Goal: Task Accomplishment & Management: Use online tool/utility

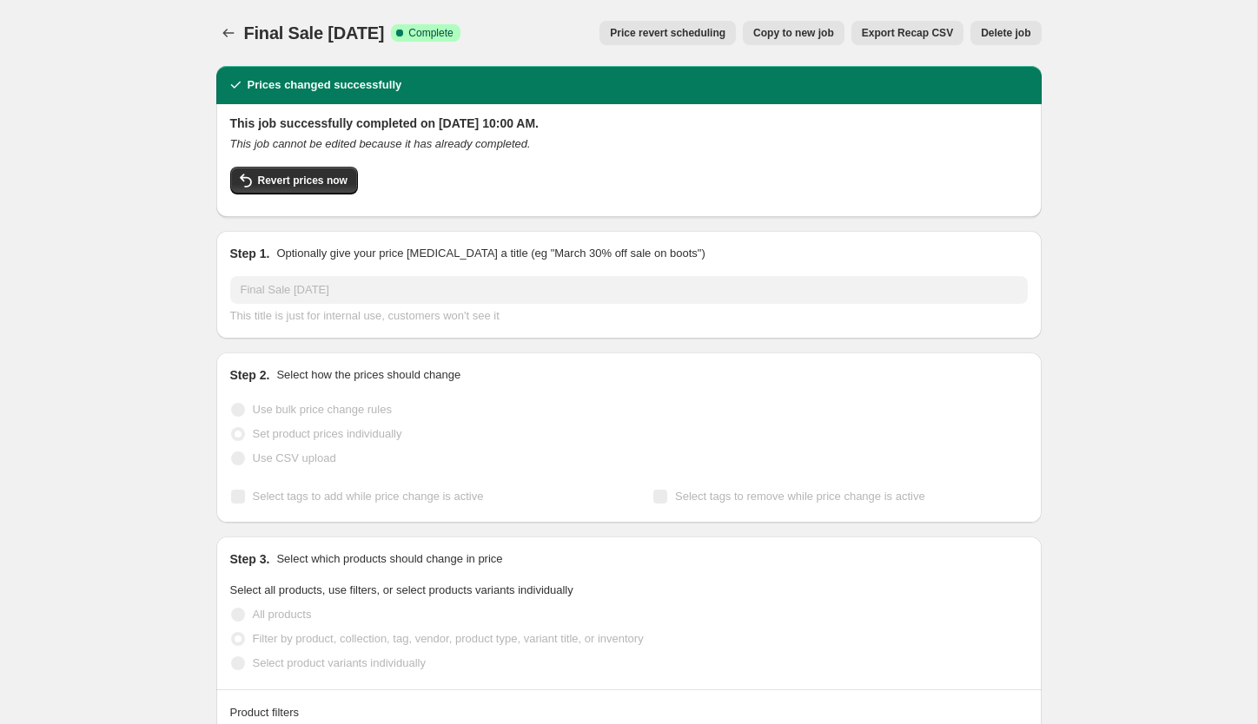
select select "collection"
click at [773, 41] on button "Copy to new job" at bounding box center [794, 33] width 102 height 24
select select "collection"
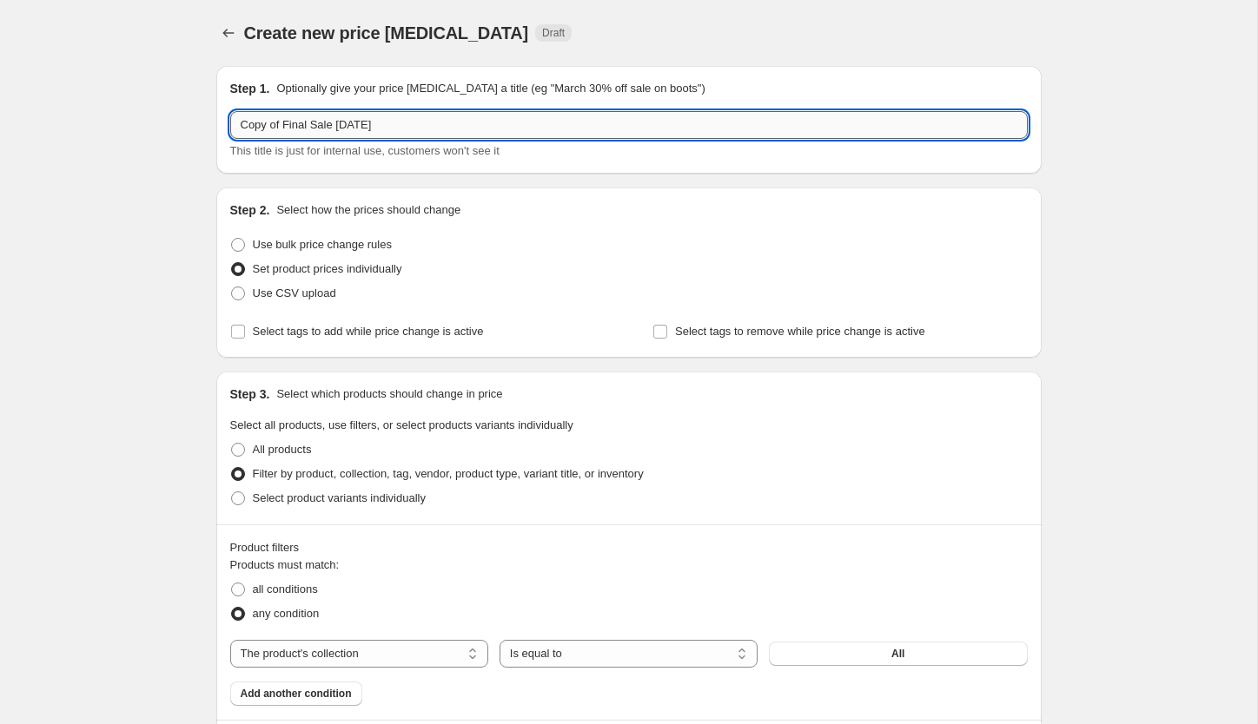
click at [304, 136] on input "Copy of Final Sale [DATE]" at bounding box center [628, 125] width 797 height 28
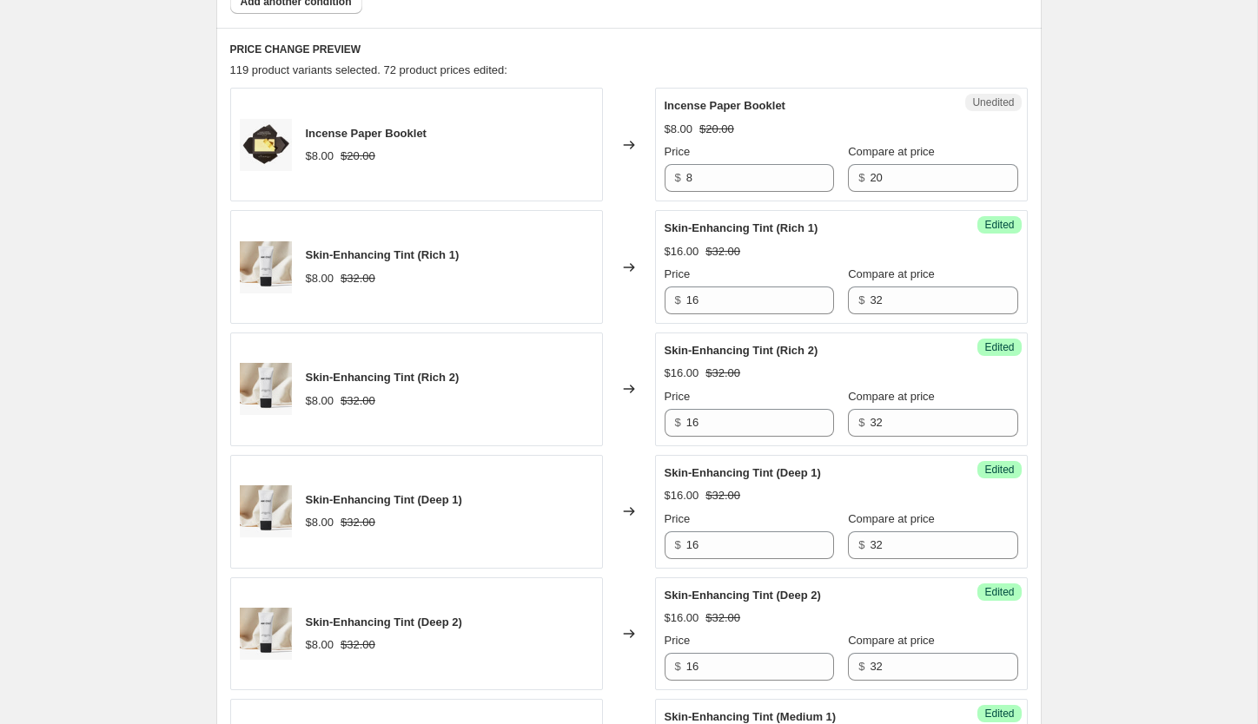
scroll to position [694, 0]
type input "Final Markdown [DATE]"
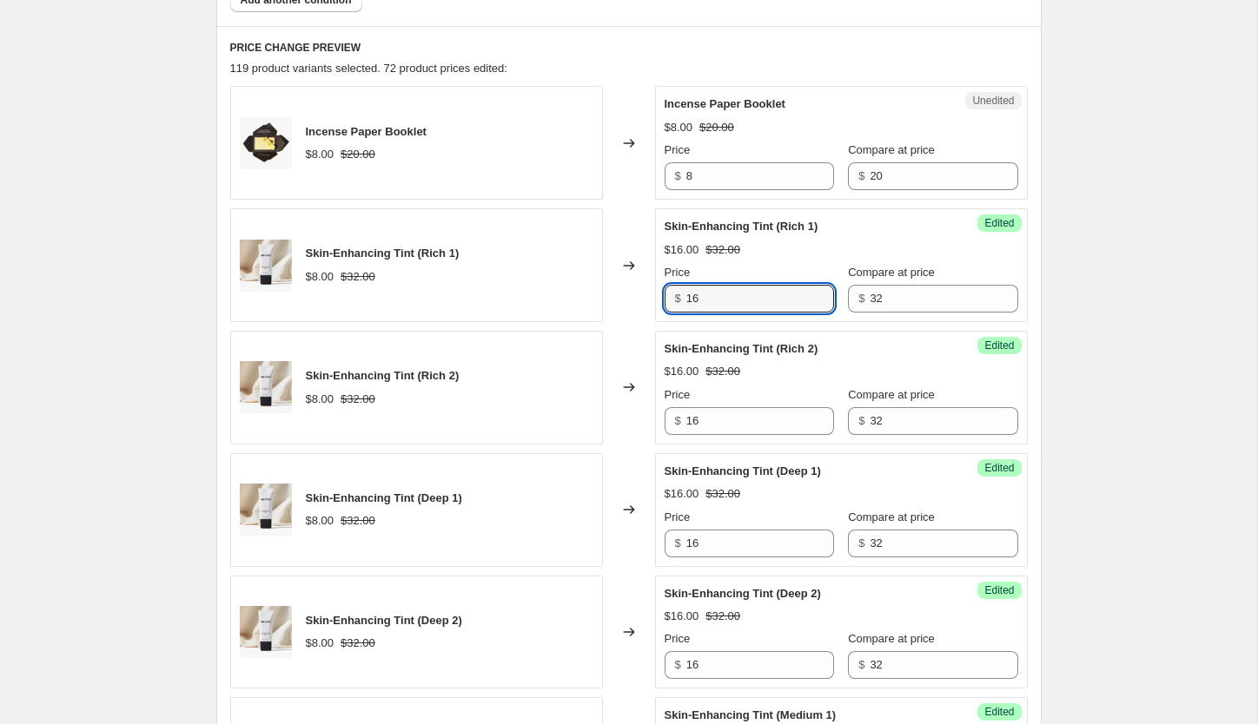
drag, startPoint x: 712, startPoint y: 303, endPoint x: 661, endPoint y: 303, distance: 51.2
click at [661, 303] on div "Success Edited Skin-Enhancing Tint (Rich 1) $16.00 $32.00 Price $ 16 Compare at…" at bounding box center [841, 265] width 373 height 114
type input "2"
click at [737, 427] on input "16" at bounding box center [760, 421] width 148 height 28
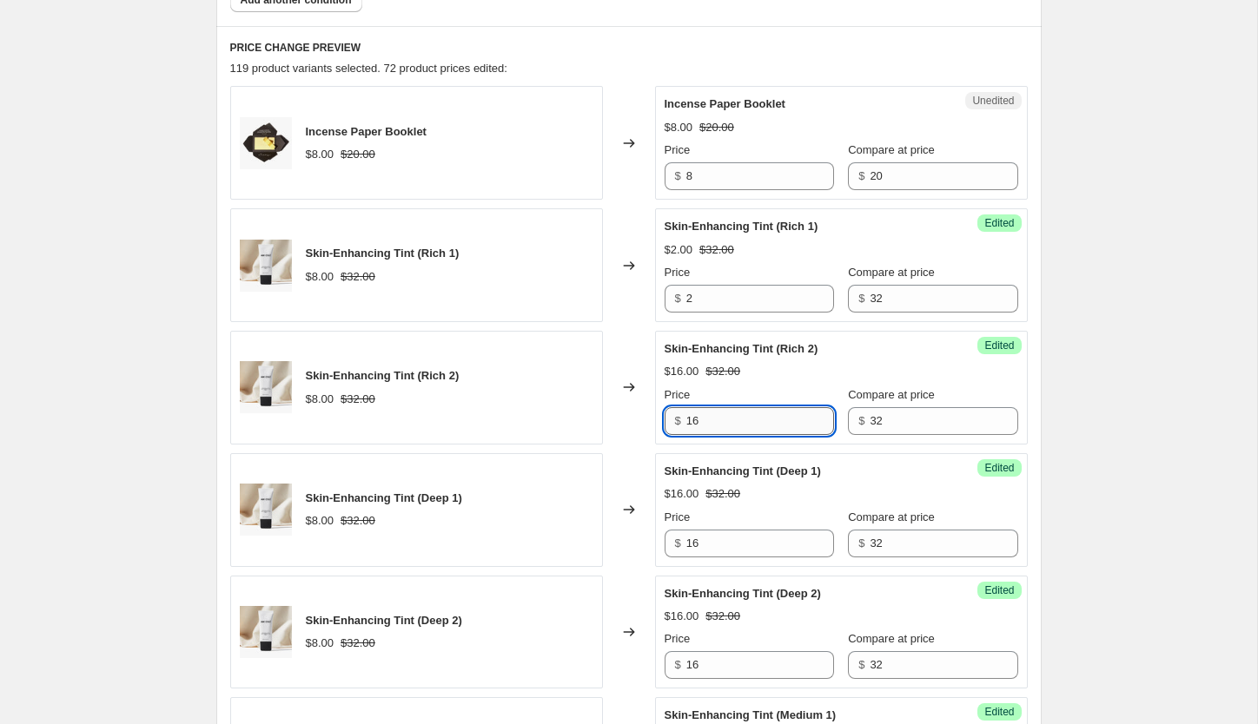
click at [737, 427] on input "16" at bounding box center [760, 421] width 148 height 28
type input "2"
click at [712, 536] on input "16" at bounding box center [760, 544] width 148 height 28
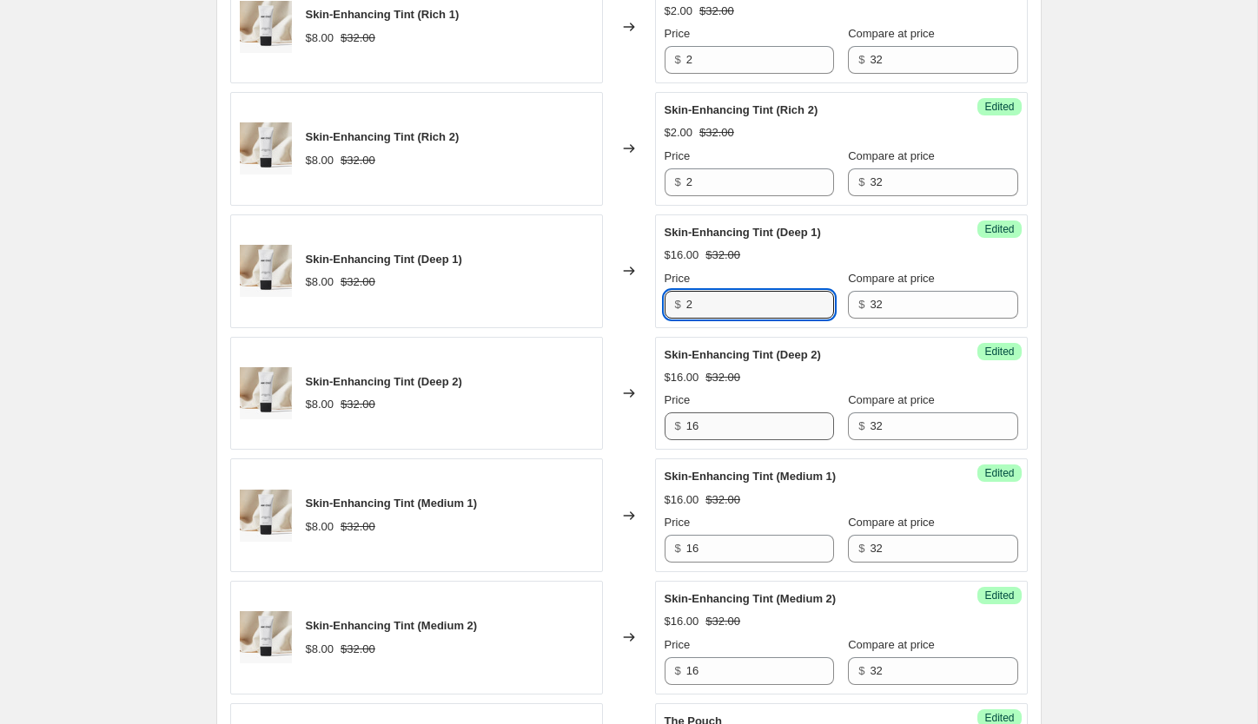
scroll to position [935, 0]
type input "2"
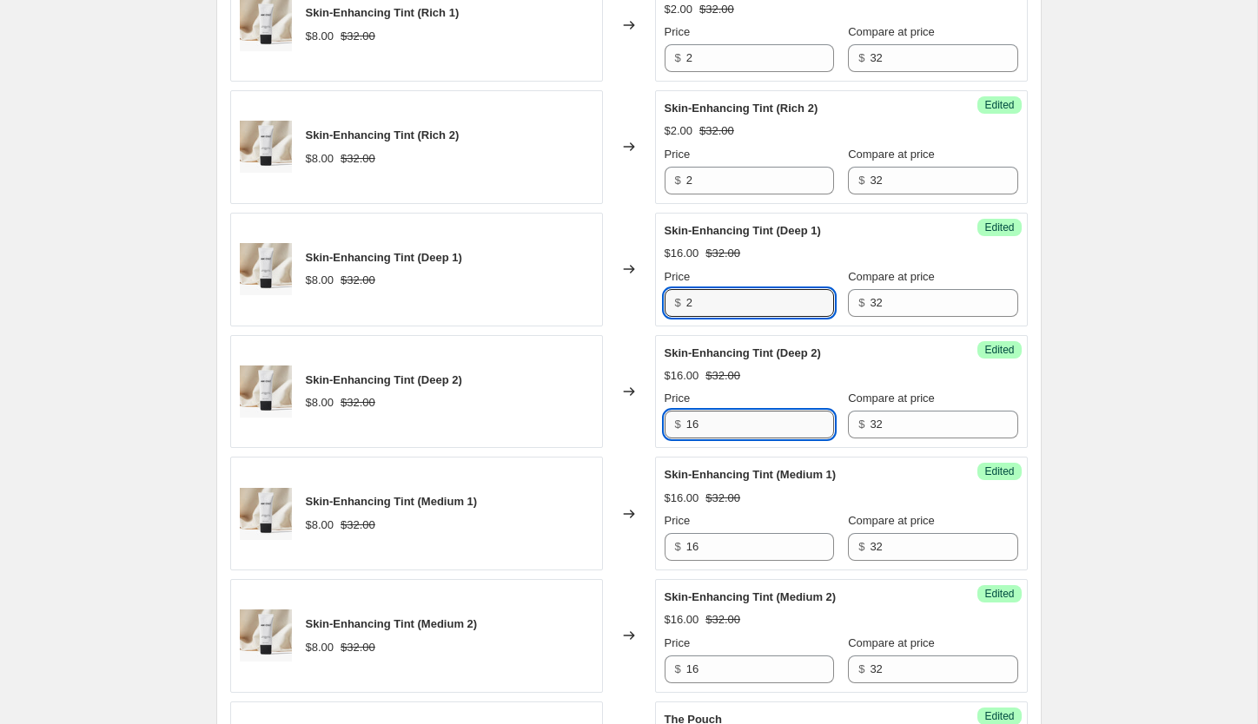
click at [730, 432] on input "16" at bounding box center [760, 425] width 148 height 28
type input "2"
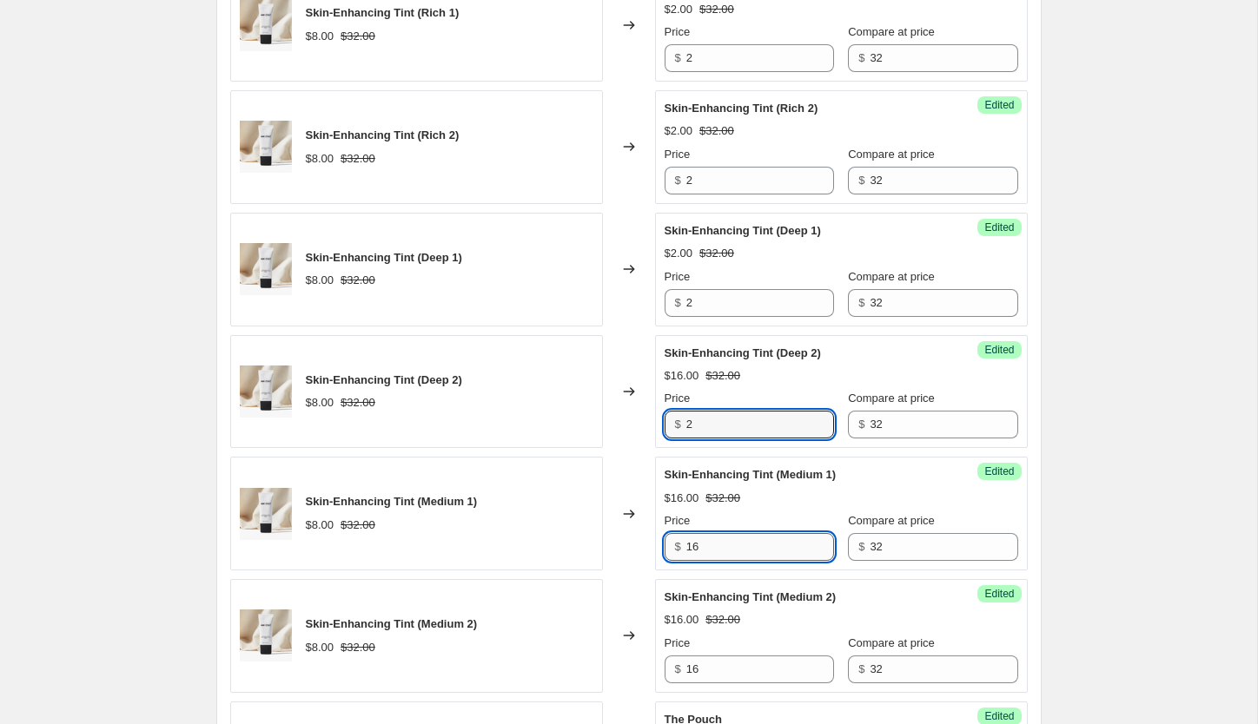
click at [740, 543] on input "16" at bounding box center [760, 547] width 148 height 28
type input "2"
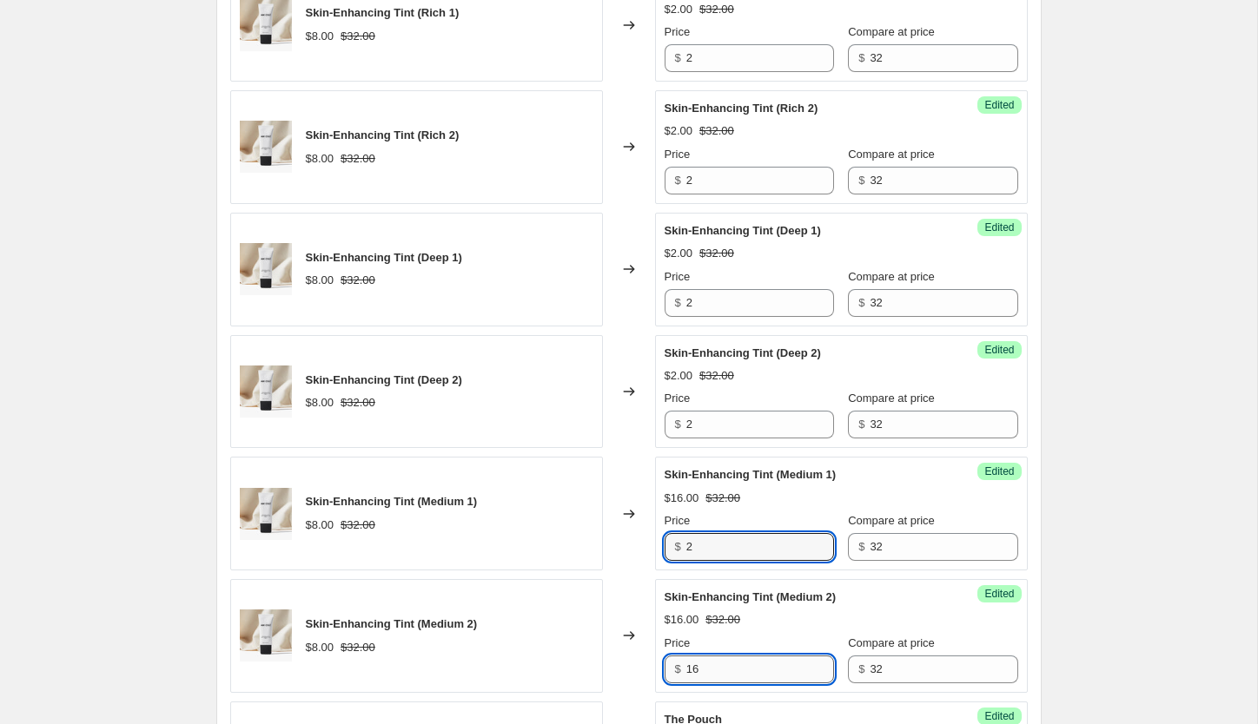
click at [730, 668] on input "16" at bounding box center [760, 670] width 148 height 28
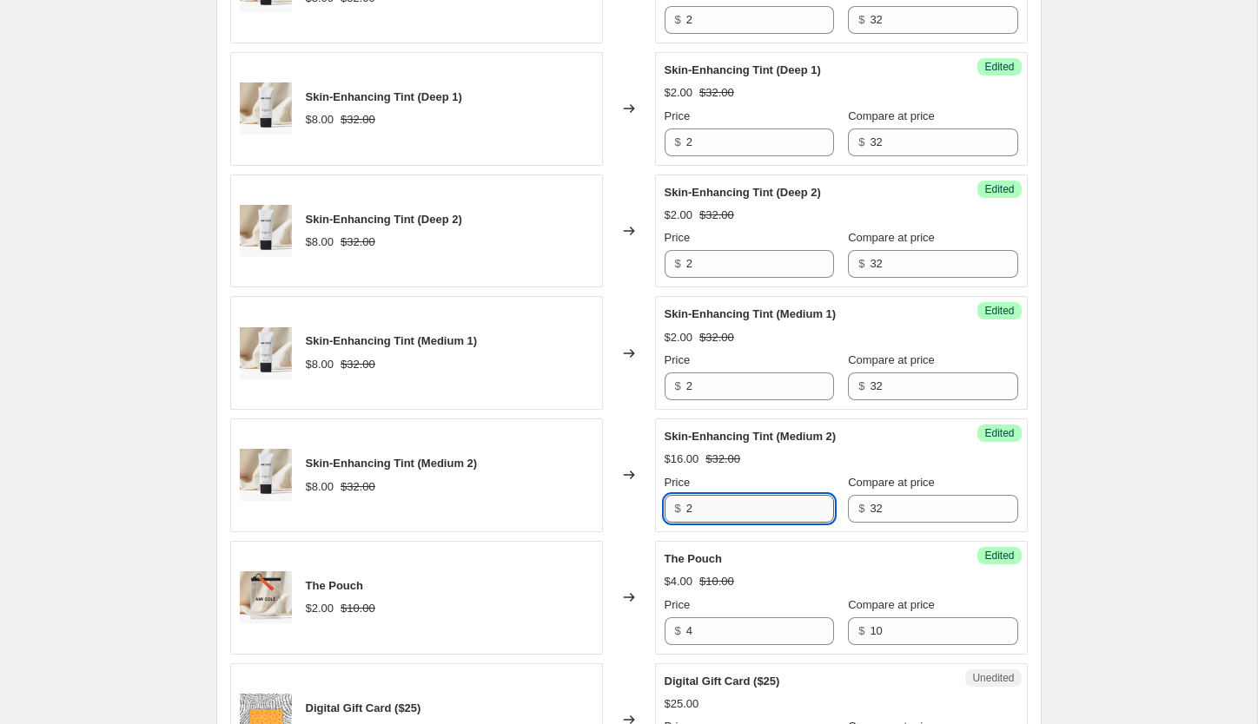
scroll to position [1096, 0]
type input "2"
click at [751, 626] on input "4" at bounding box center [760, 631] width 148 height 28
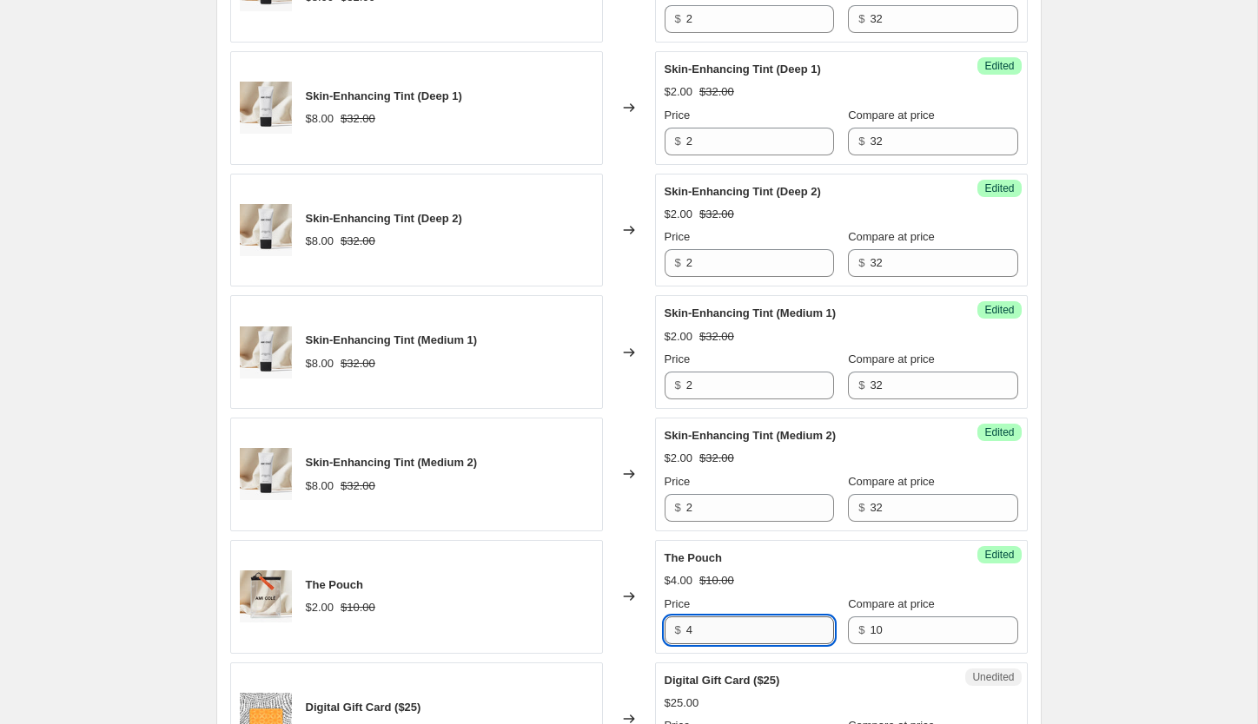
click at [751, 626] on input "4" at bounding box center [760, 631] width 148 height 28
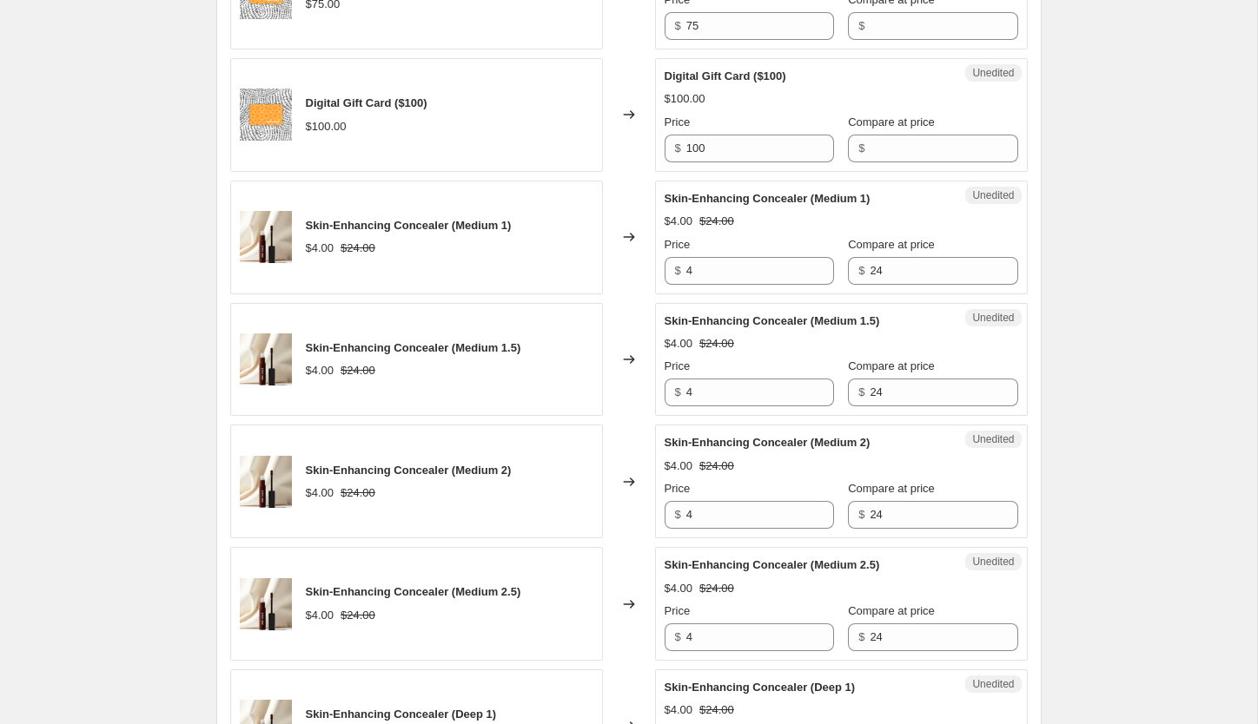
scroll to position [2079, 0]
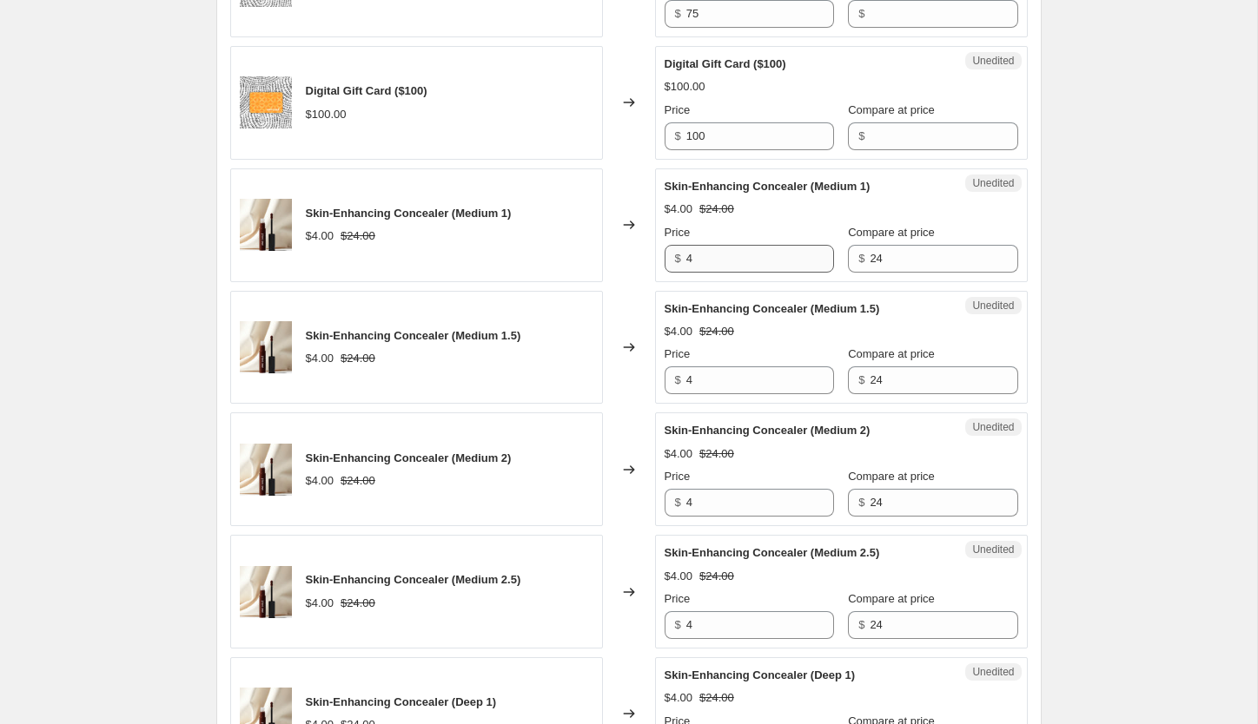
type input "1"
click at [750, 268] on input "4" at bounding box center [760, 259] width 148 height 28
type input "2"
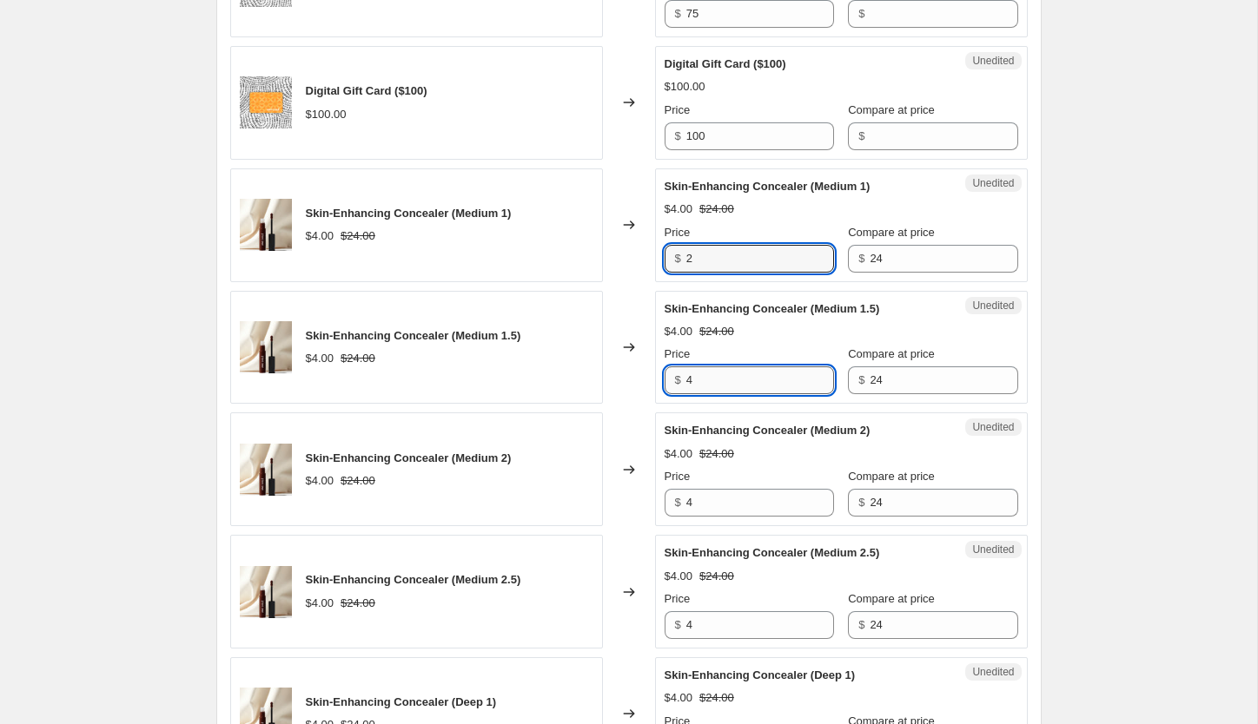
click at [719, 370] on input "4" at bounding box center [760, 381] width 148 height 28
type input "2"
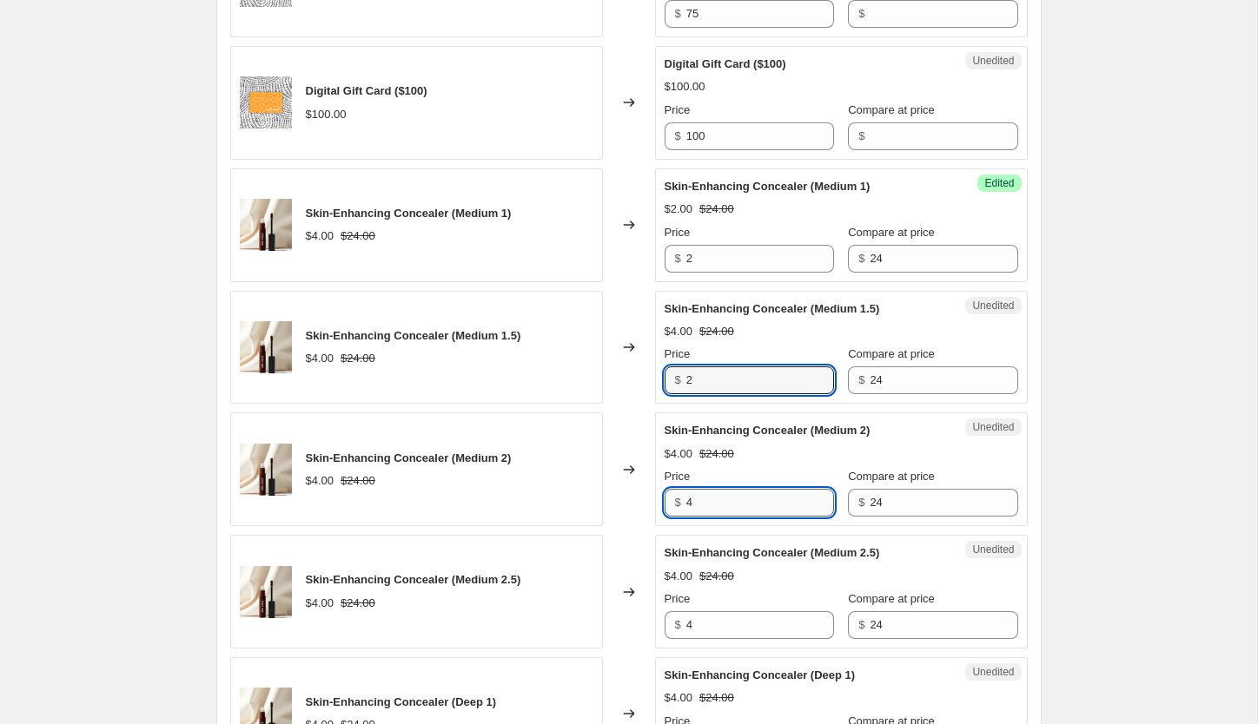
click at [711, 501] on input "4" at bounding box center [760, 503] width 148 height 28
type input "2"
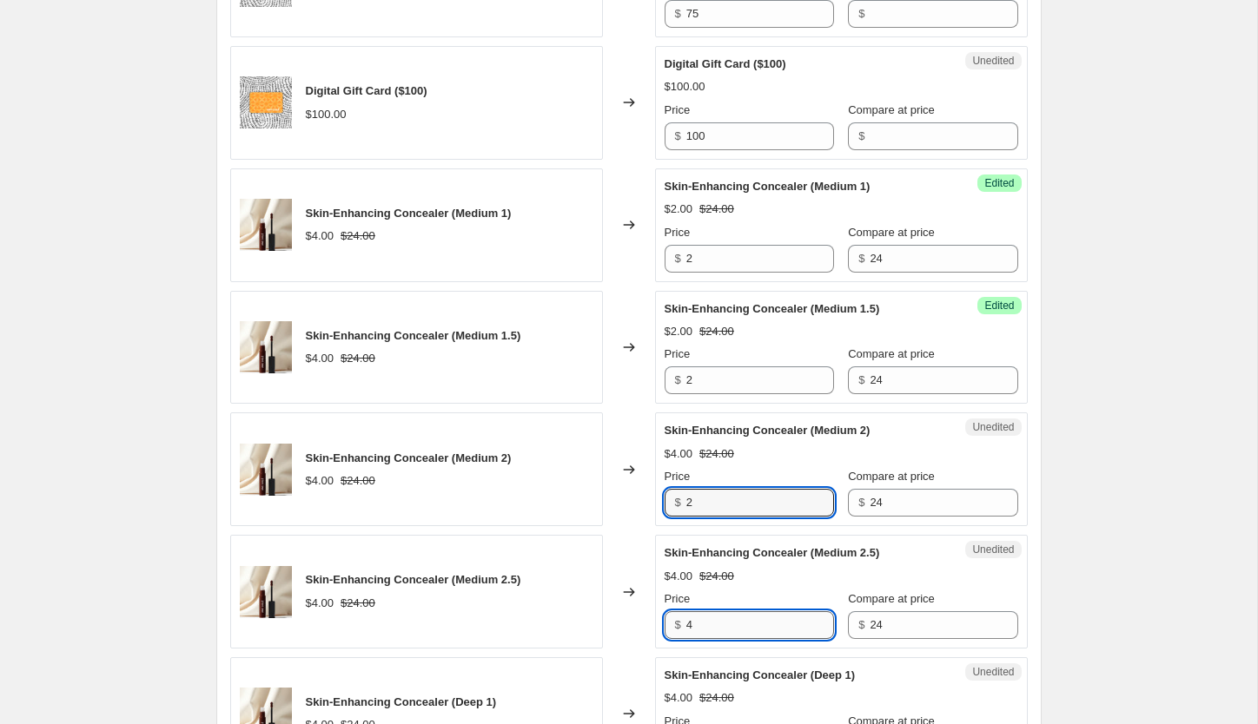
click at [722, 629] on input "4" at bounding box center [760, 625] width 148 height 28
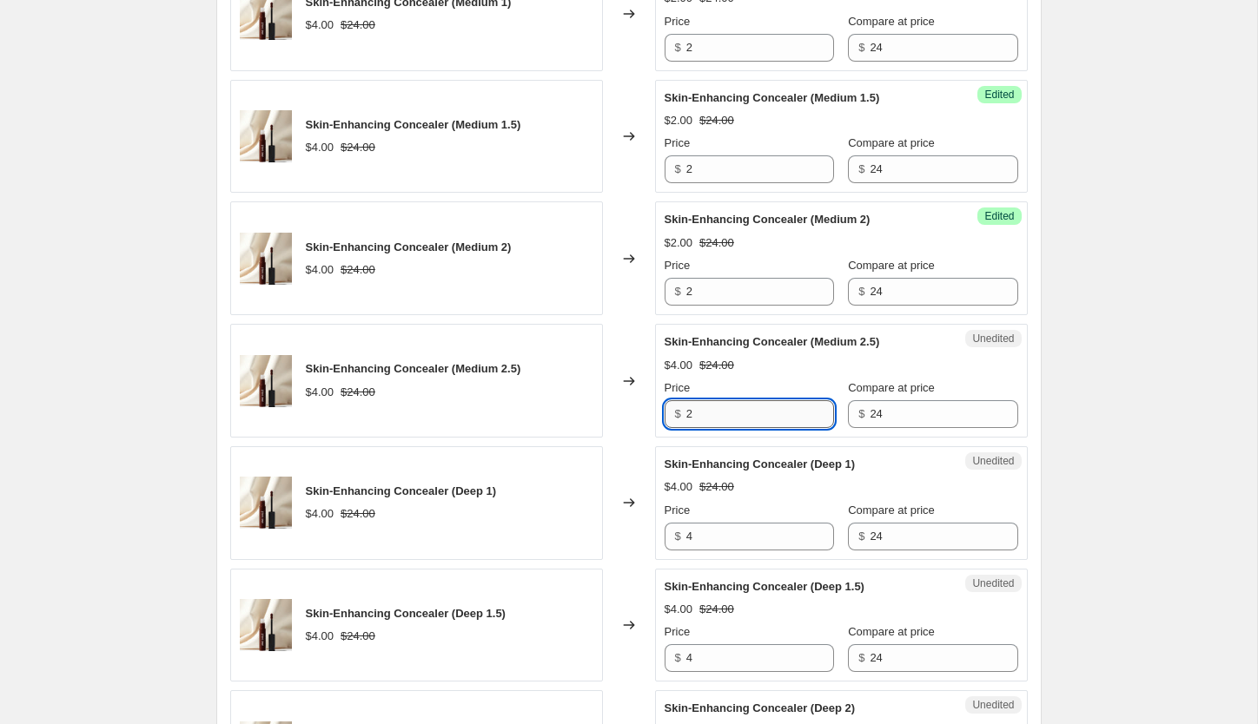
scroll to position [2306, 0]
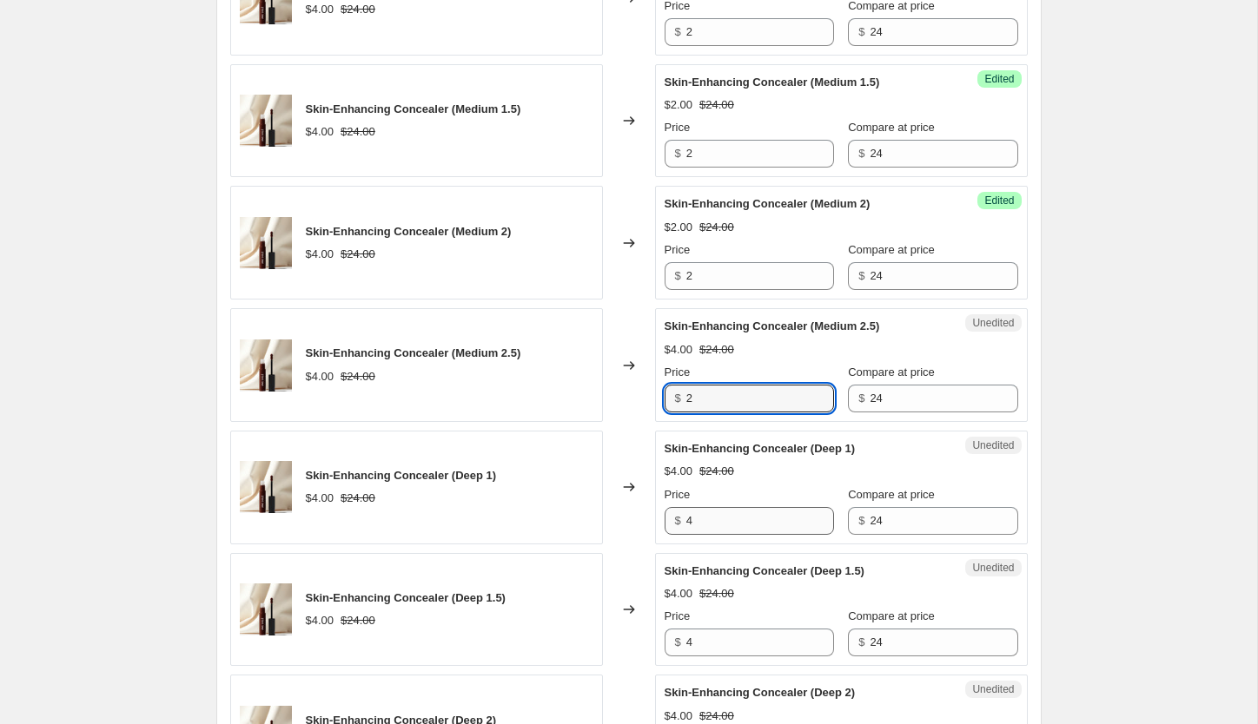
type input "2"
click at [711, 522] on input "4" at bounding box center [760, 521] width 148 height 28
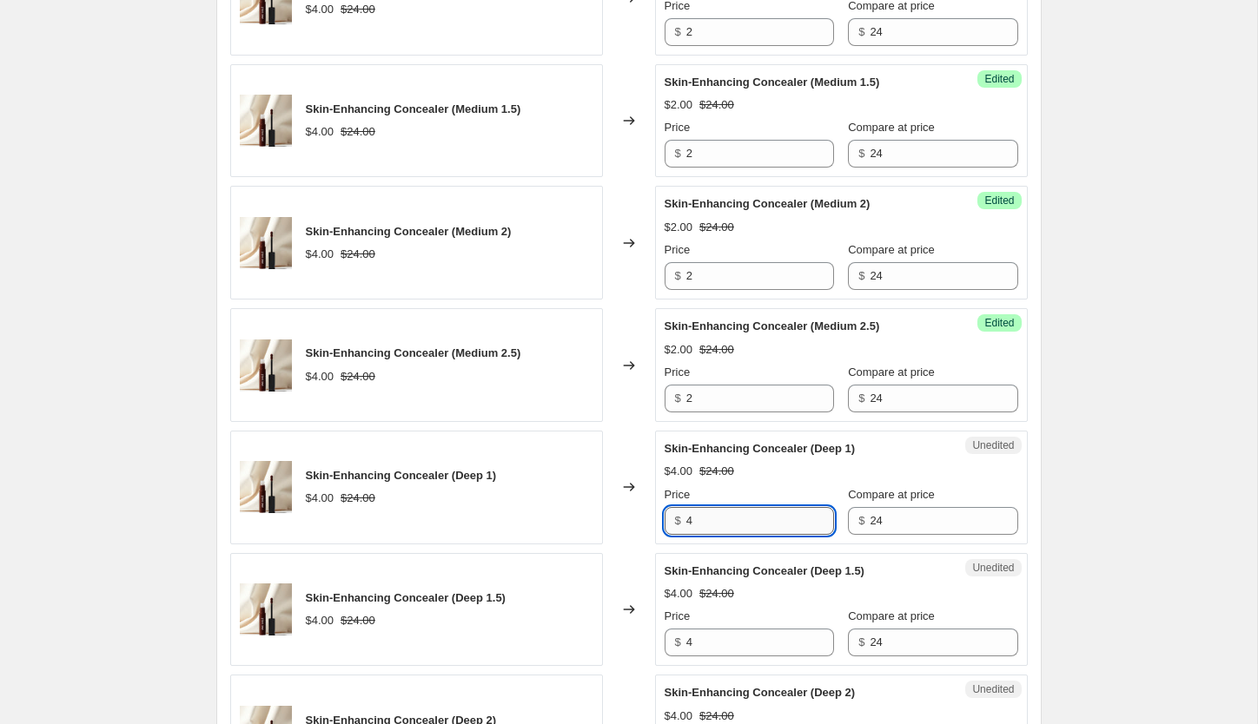
click at [711, 522] on input "4" at bounding box center [760, 521] width 148 height 28
type input "2"
click at [732, 644] on input "4" at bounding box center [760, 643] width 148 height 28
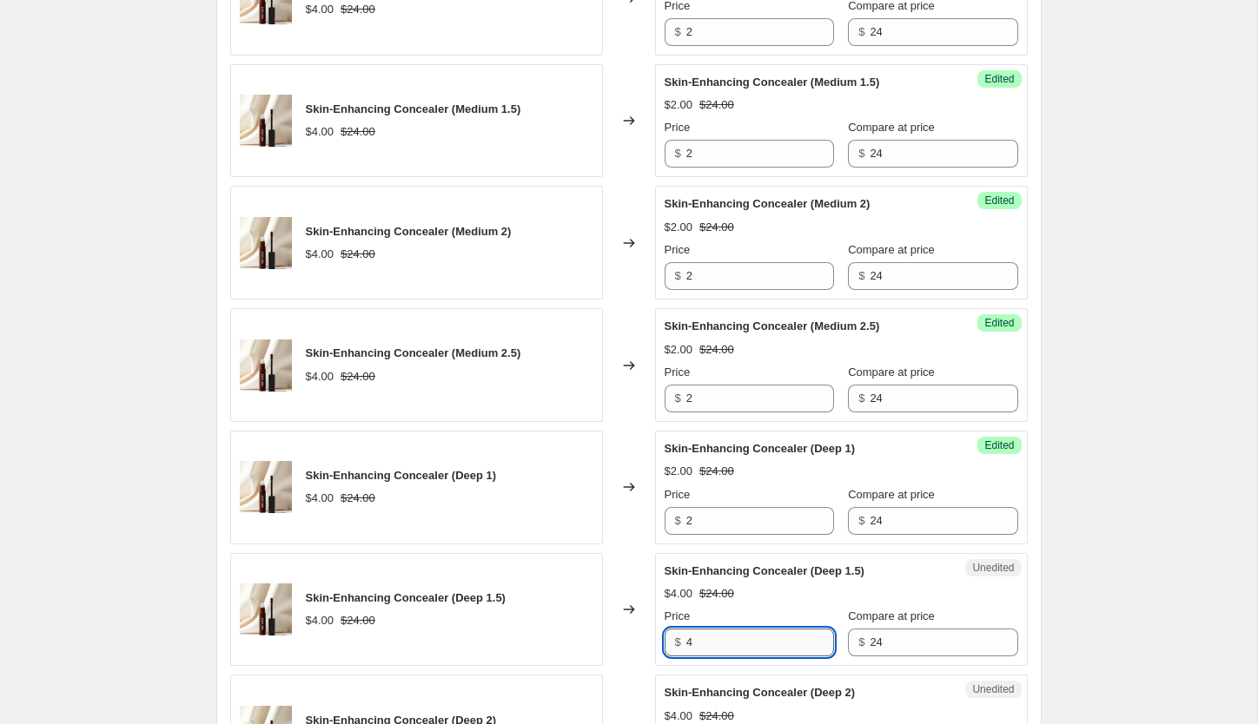
click at [732, 644] on input "4" at bounding box center [760, 643] width 148 height 28
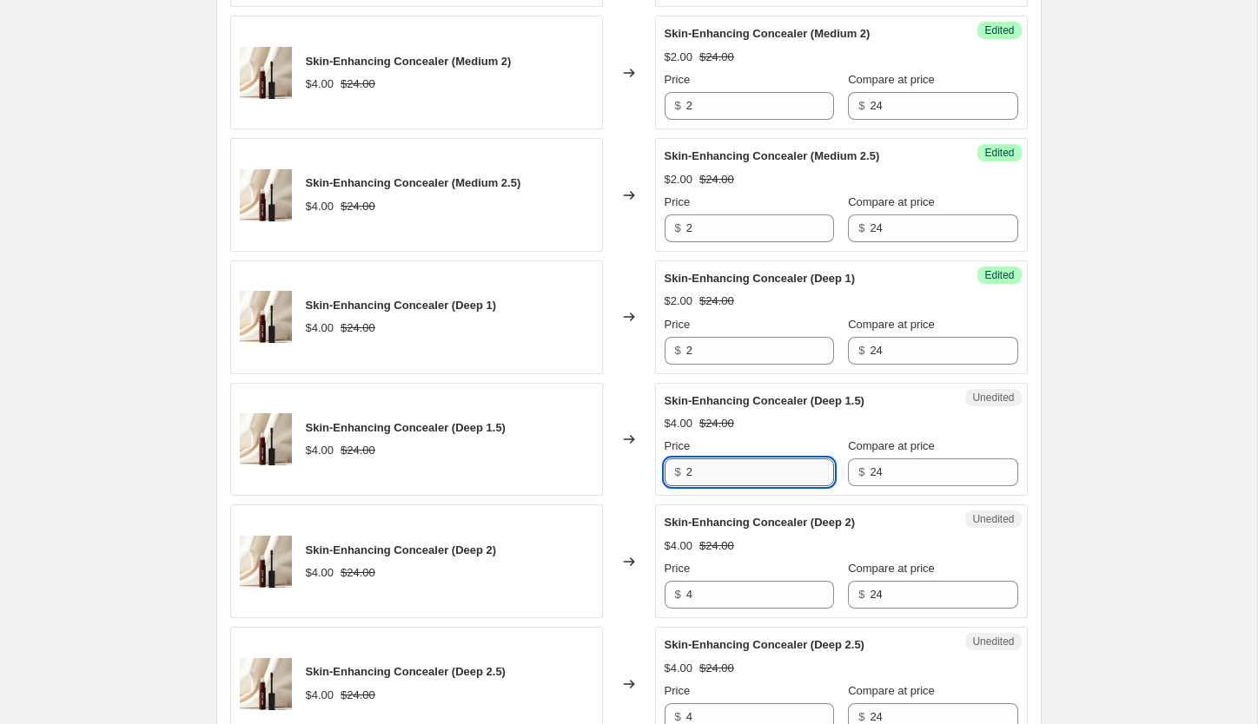
scroll to position [2481, 0]
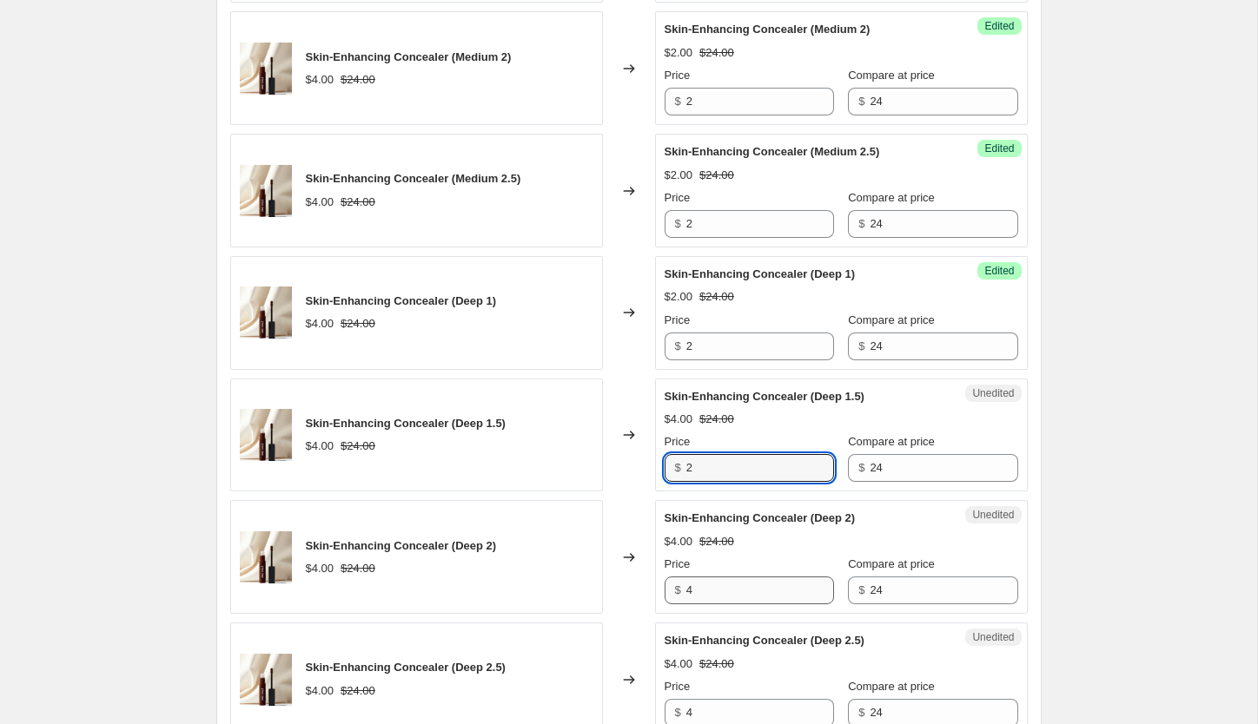
type input "2"
click at [707, 582] on input "4" at bounding box center [760, 591] width 148 height 28
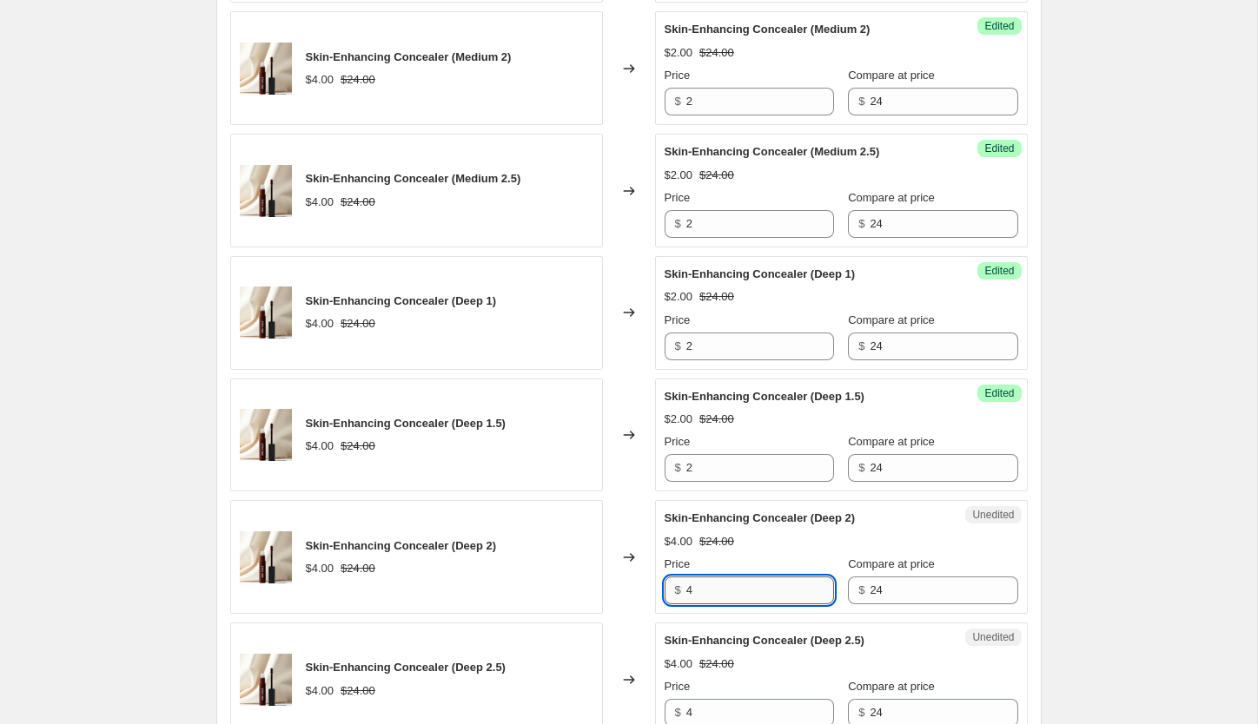
click at [707, 582] on input "4" at bounding box center [760, 591] width 148 height 28
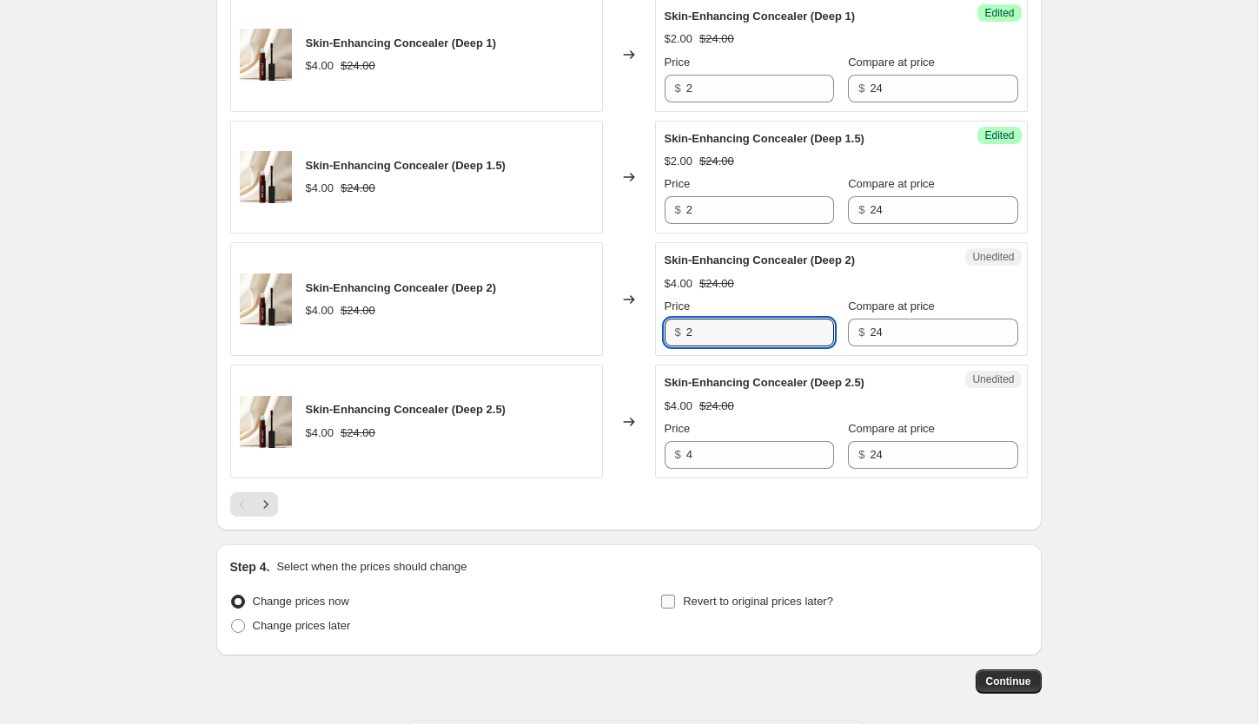
scroll to position [2739, 0]
type input "2"
click at [714, 612] on label "Revert to original prices later?" at bounding box center [746, 601] width 173 height 24
click at [675, 608] on input "Revert to original prices later?" at bounding box center [668, 601] width 14 height 14
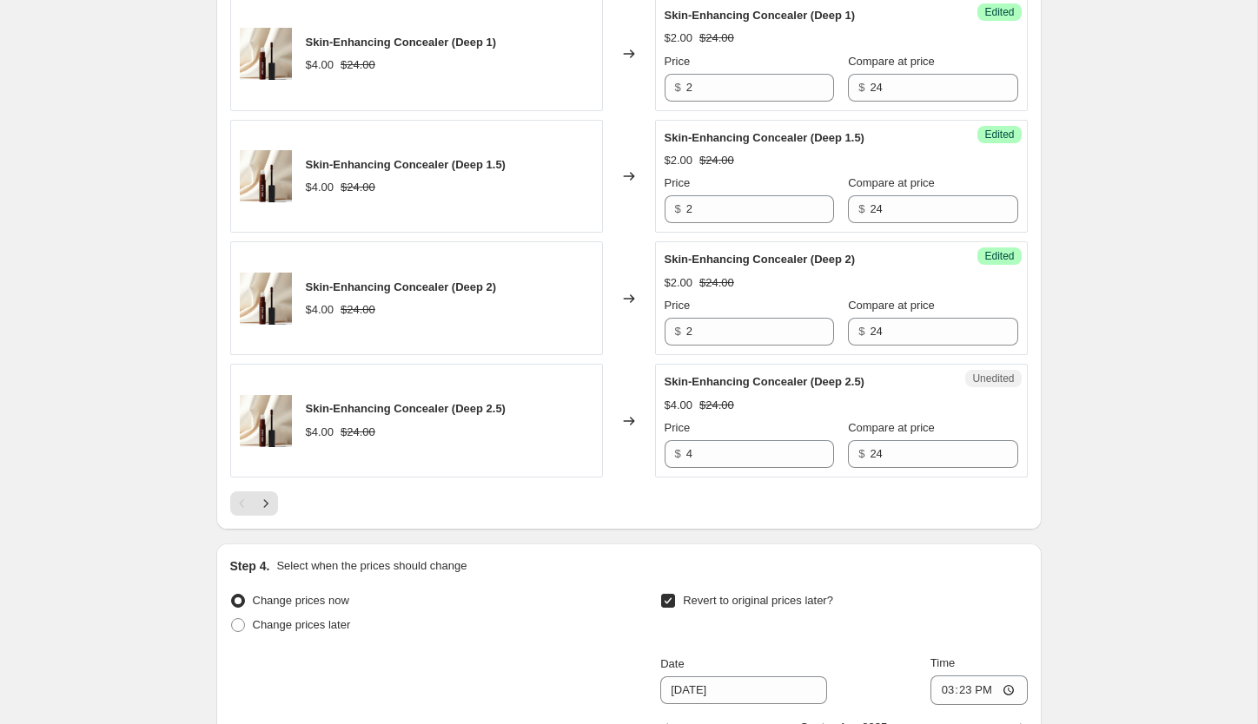
click at [664, 604] on input "Revert to original prices later?" at bounding box center [668, 601] width 14 height 14
checkbox input "false"
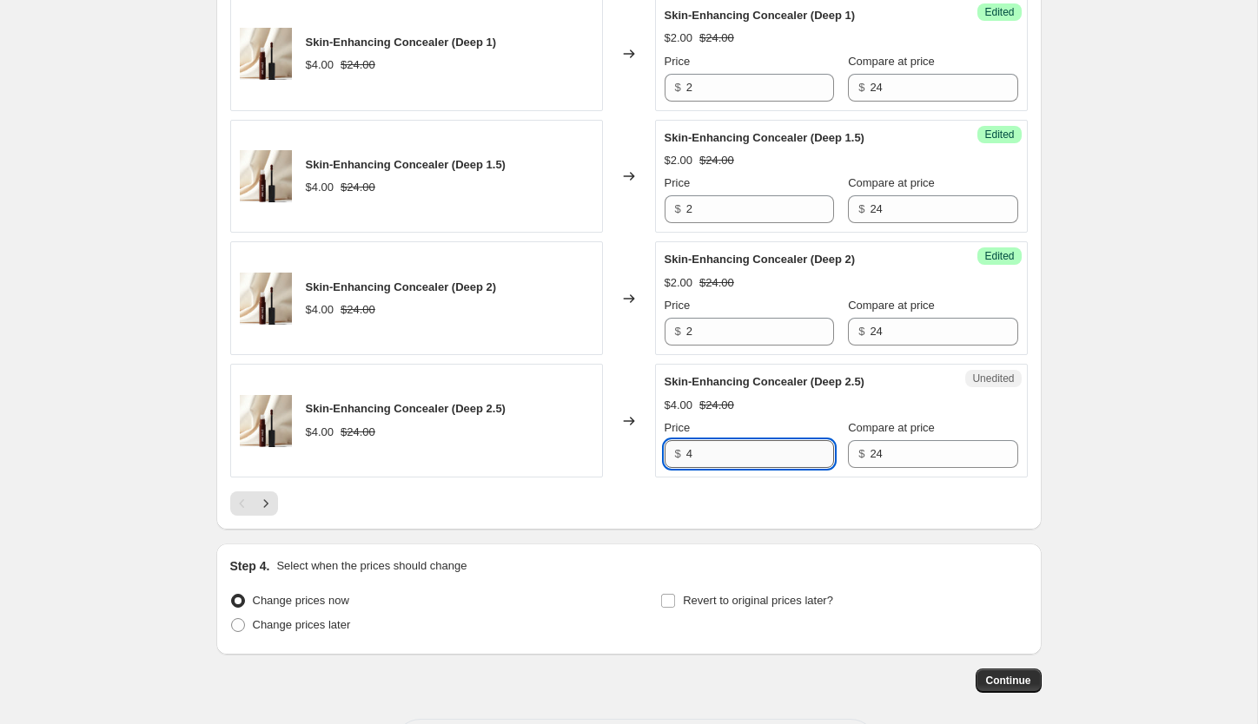
click at [716, 455] on input "4" at bounding box center [760, 454] width 148 height 28
type input "2"
click at [260, 506] on icon "Next" at bounding box center [265, 503] width 17 height 17
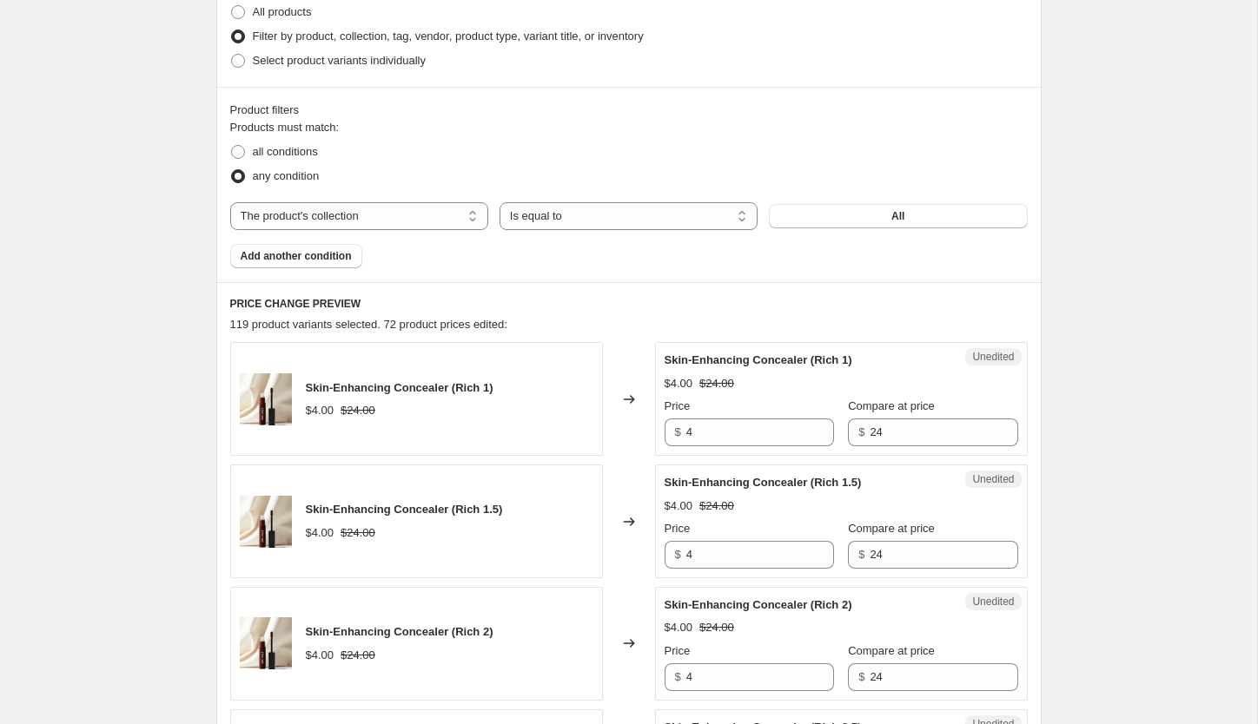
scroll to position [670, 0]
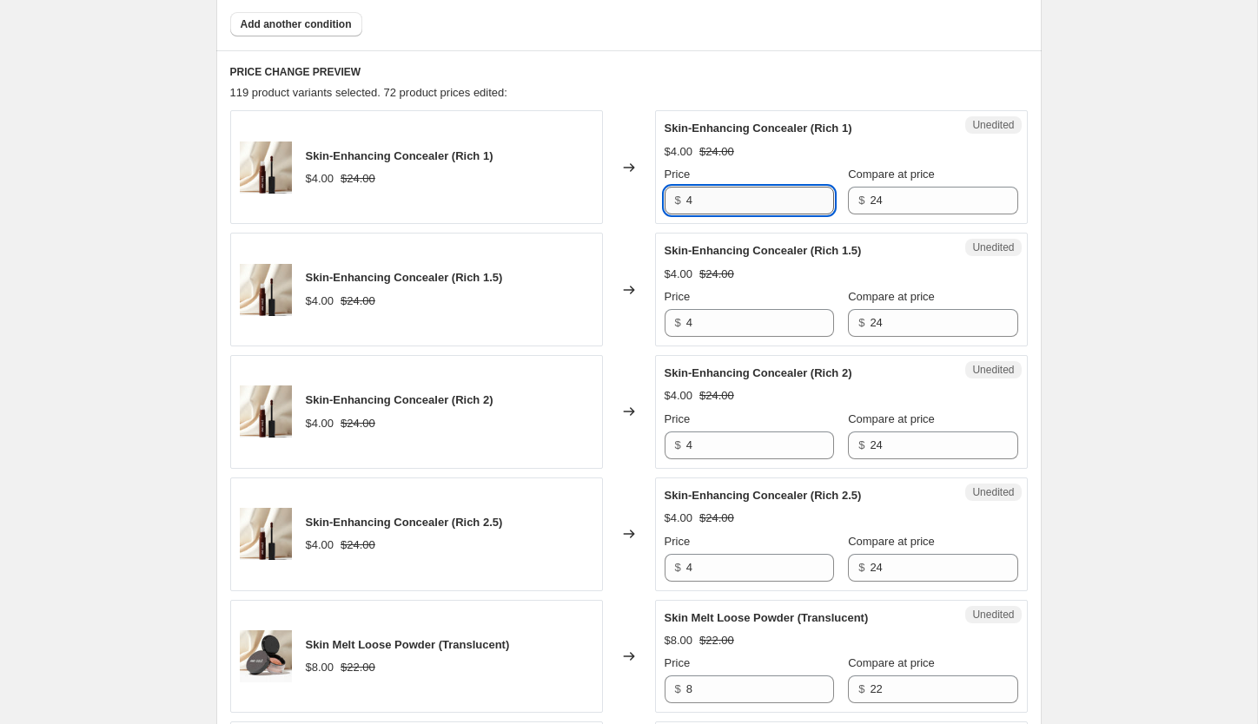
click at [739, 211] on input "4" at bounding box center [760, 201] width 148 height 28
type input "2"
click at [723, 331] on input "4" at bounding box center [760, 323] width 148 height 28
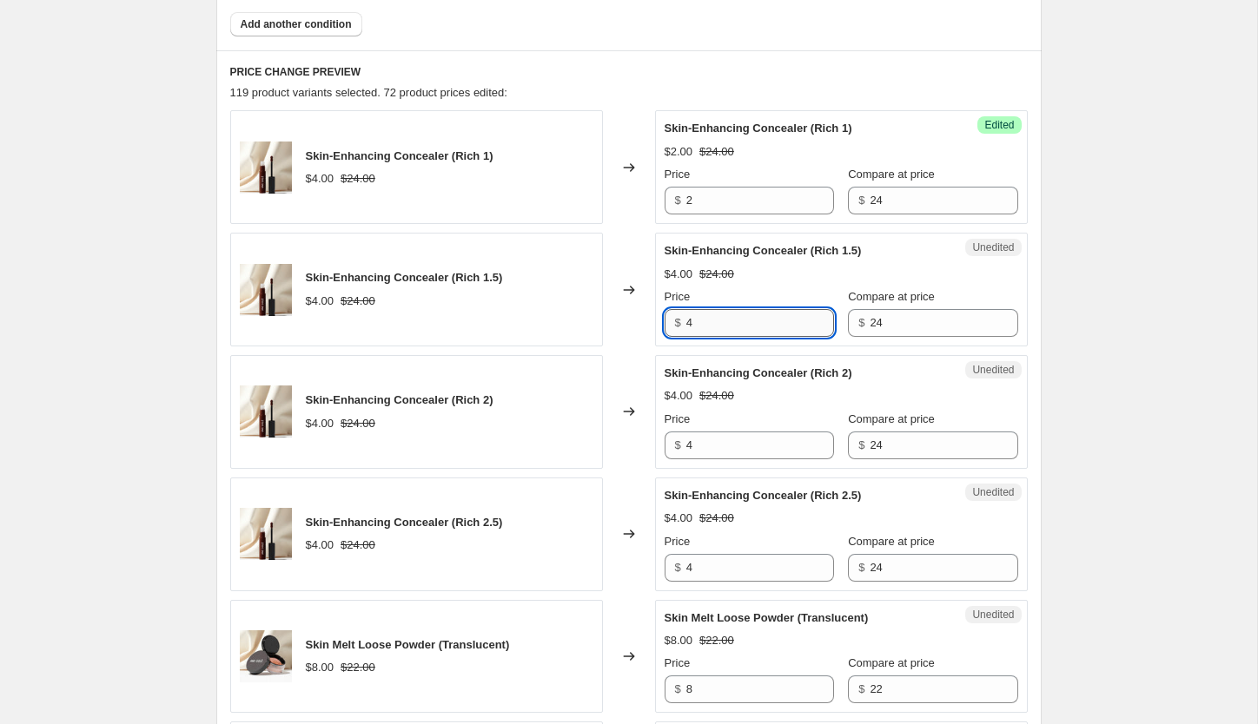
click at [723, 331] on input "4" at bounding box center [760, 323] width 148 height 28
type input "2"
click at [727, 448] on input "4" at bounding box center [760, 446] width 148 height 28
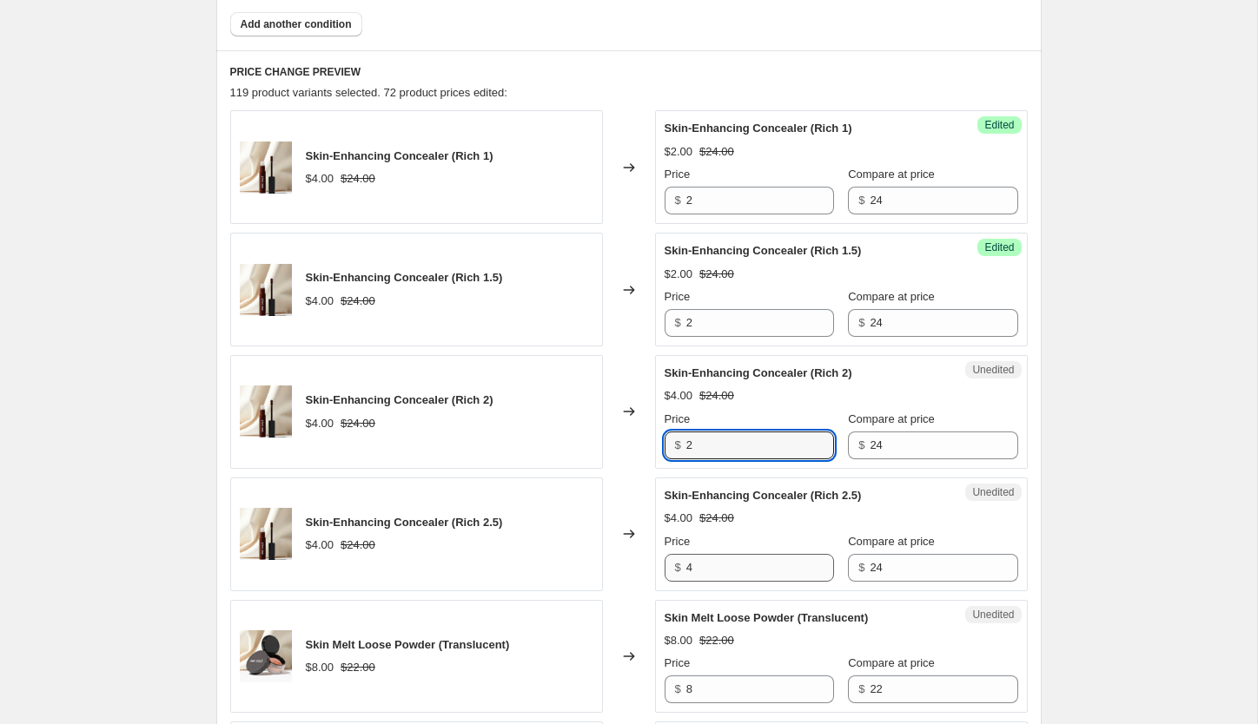
type input "2"
click at [748, 573] on input "4" at bounding box center [760, 568] width 148 height 28
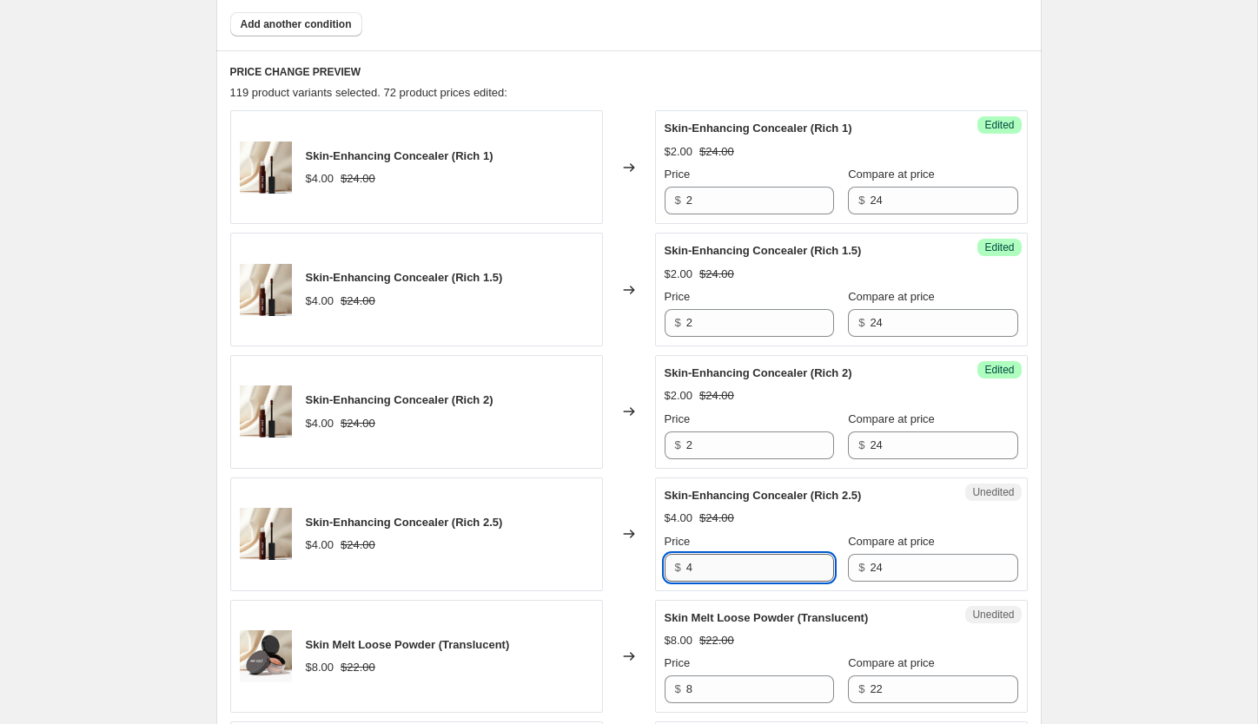
click at [748, 573] on input "4" at bounding box center [760, 568] width 148 height 28
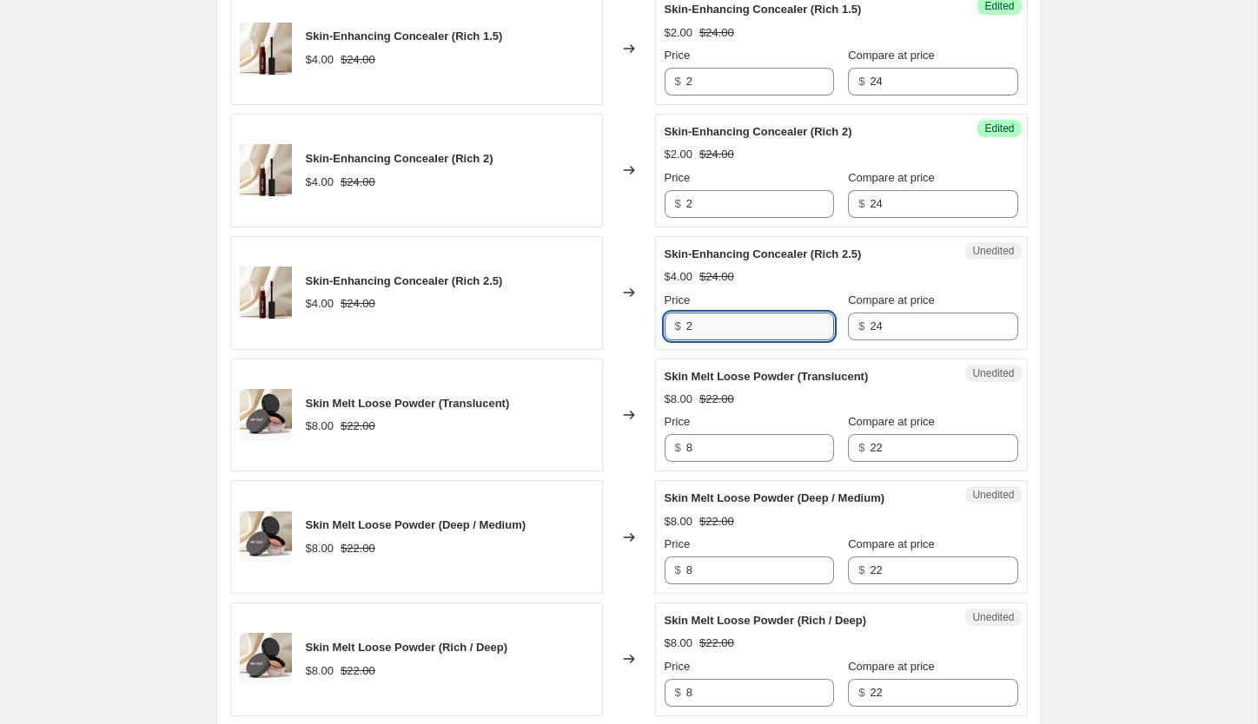
scroll to position [916, 0]
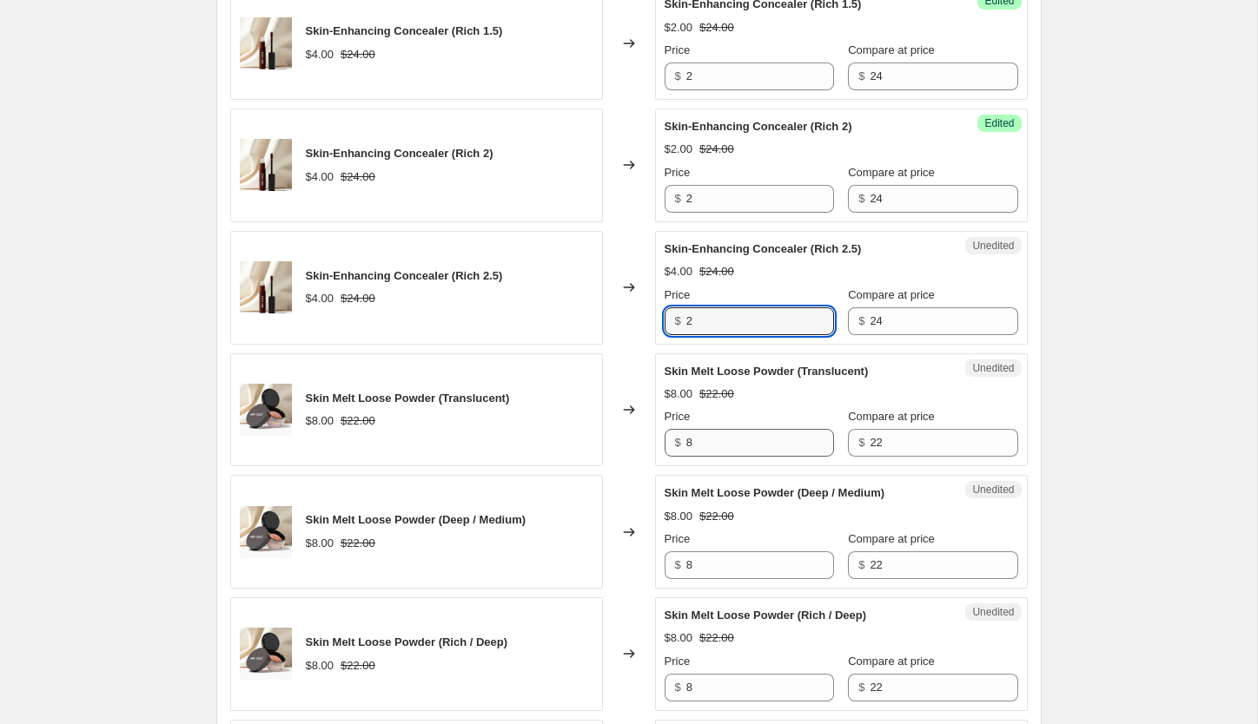
type input "2"
click at [726, 451] on input "8" at bounding box center [760, 443] width 148 height 28
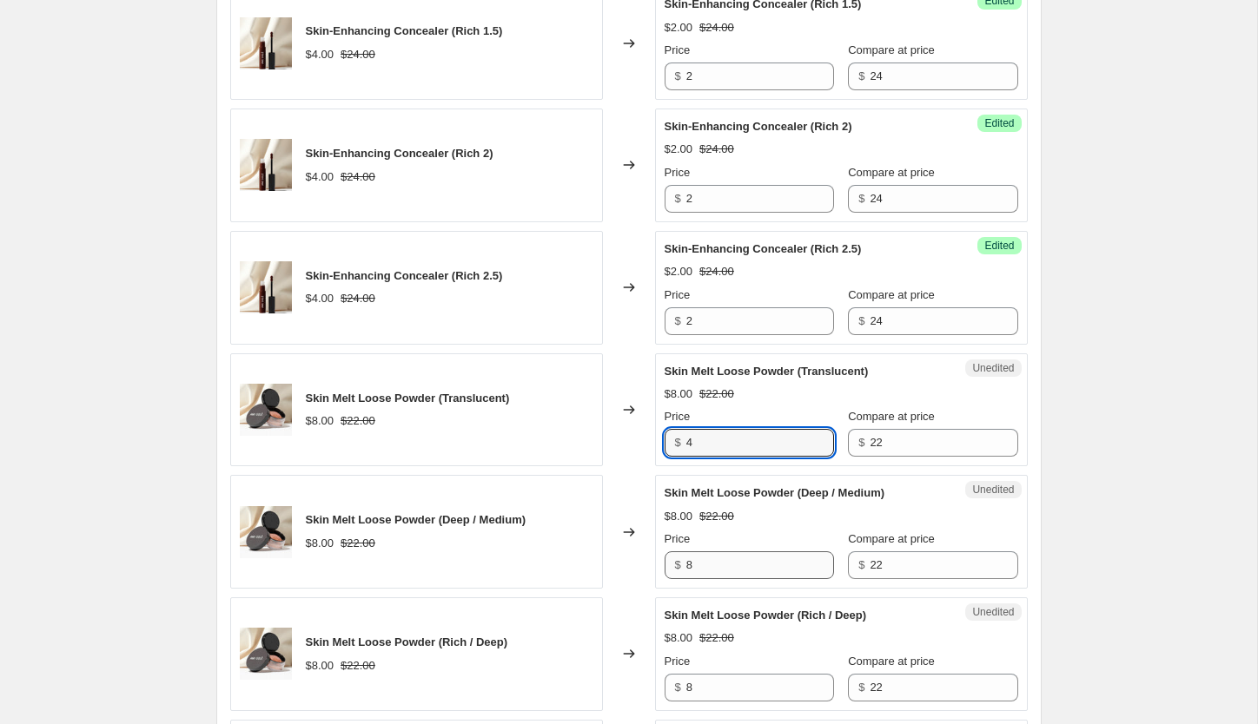
type input "4"
click at [727, 562] on input "8" at bounding box center [760, 566] width 148 height 28
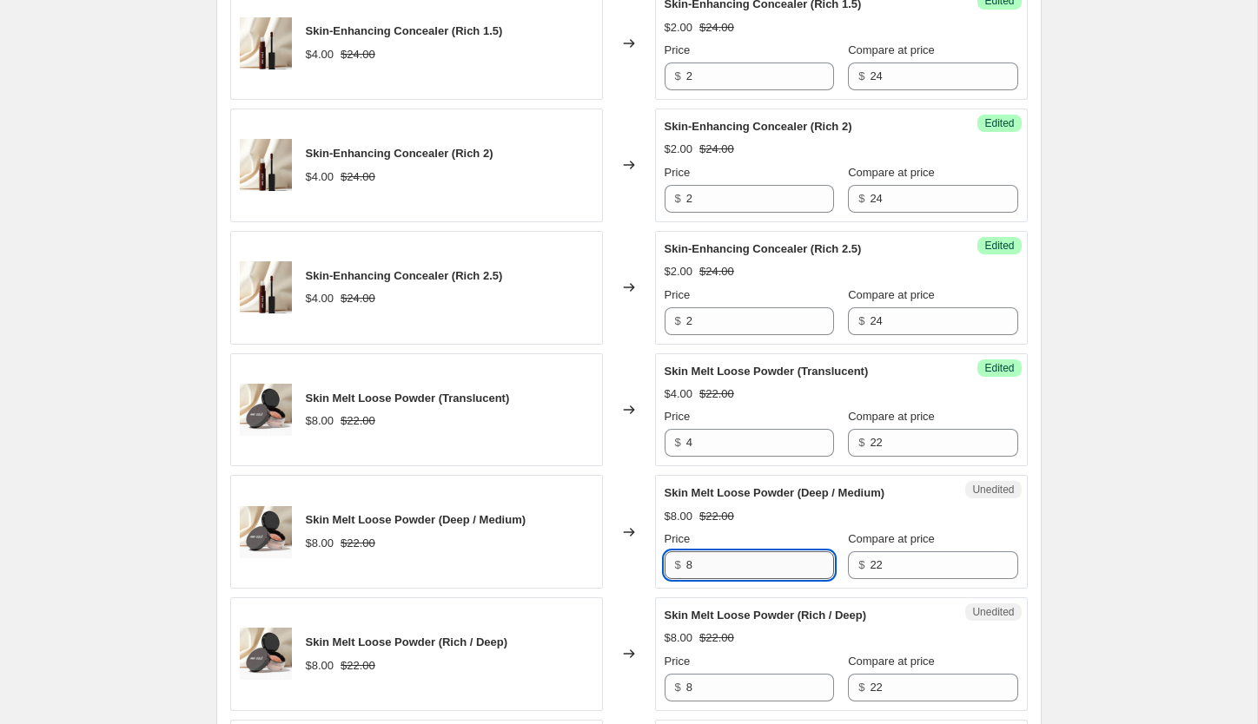
click at [727, 562] on input "8" at bounding box center [760, 566] width 148 height 28
type input "4"
click at [724, 685] on input "8" at bounding box center [760, 688] width 148 height 28
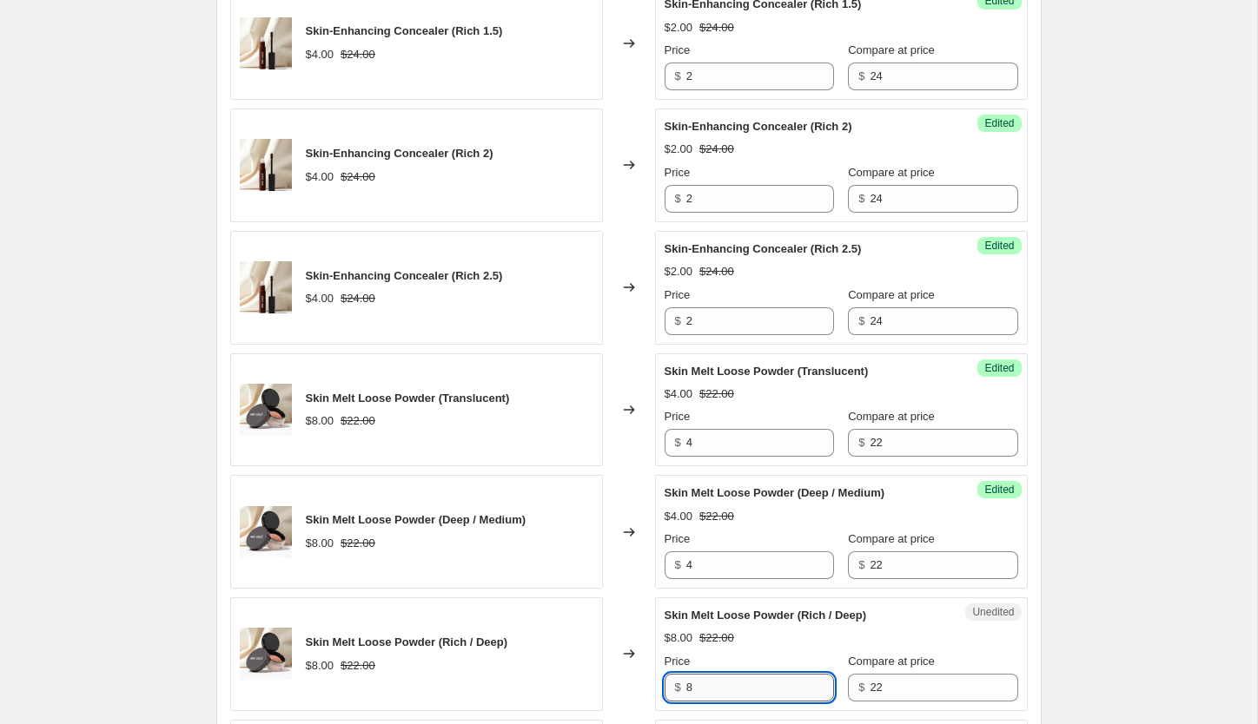
click at [724, 685] on input "8" at bounding box center [760, 688] width 148 height 28
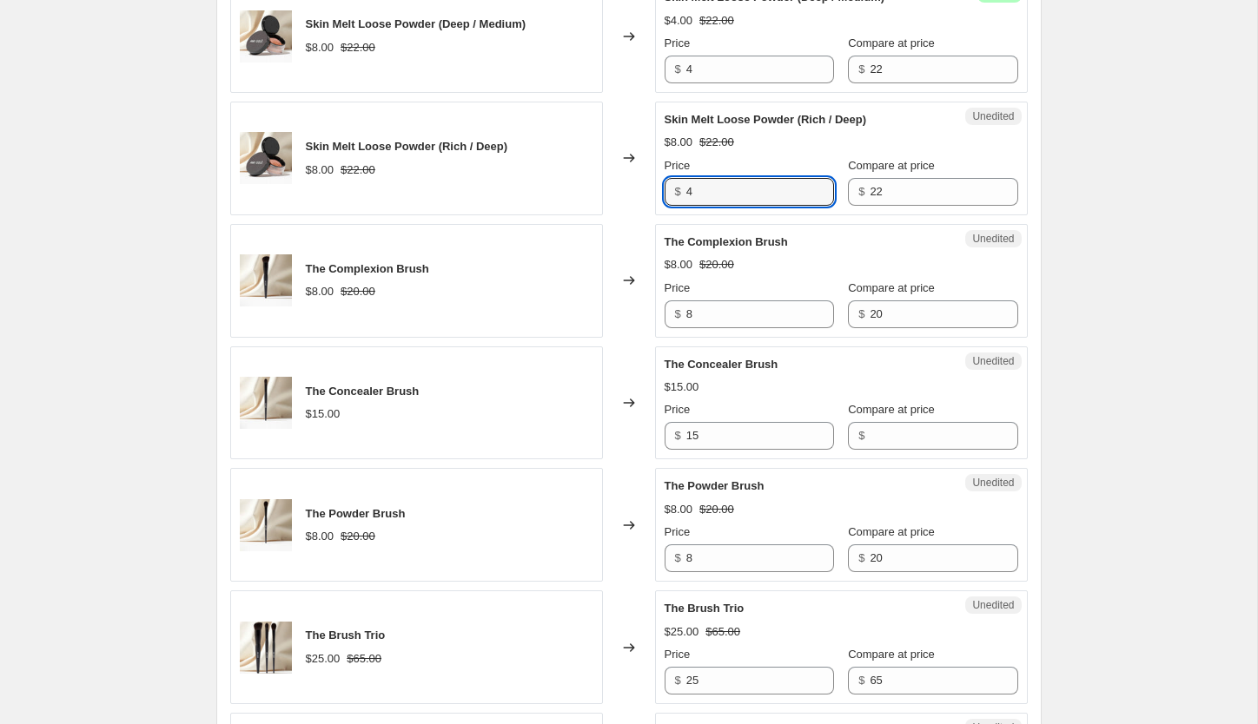
scroll to position [1411, 0]
type input "4"
click at [713, 565] on input "8" at bounding box center [760, 559] width 148 height 28
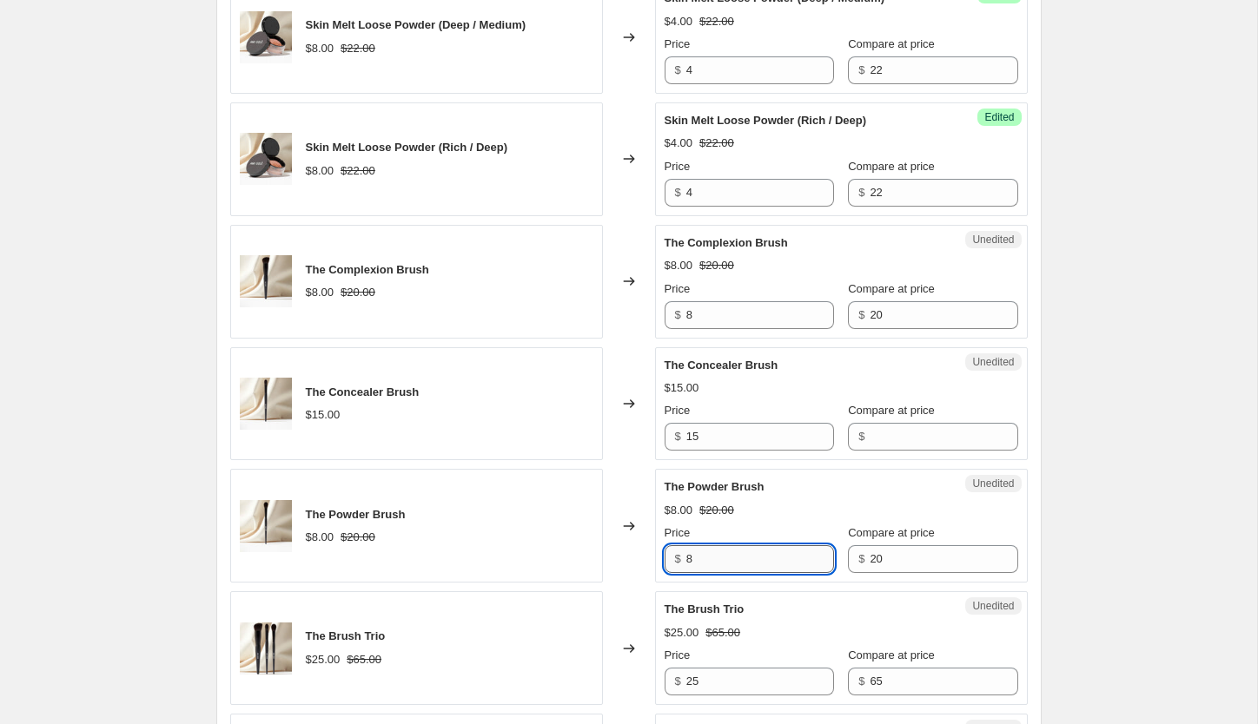
click at [713, 565] on input "8" at bounding box center [760, 559] width 148 height 28
type input "4"
type input "6"
type input "4"
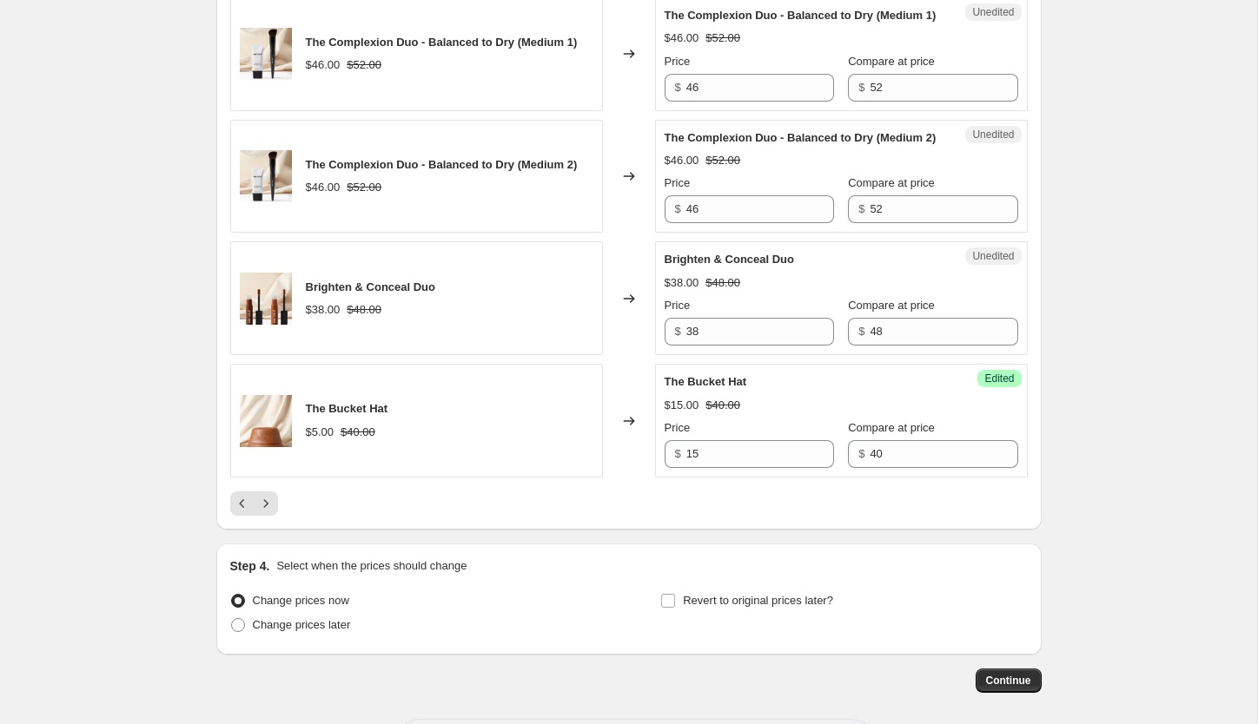
scroll to position [2740, 0]
click at [273, 512] on icon "Next" at bounding box center [265, 502] width 17 height 17
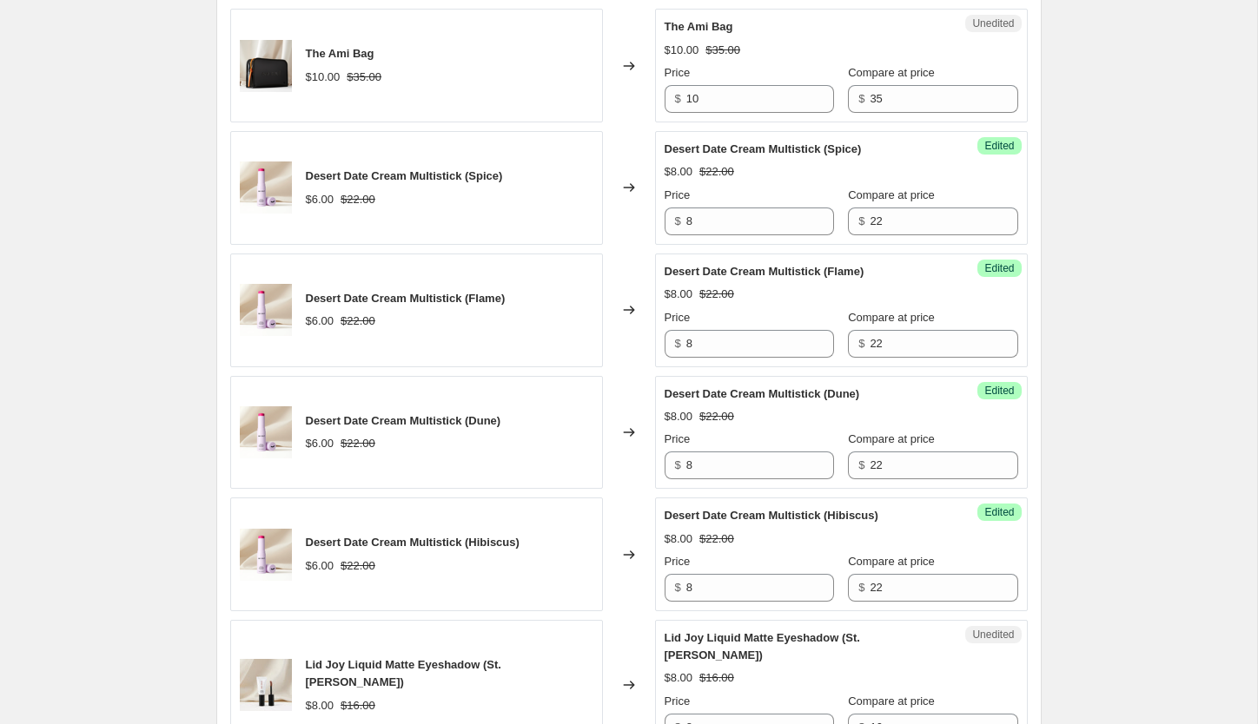
scroll to position [892, 0]
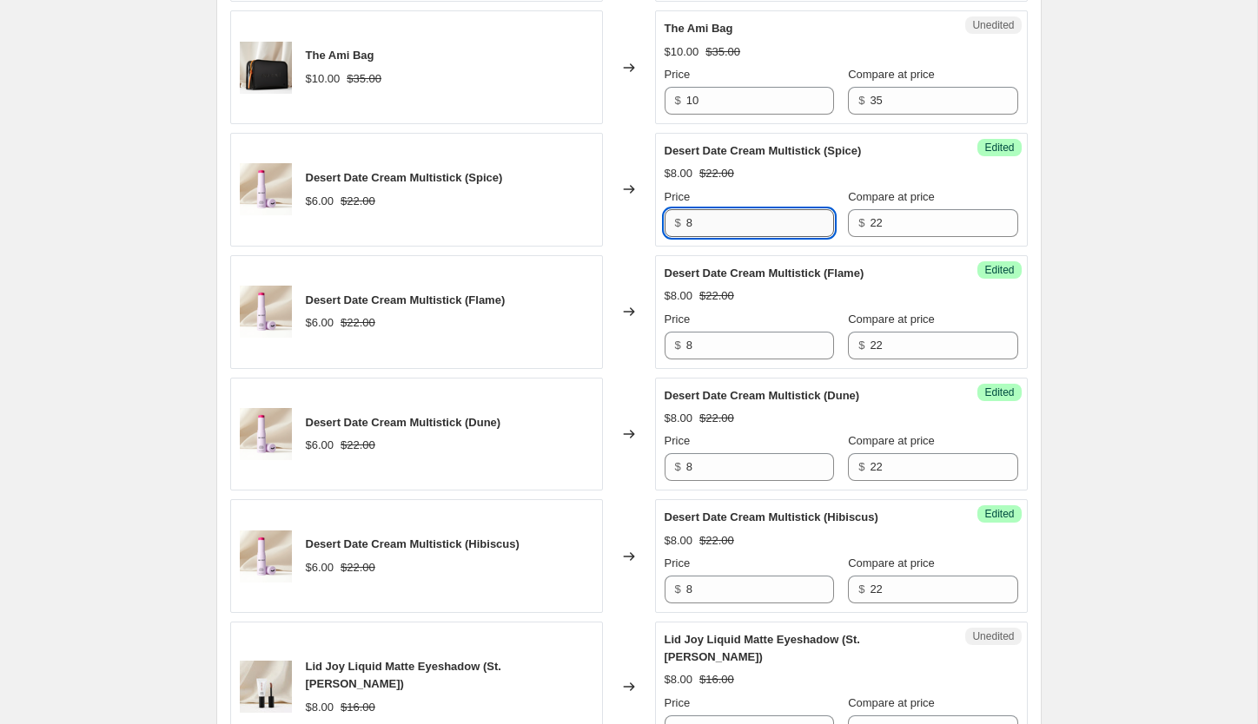
click at [770, 216] on input "8" at bounding box center [760, 223] width 148 height 28
type input "3"
click at [757, 348] on input "8" at bounding box center [760, 346] width 148 height 28
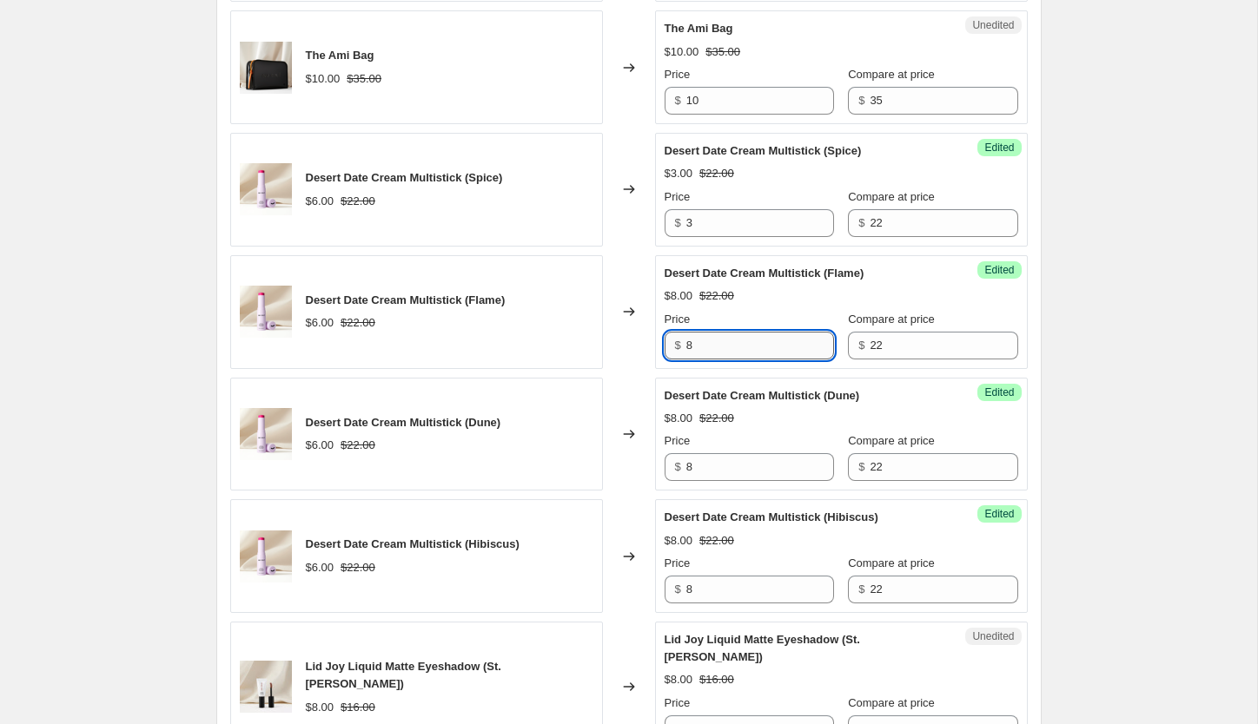
click at [757, 348] on input "8" at bounding box center [760, 346] width 148 height 28
type input "3"
click at [722, 466] on input "8" at bounding box center [760, 467] width 148 height 28
type input "3"
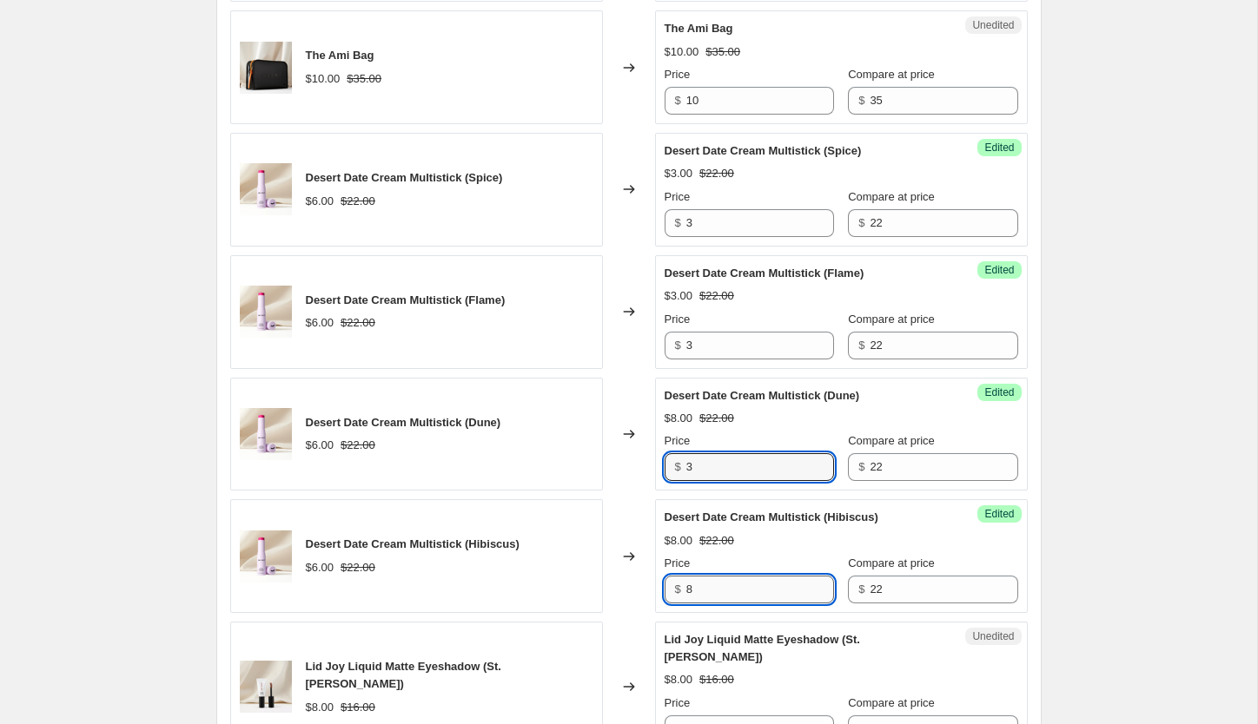
click at [731, 592] on input "8" at bounding box center [760, 590] width 148 height 28
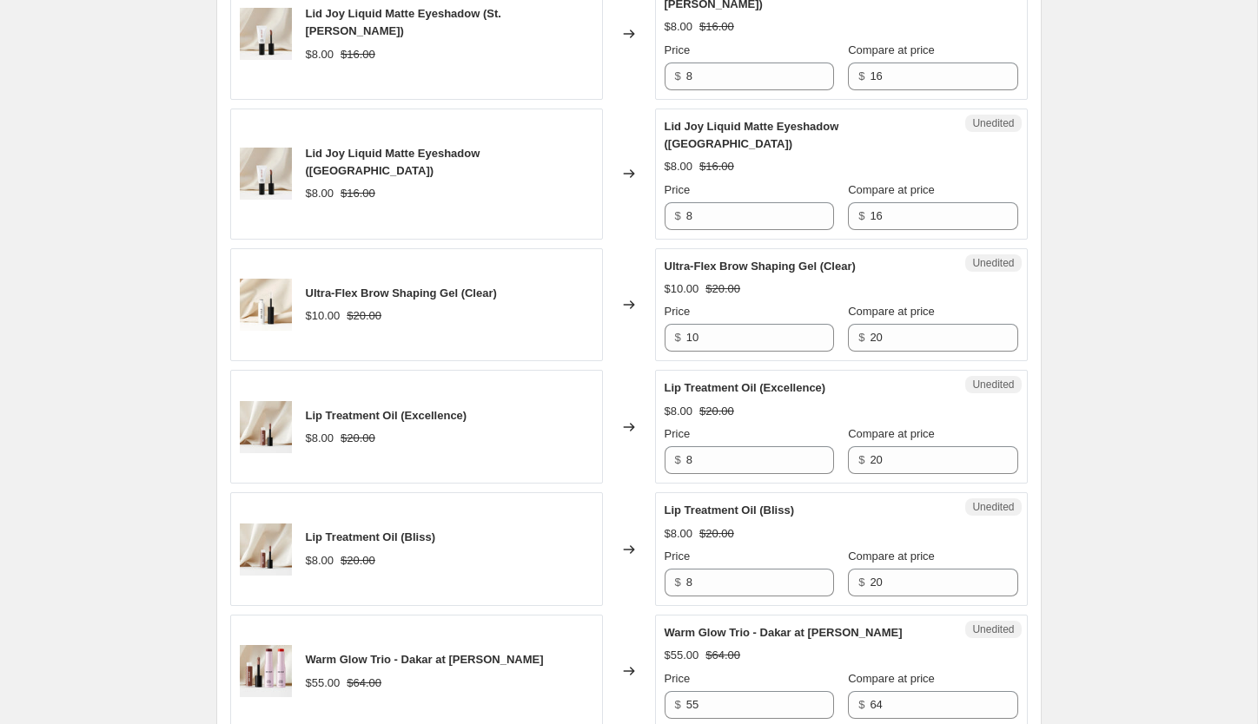
scroll to position [1554, 0]
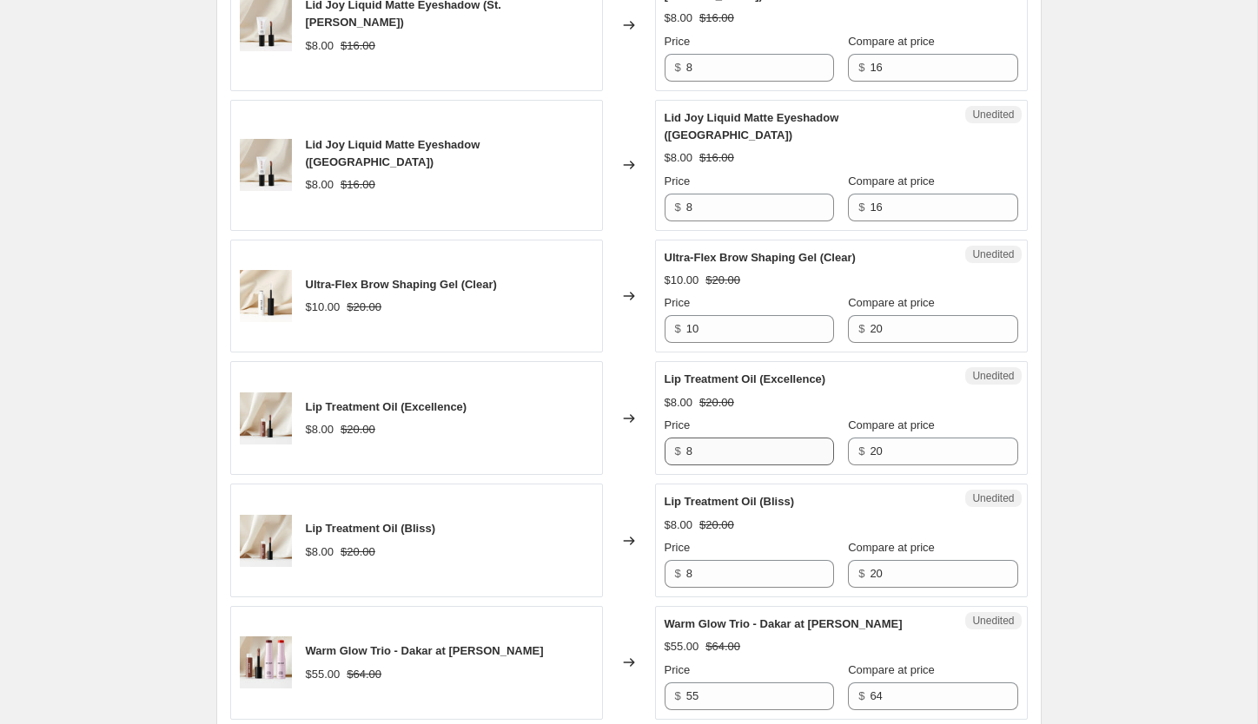
type input "3"
click at [744, 438] on input "8" at bounding box center [760, 452] width 148 height 28
type input "4"
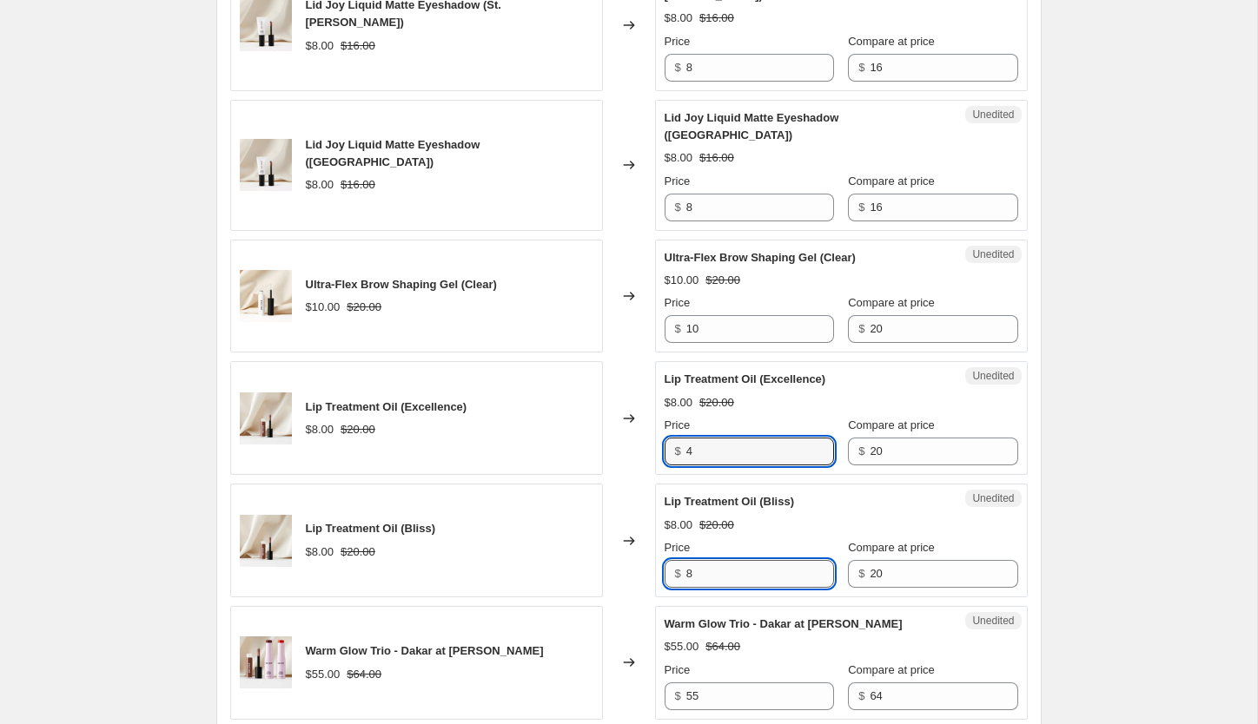
click at [750, 560] on input "8" at bounding box center [760, 574] width 148 height 28
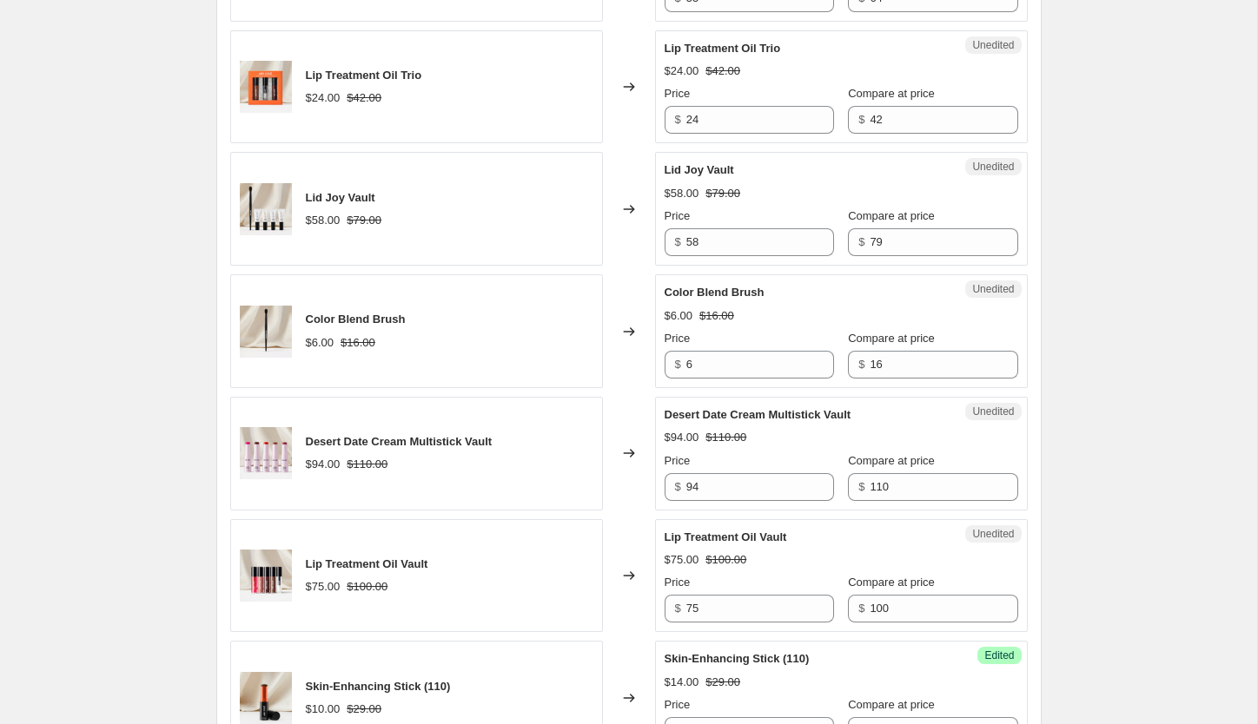
scroll to position [2384, 0]
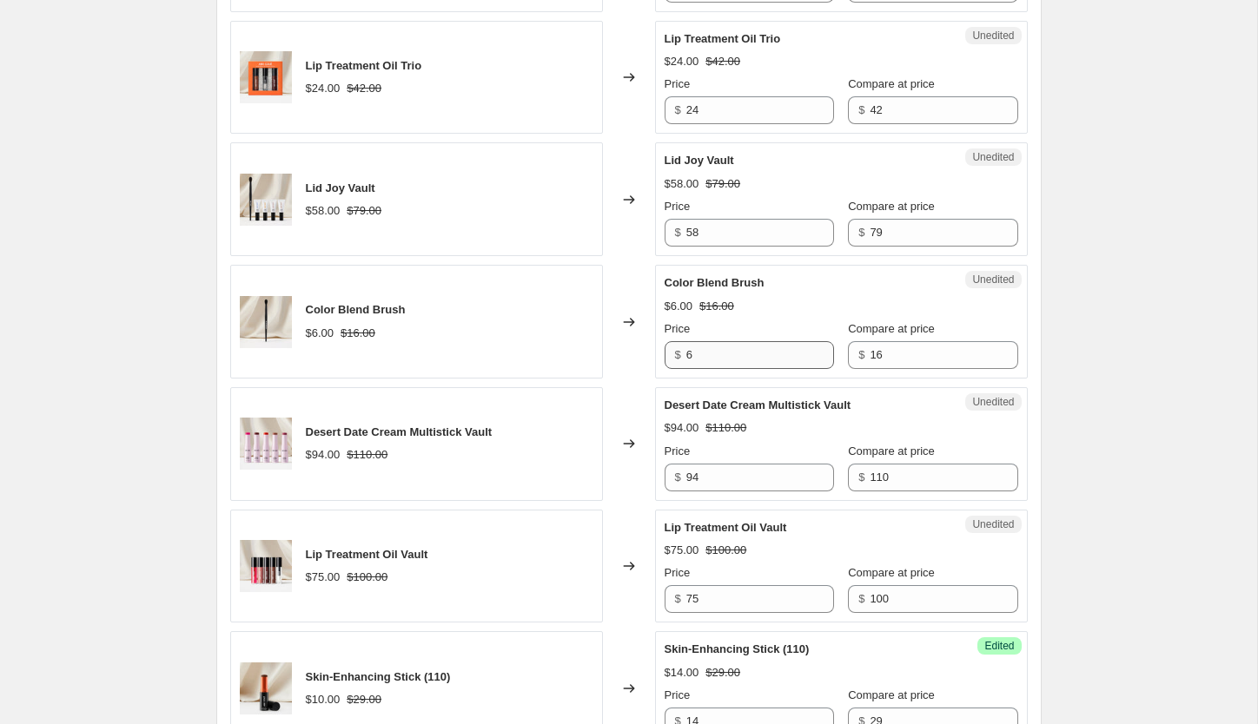
type input "4"
click at [717, 341] on input "6" at bounding box center [760, 355] width 148 height 28
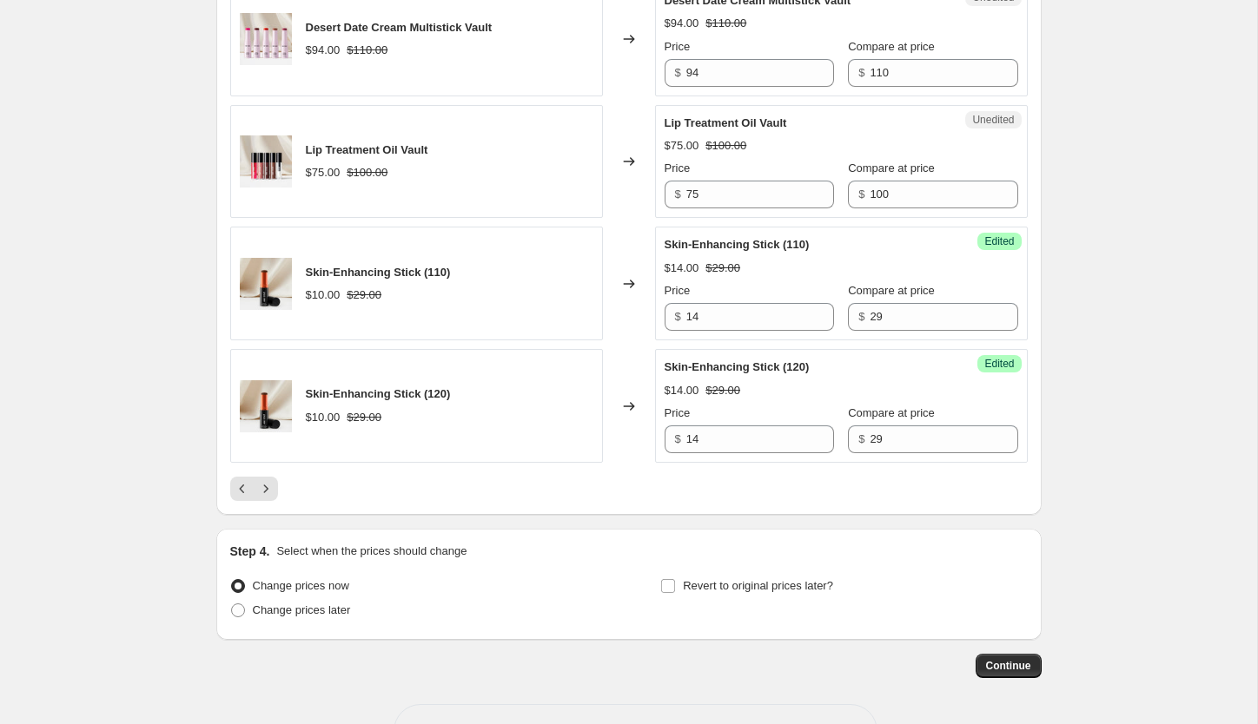
scroll to position [2814, 0]
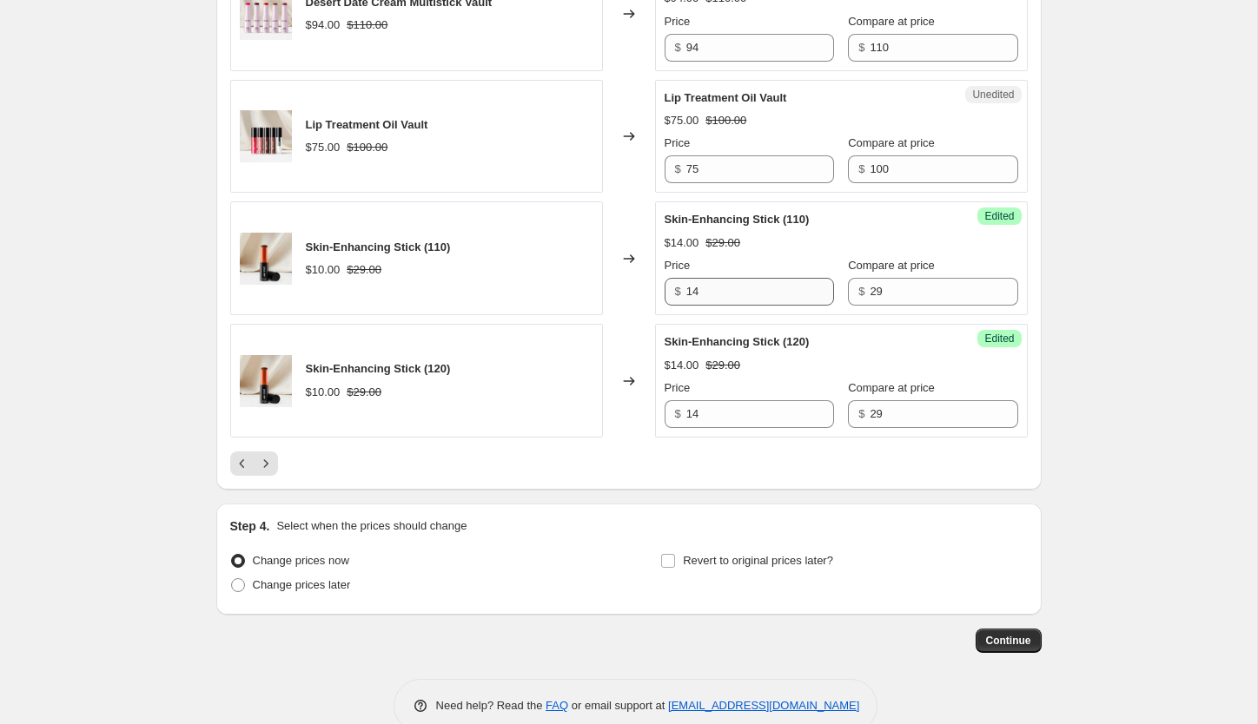
type input "4"
click at [768, 278] on input "14" at bounding box center [760, 292] width 148 height 28
type input "6"
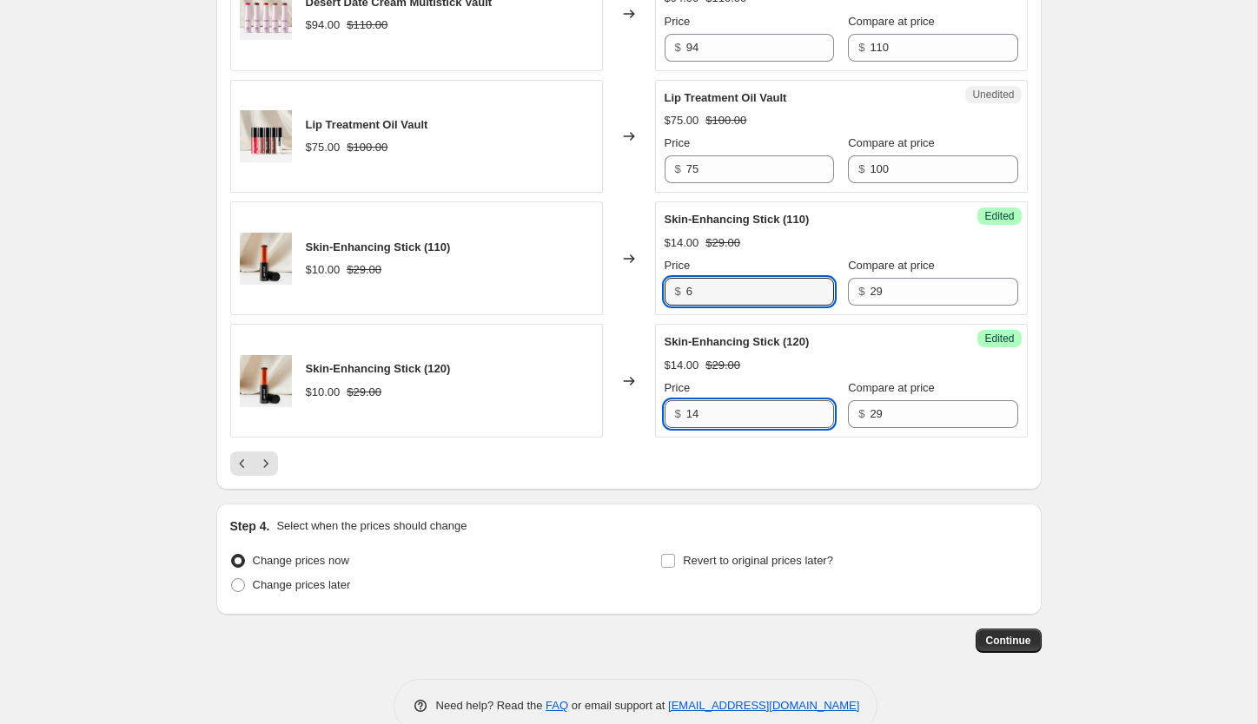
click at [758, 400] on input "14" at bounding box center [760, 414] width 148 height 28
type input "6"
click at [268, 455] on icon "Next" at bounding box center [265, 463] width 17 height 17
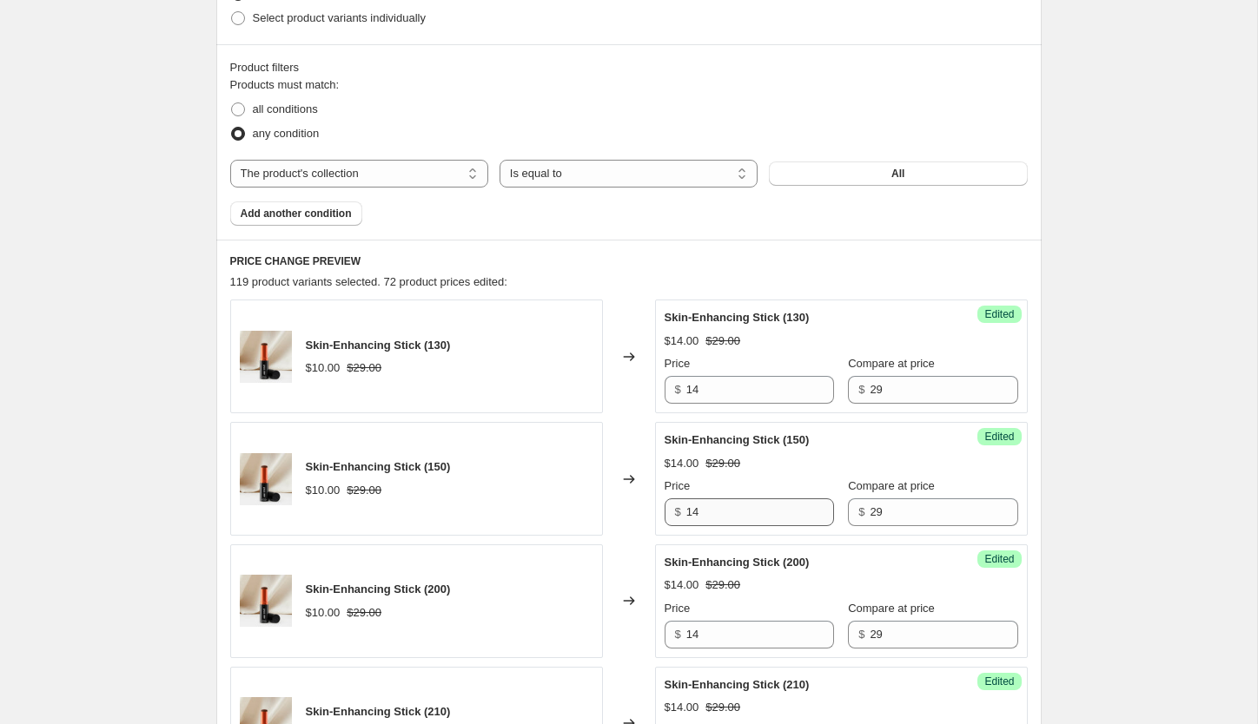
scroll to position [475, 0]
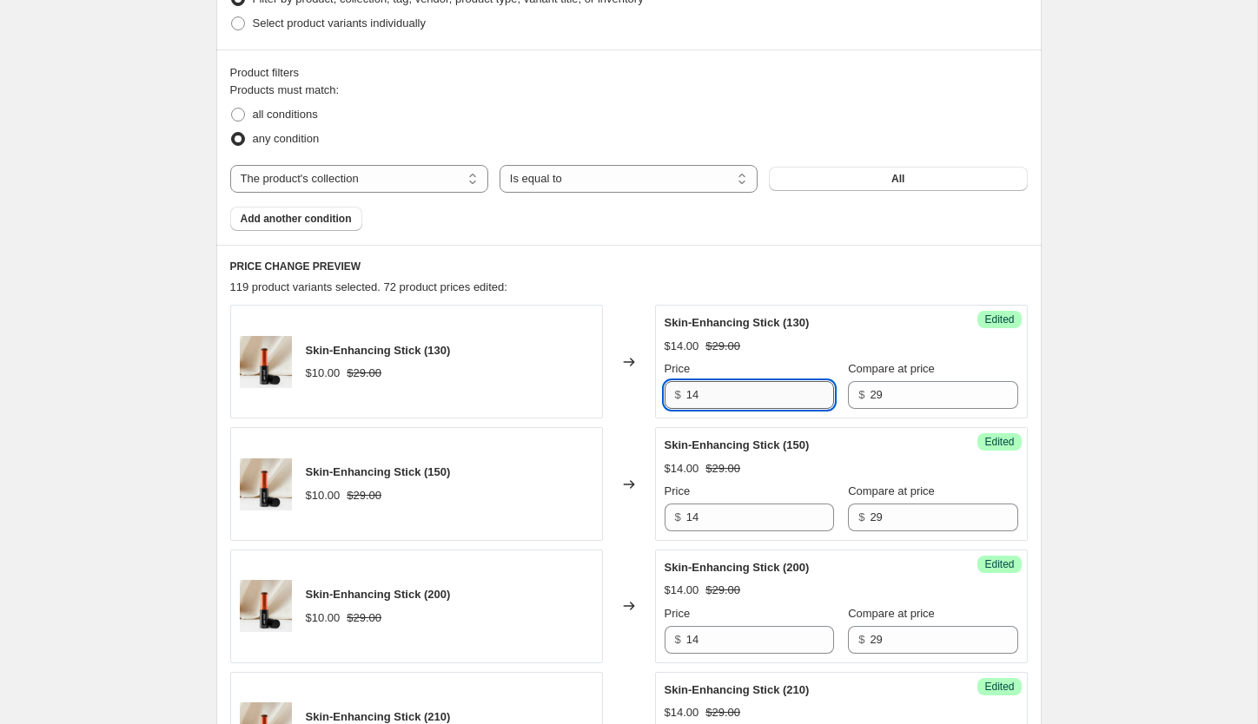
click at [722, 401] on input "14" at bounding box center [760, 395] width 148 height 28
type input "6"
click at [721, 518] on input "14" at bounding box center [760, 518] width 148 height 28
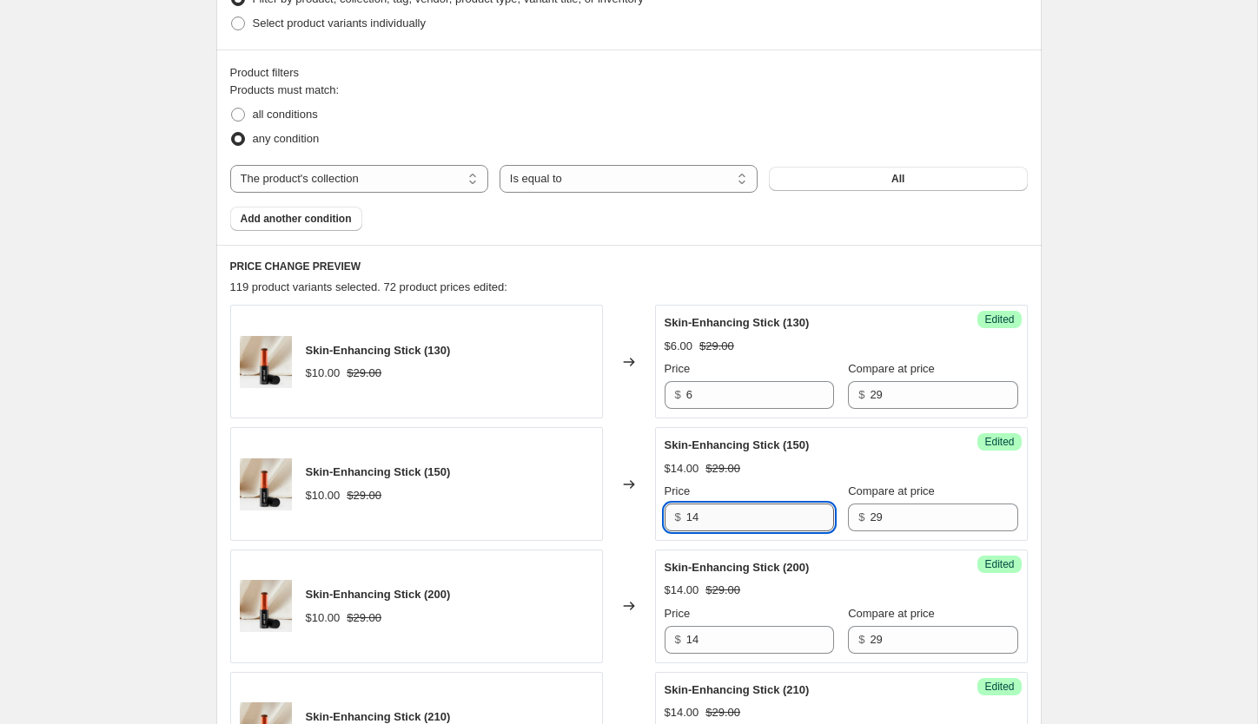
click at [721, 518] on input "14" at bounding box center [760, 518] width 148 height 28
type input "6"
click at [722, 635] on input "14" at bounding box center [760, 640] width 148 height 28
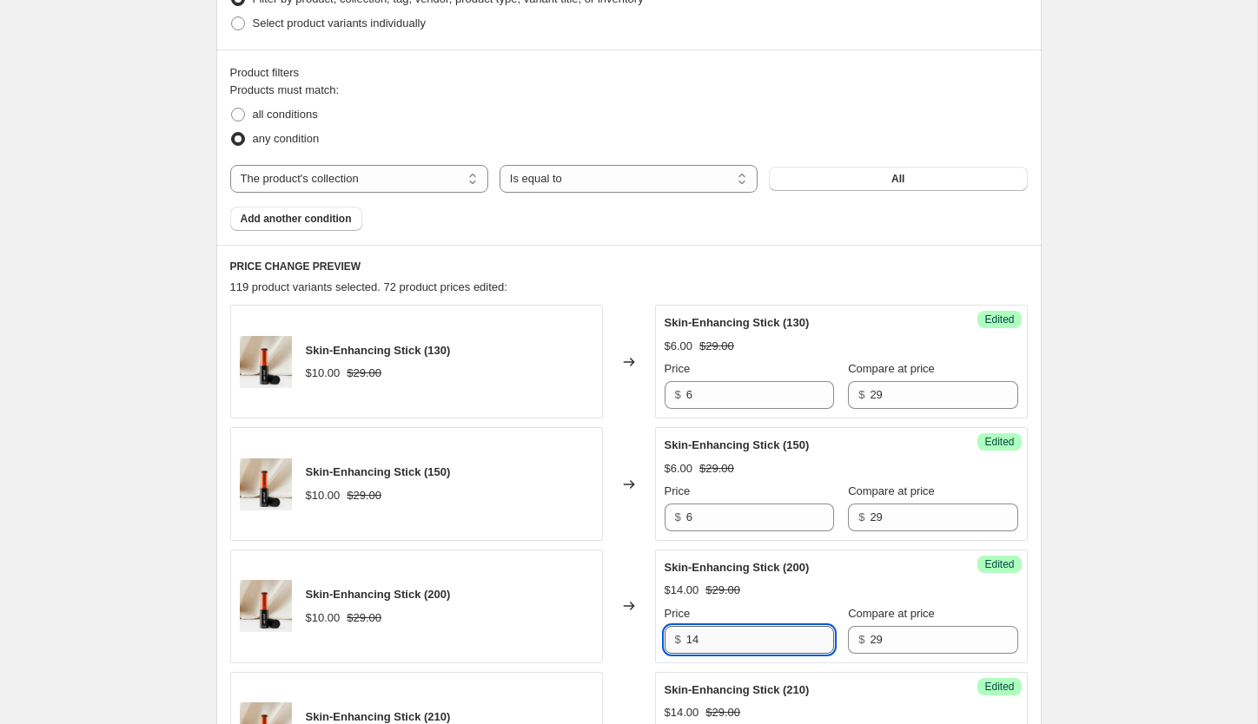
click at [722, 635] on input "14" at bounding box center [760, 640] width 148 height 28
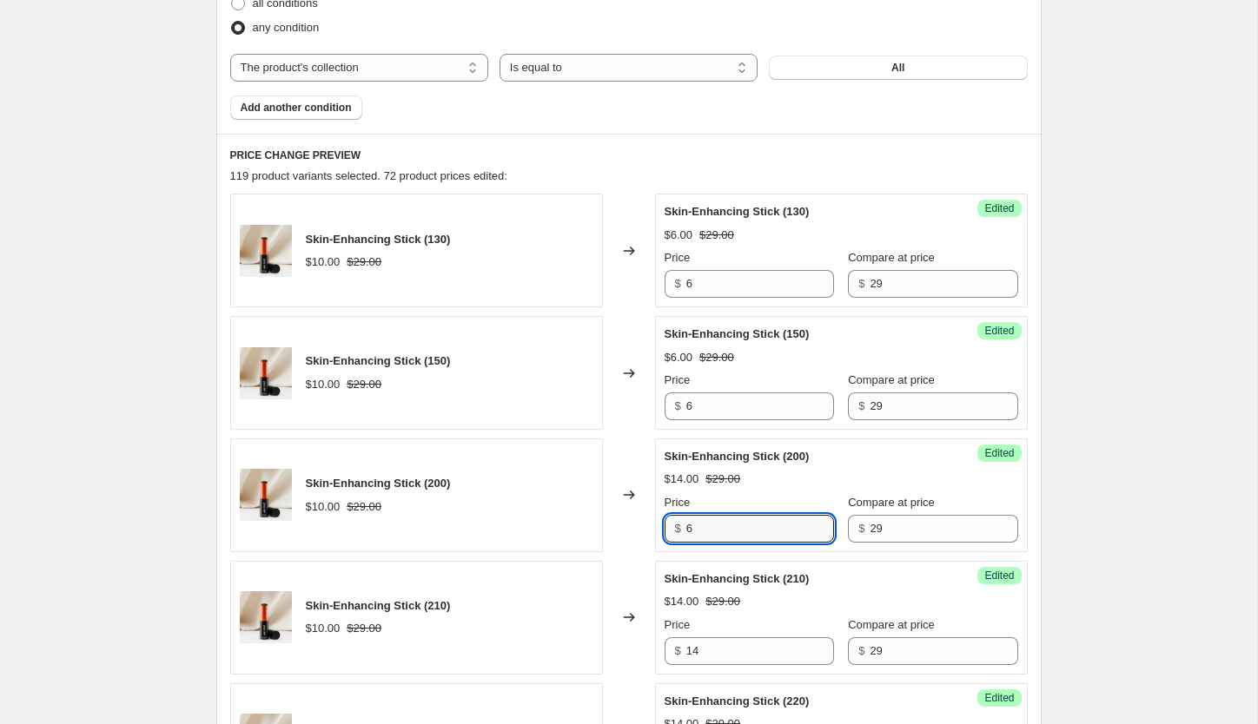
scroll to position [671, 0]
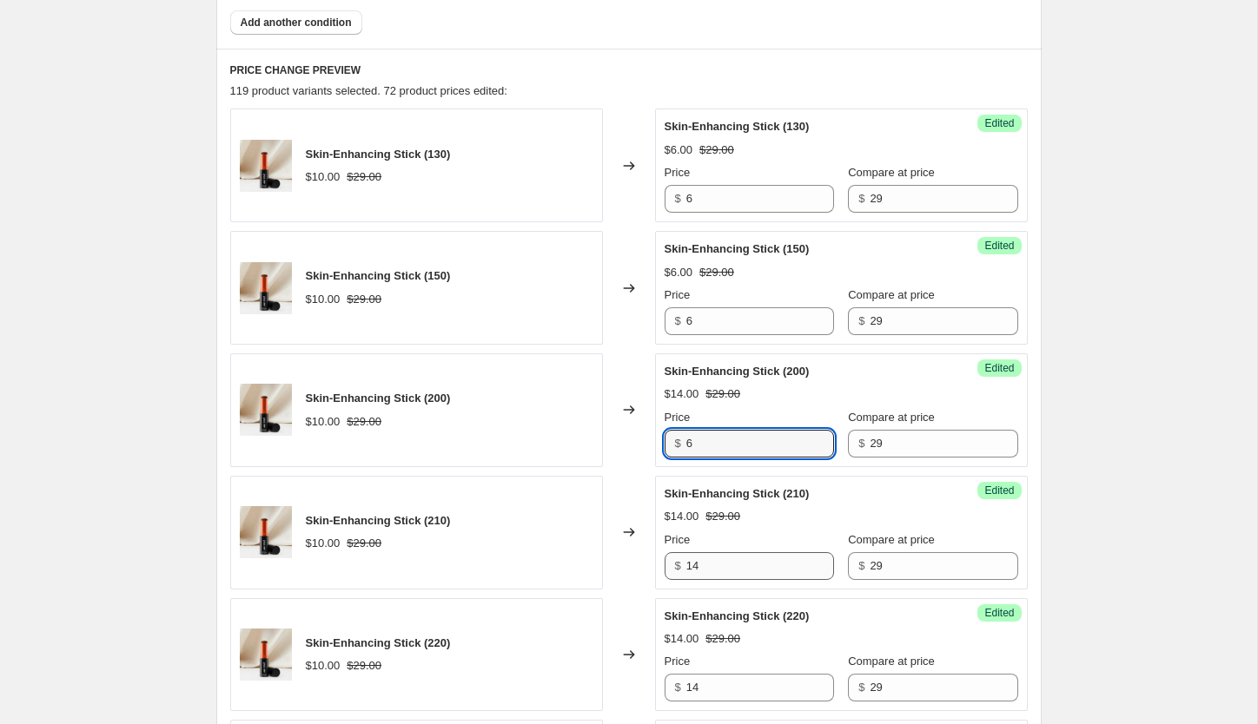
type input "6"
click at [720, 574] on input "14" at bounding box center [760, 566] width 148 height 28
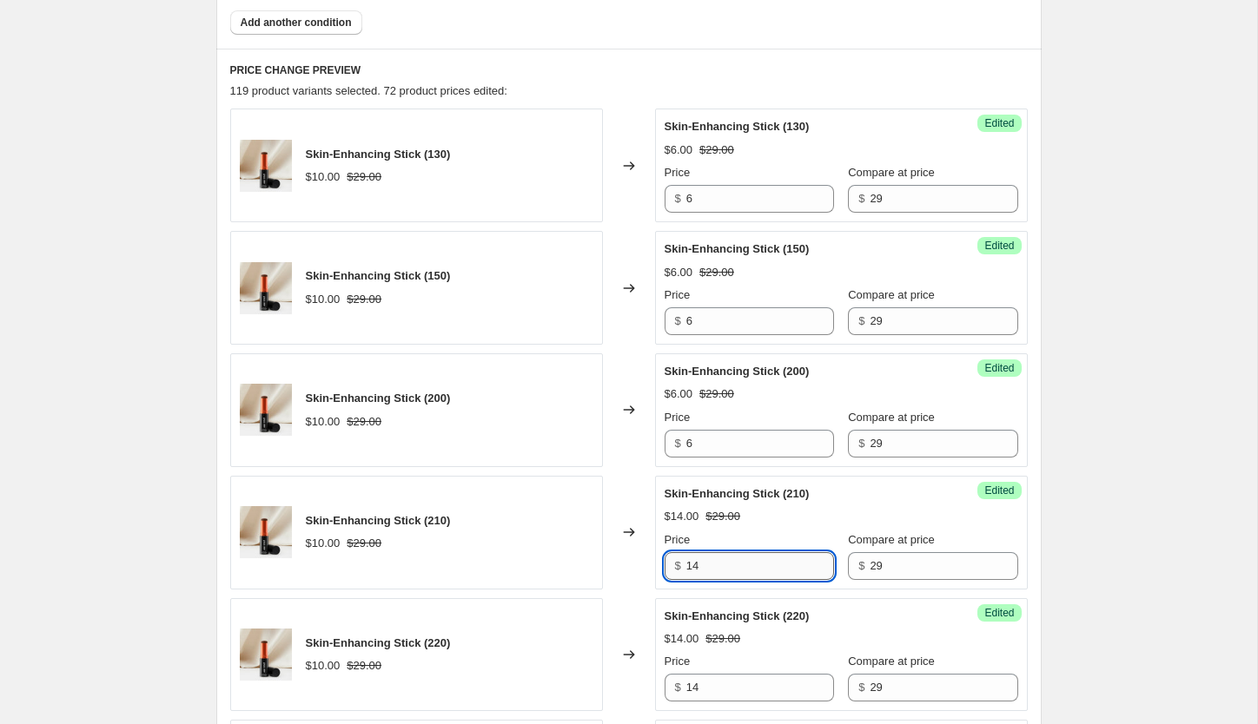
click at [720, 574] on input "14" at bounding box center [760, 566] width 148 height 28
type input "6"
click at [726, 685] on input "14" at bounding box center [760, 688] width 148 height 28
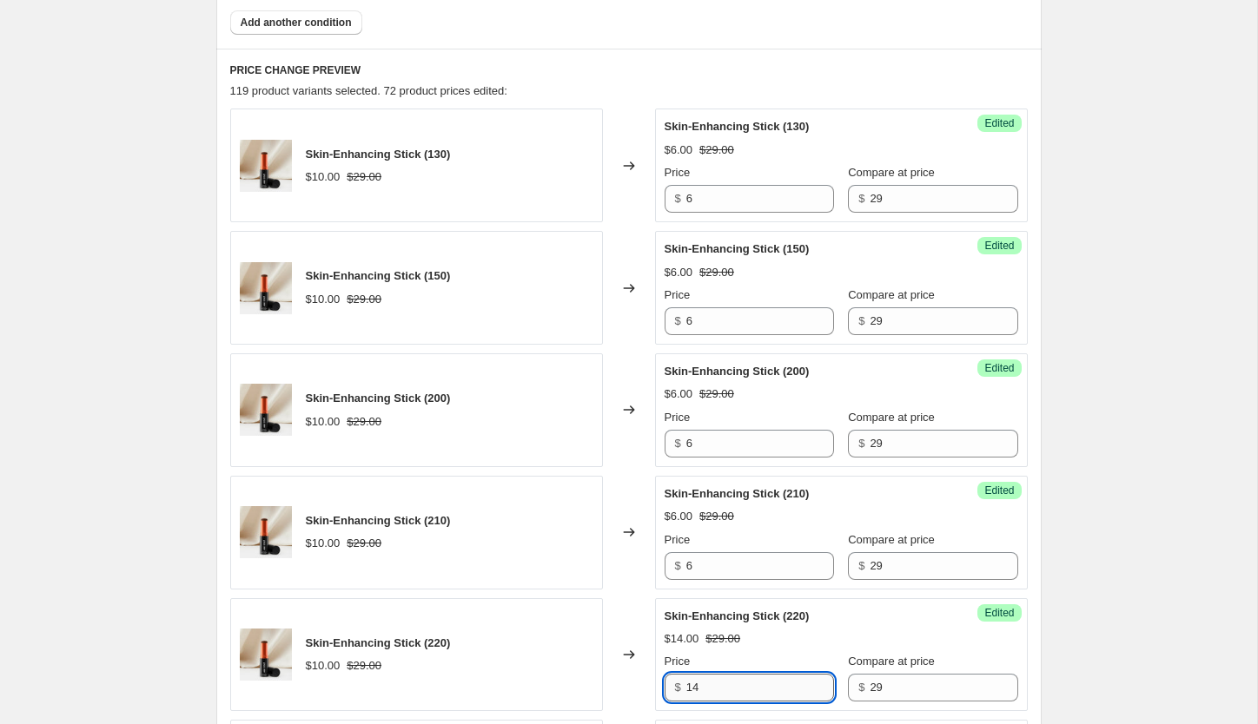
click at [726, 685] on input "14" at bounding box center [760, 688] width 148 height 28
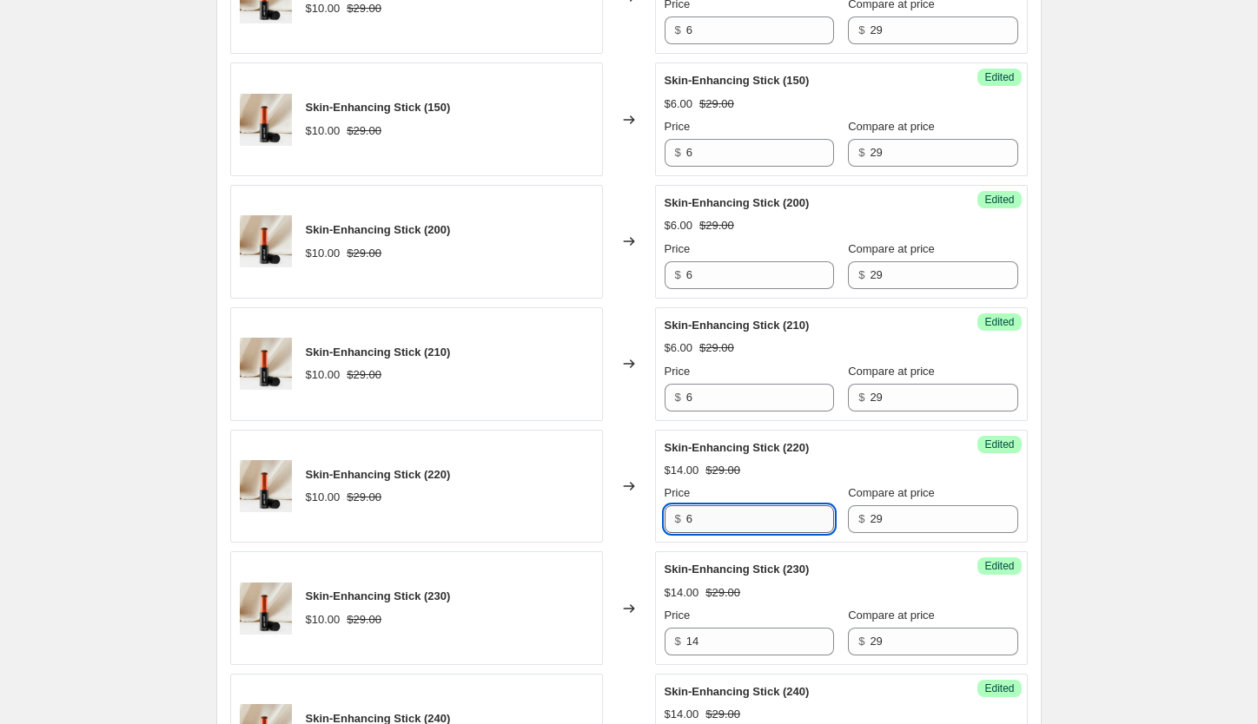
scroll to position [849, 0]
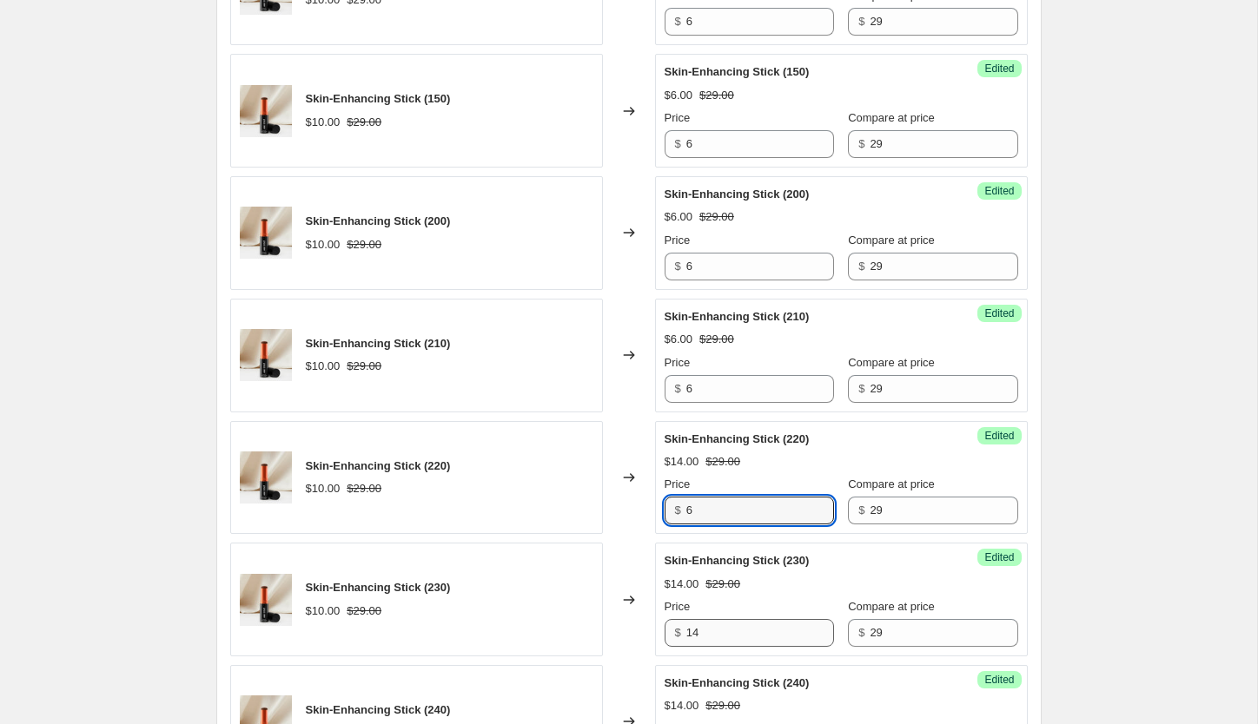
type input "6"
click at [744, 628] on input "14" at bounding box center [760, 633] width 148 height 28
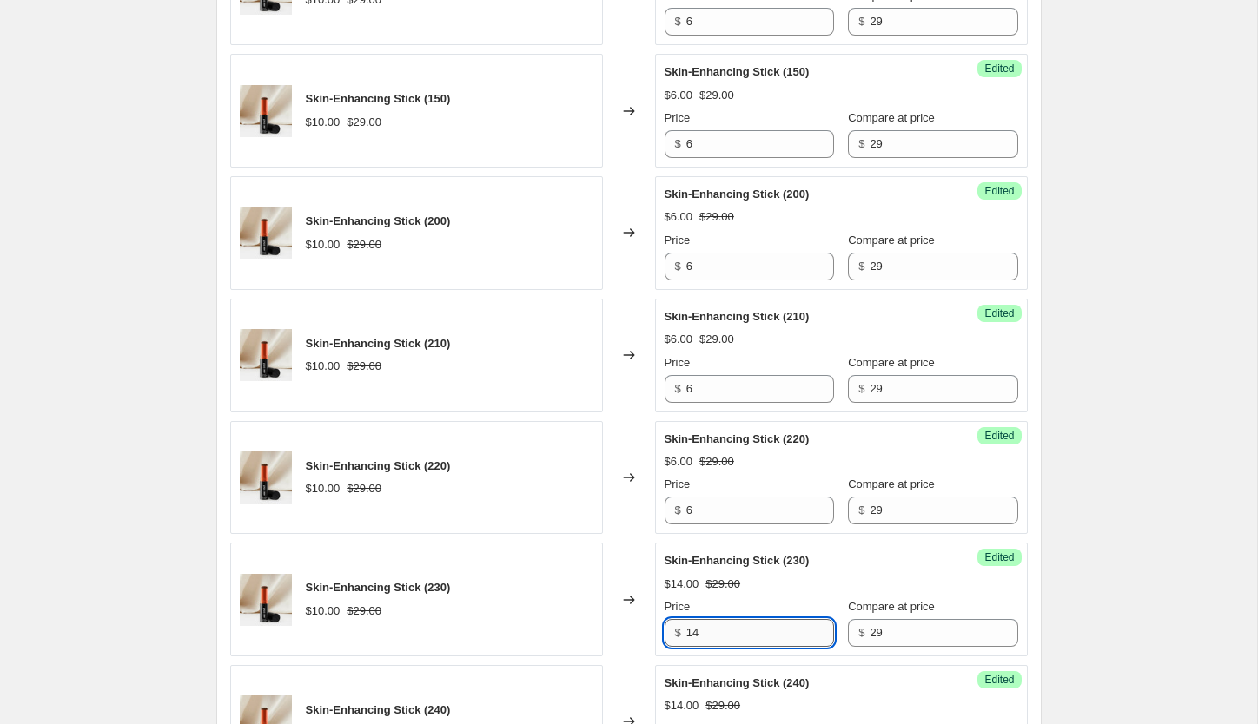
click at [744, 628] on input "14" at bounding box center [760, 633] width 148 height 28
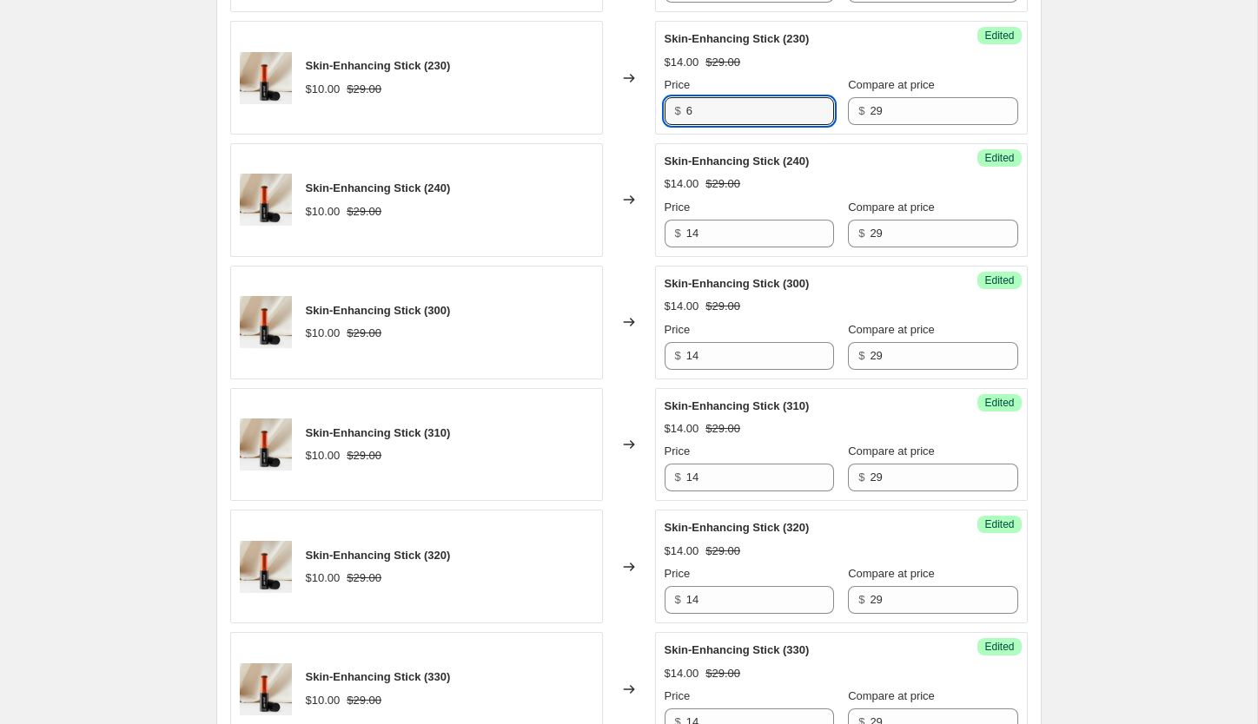
scroll to position [1371, 0]
type input "6"
click at [724, 232] on input "14" at bounding box center [760, 233] width 148 height 28
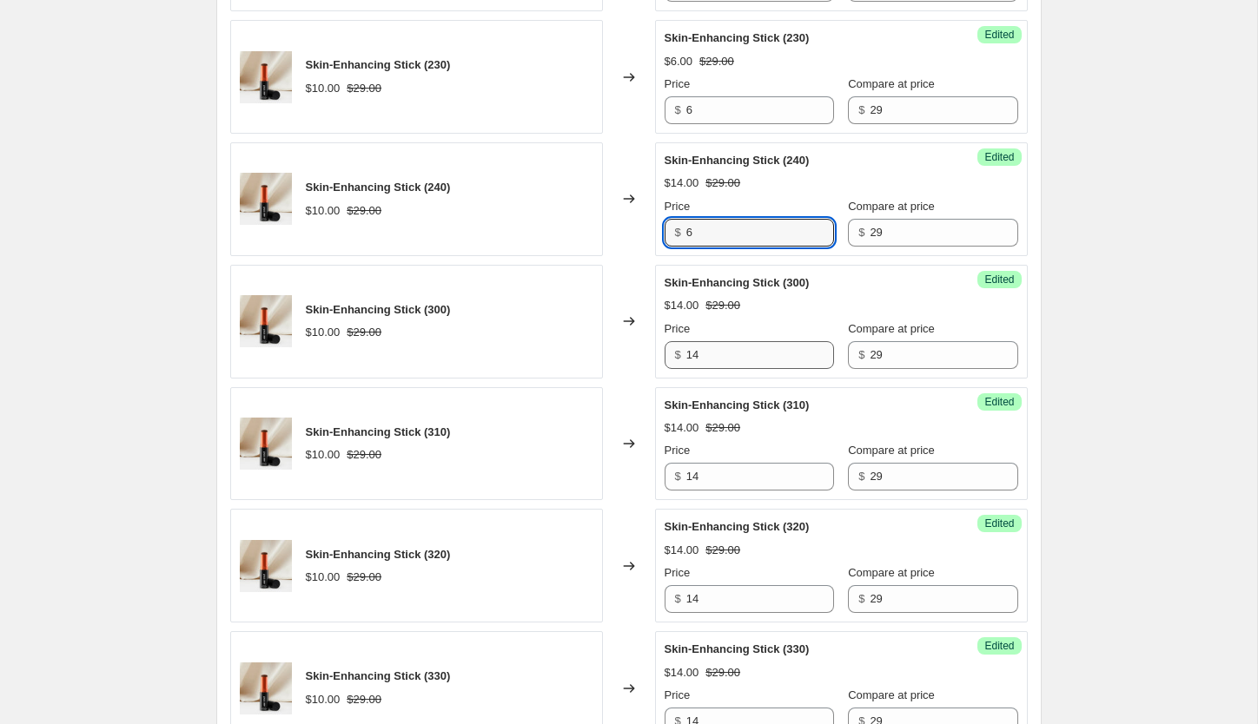
type input "6"
click at [731, 357] on input "14" at bounding box center [760, 355] width 148 height 28
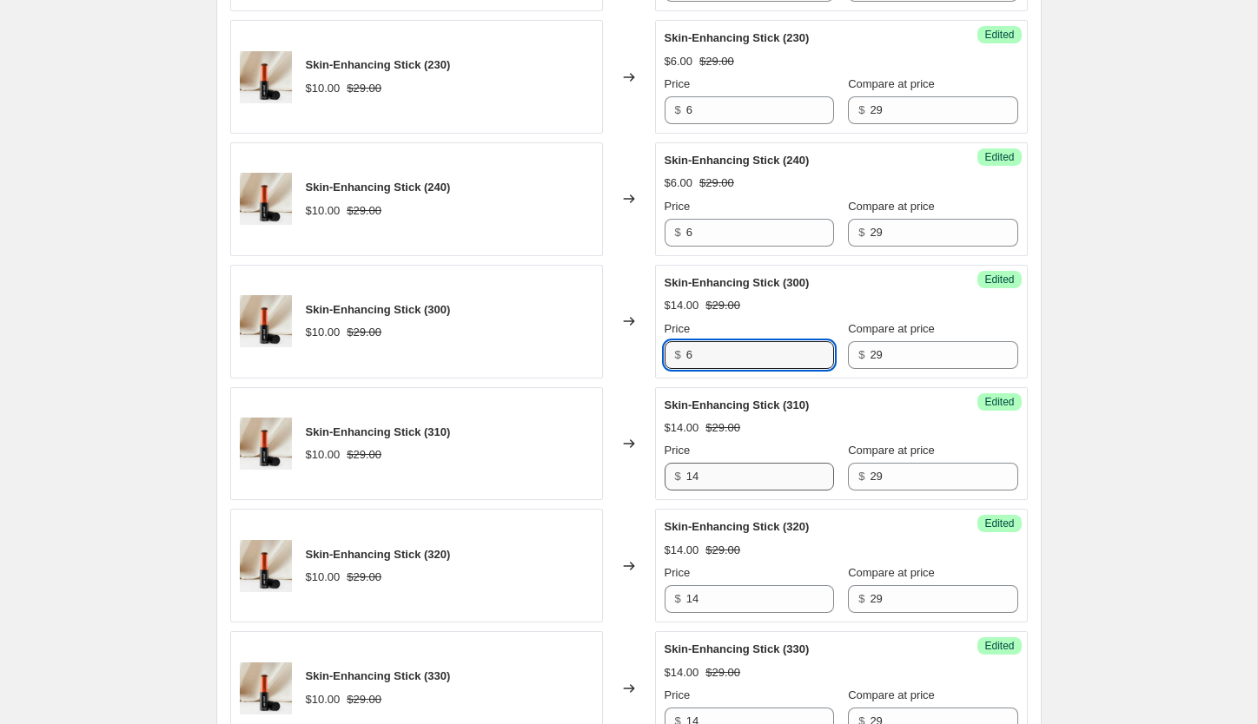
type input "6"
click at [746, 477] on input "14" at bounding box center [760, 477] width 148 height 28
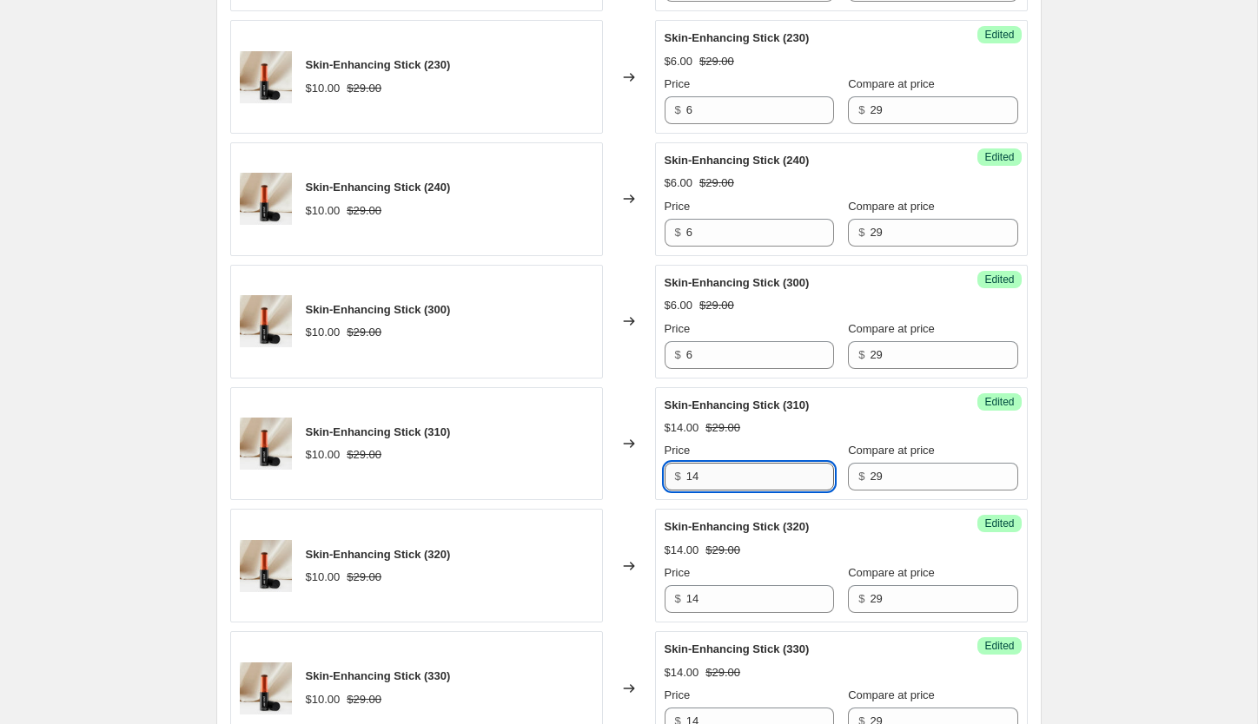
click at [746, 477] on input "14" at bounding box center [760, 477] width 148 height 28
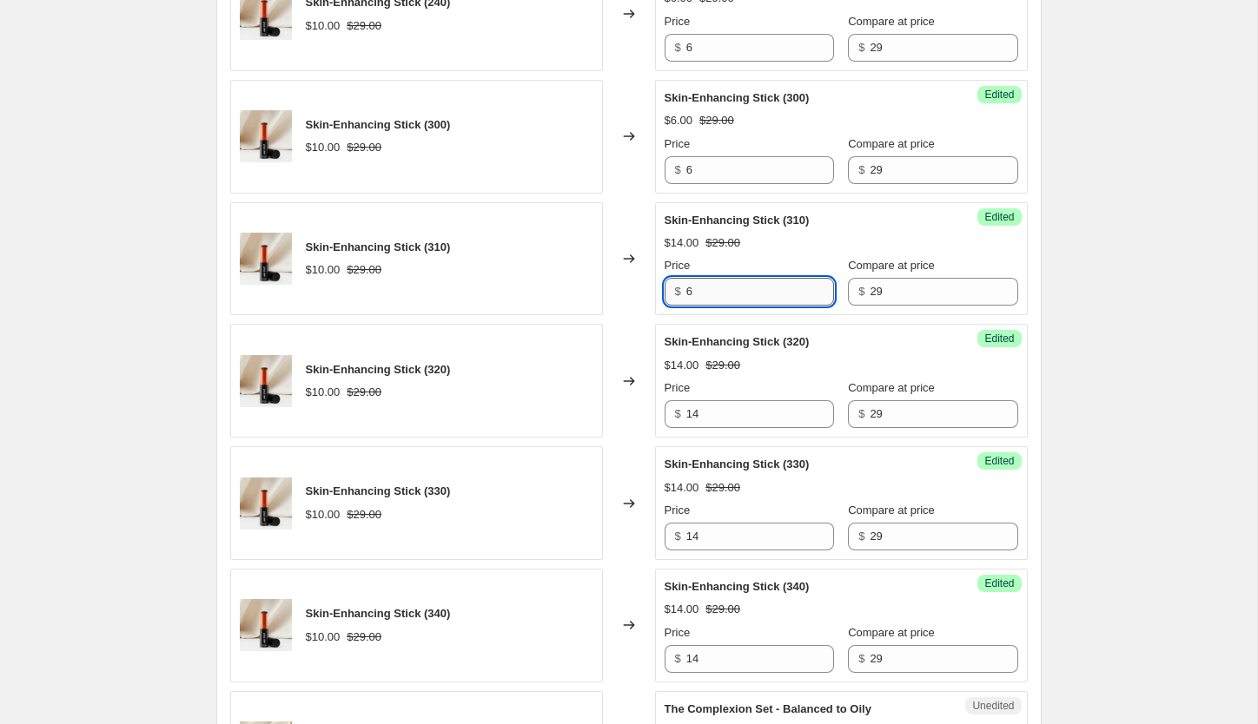
scroll to position [1563, 0]
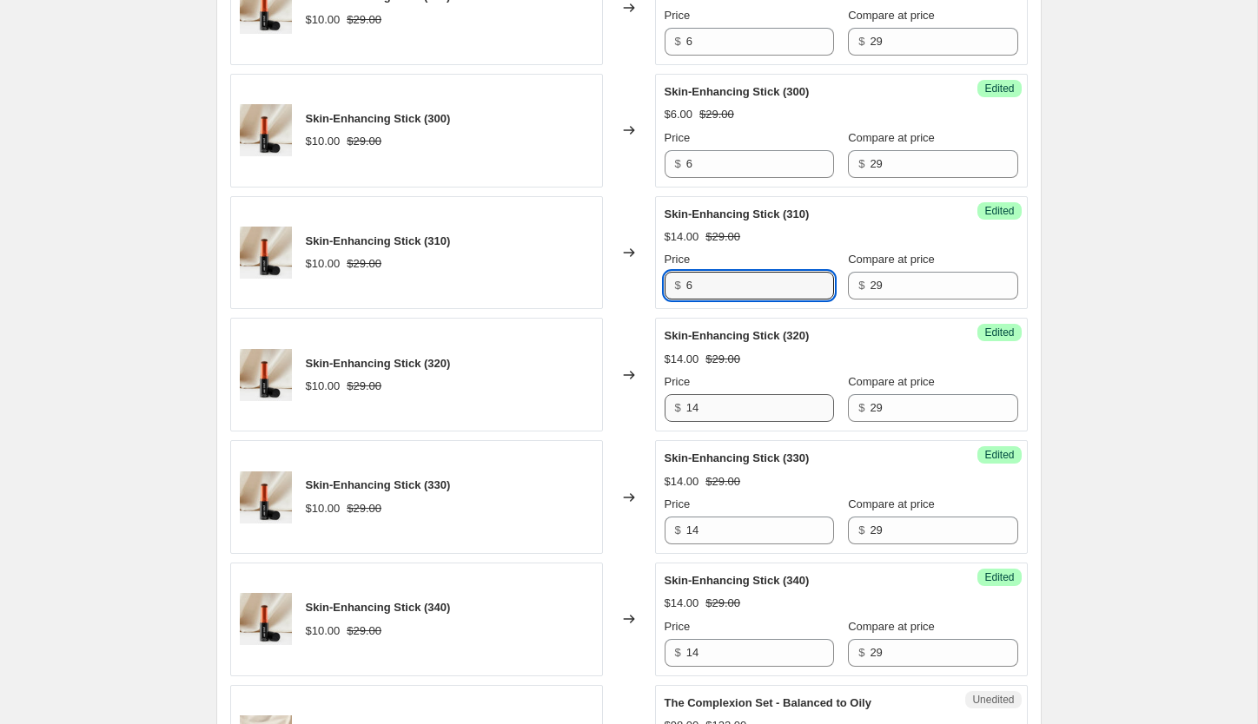
type input "6"
click at [712, 404] on input "14" at bounding box center [760, 408] width 148 height 28
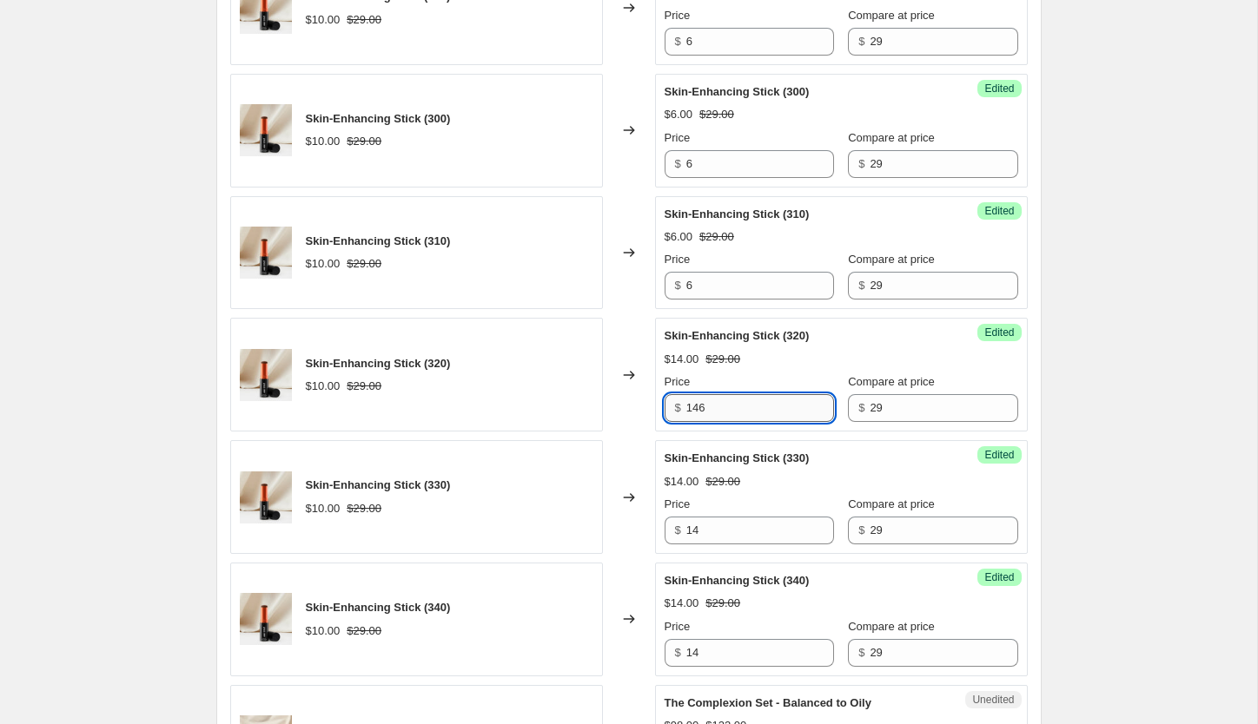
click at [712, 404] on input "146" at bounding box center [760, 408] width 148 height 28
type input "6"
click at [721, 536] on input "14" at bounding box center [760, 531] width 148 height 28
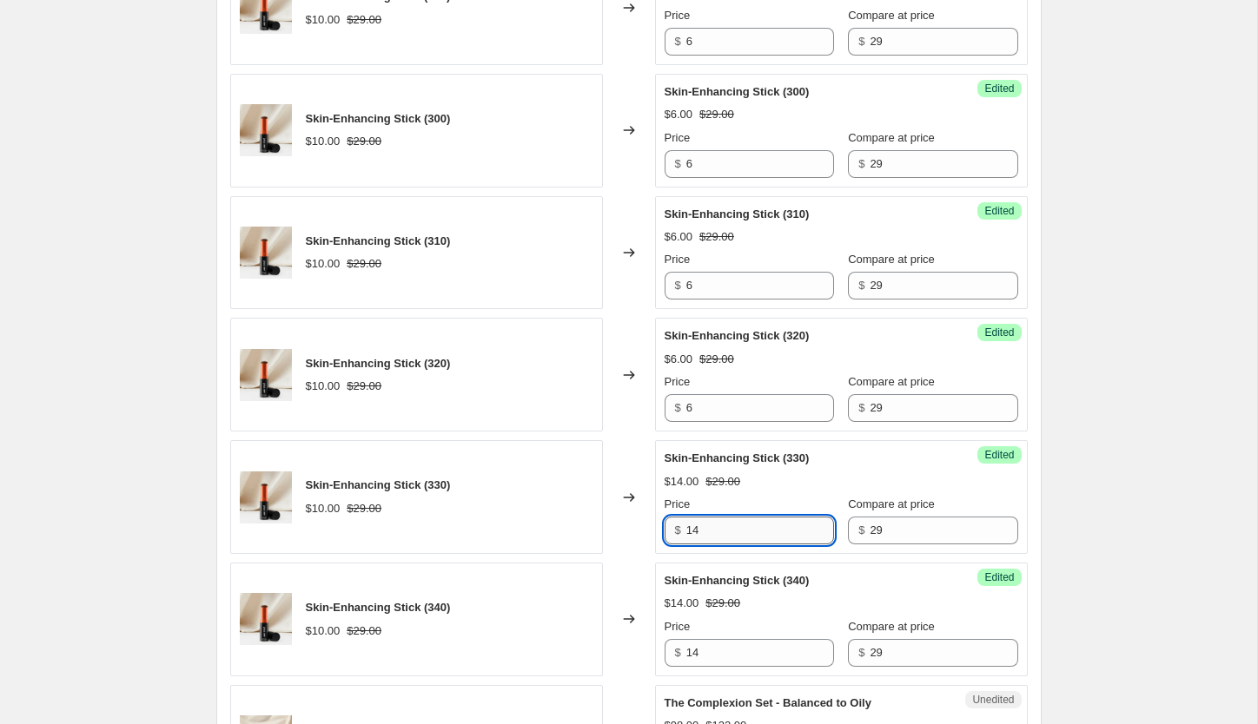
click at [721, 536] on input "14" at bounding box center [760, 531] width 148 height 28
type input "6"
click at [741, 656] on input "14" at bounding box center [760, 653] width 148 height 28
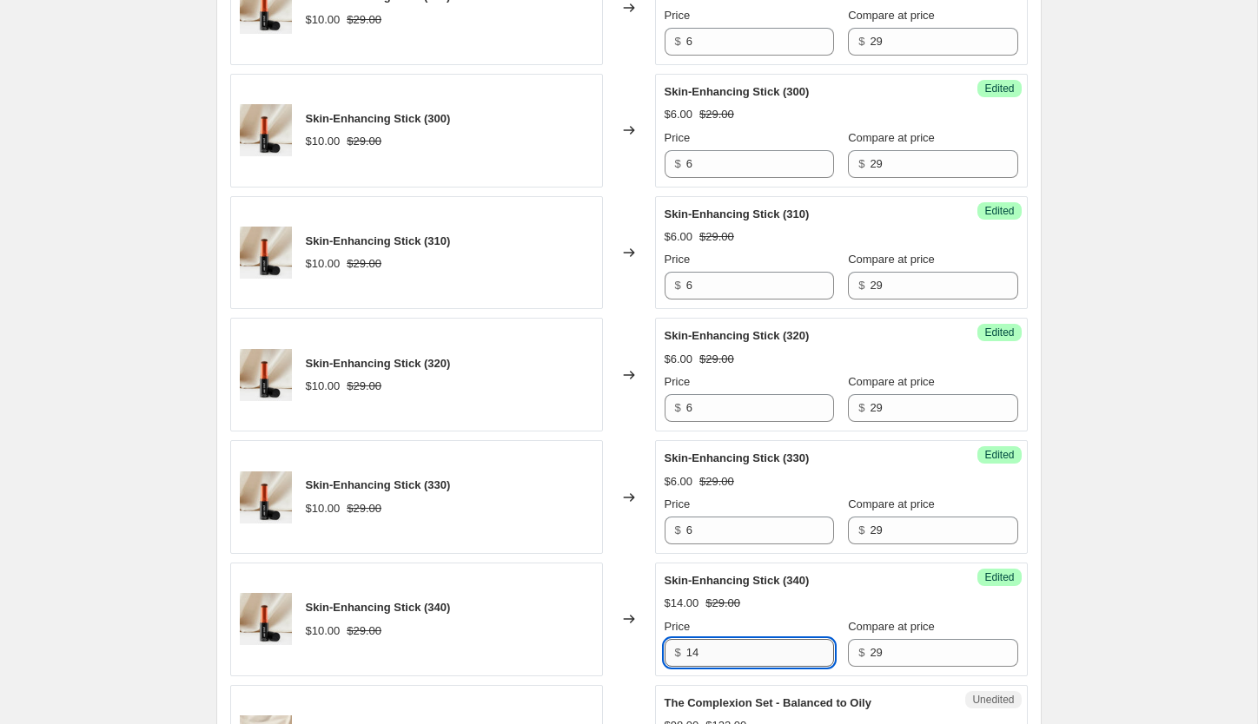
click at [741, 656] on input "14" at bounding box center [760, 653] width 148 height 28
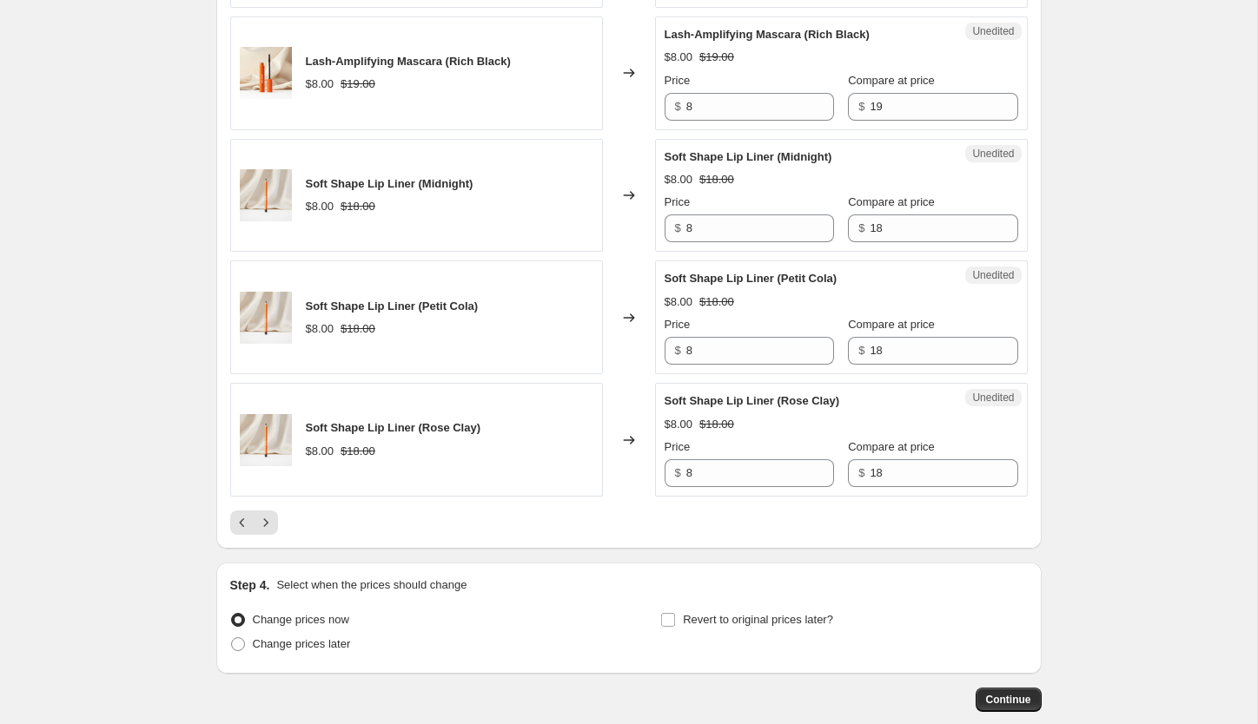
scroll to position [2717, 0]
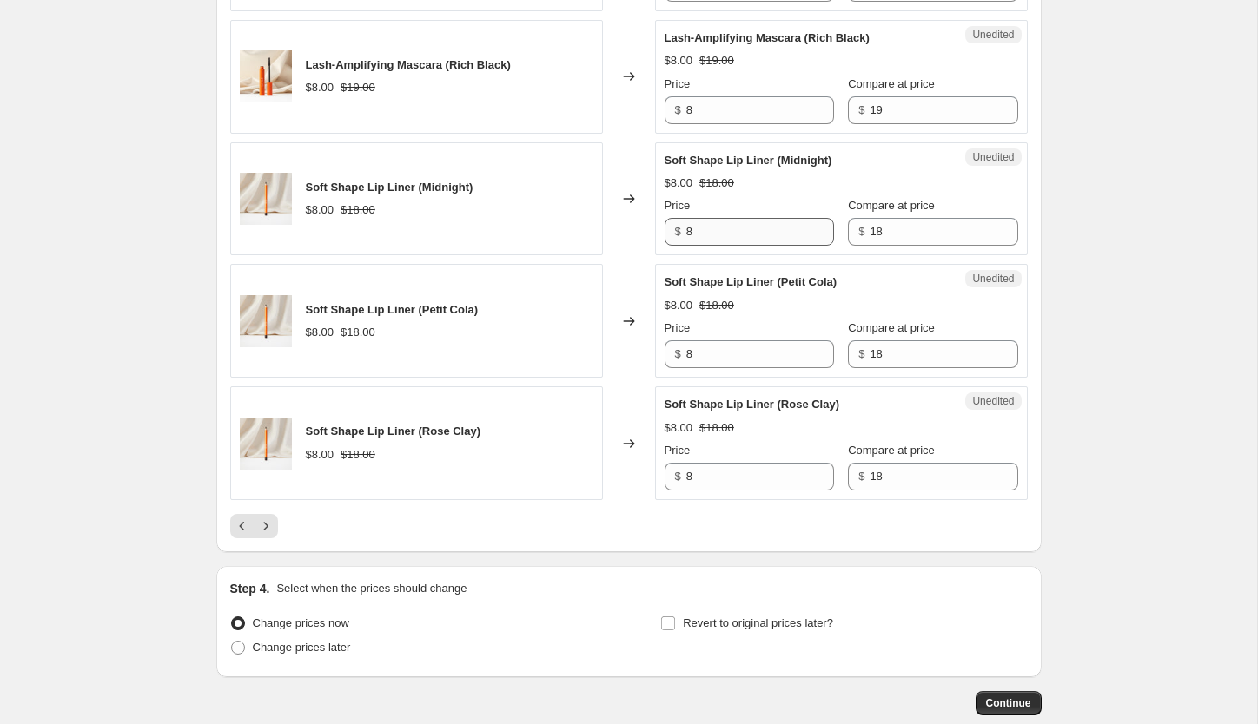
type input "6"
click at [747, 228] on input "8" at bounding box center [760, 232] width 148 height 28
type input "3"
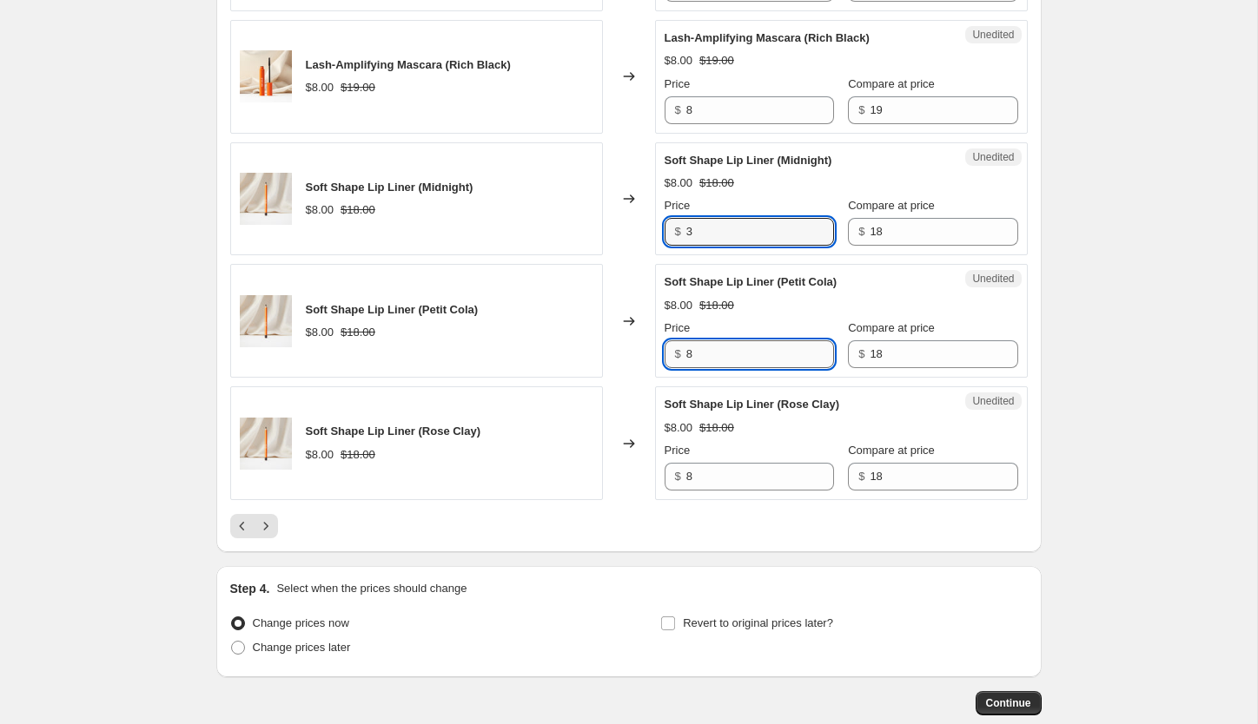
click at [719, 354] on input "8" at bounding box center [760, 354] width 148 height 28
type input "3"
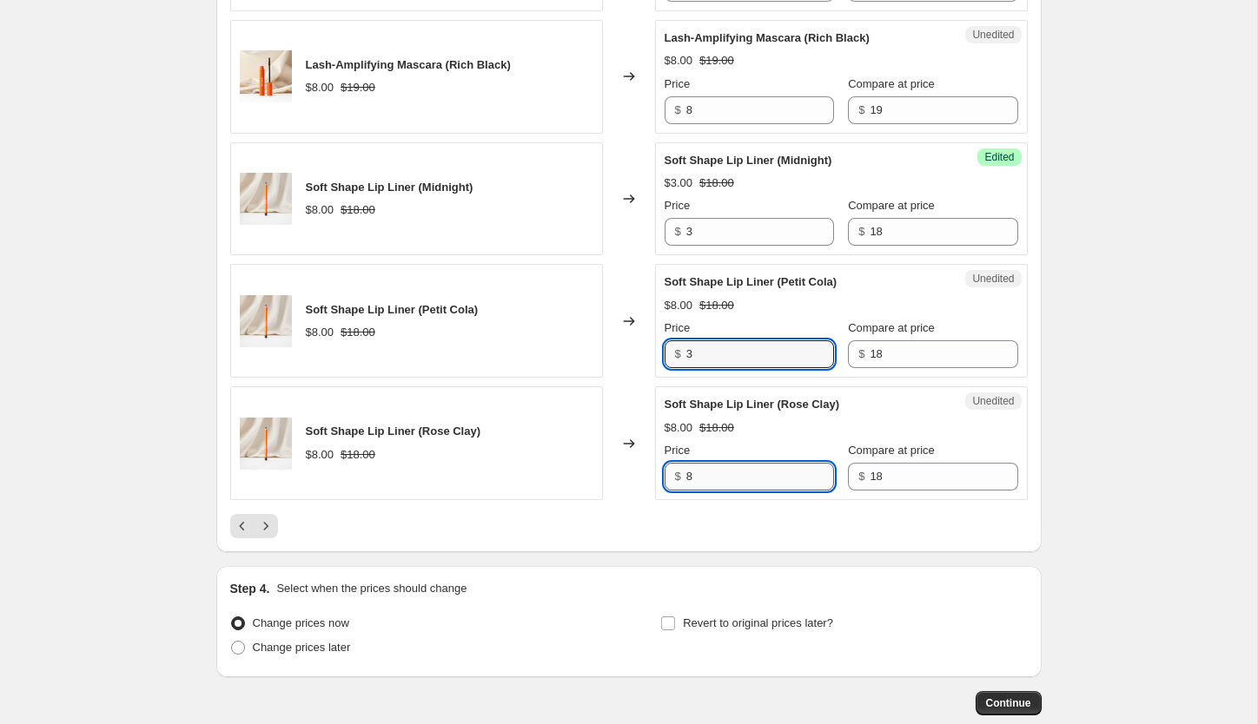
click at [718, 480] on input "8" at bounding box center [760, 477] width 148 height 28
type input "3"
click at [264, 530] on icon "Next" at bounding box center [265, 526] width 17 height 17
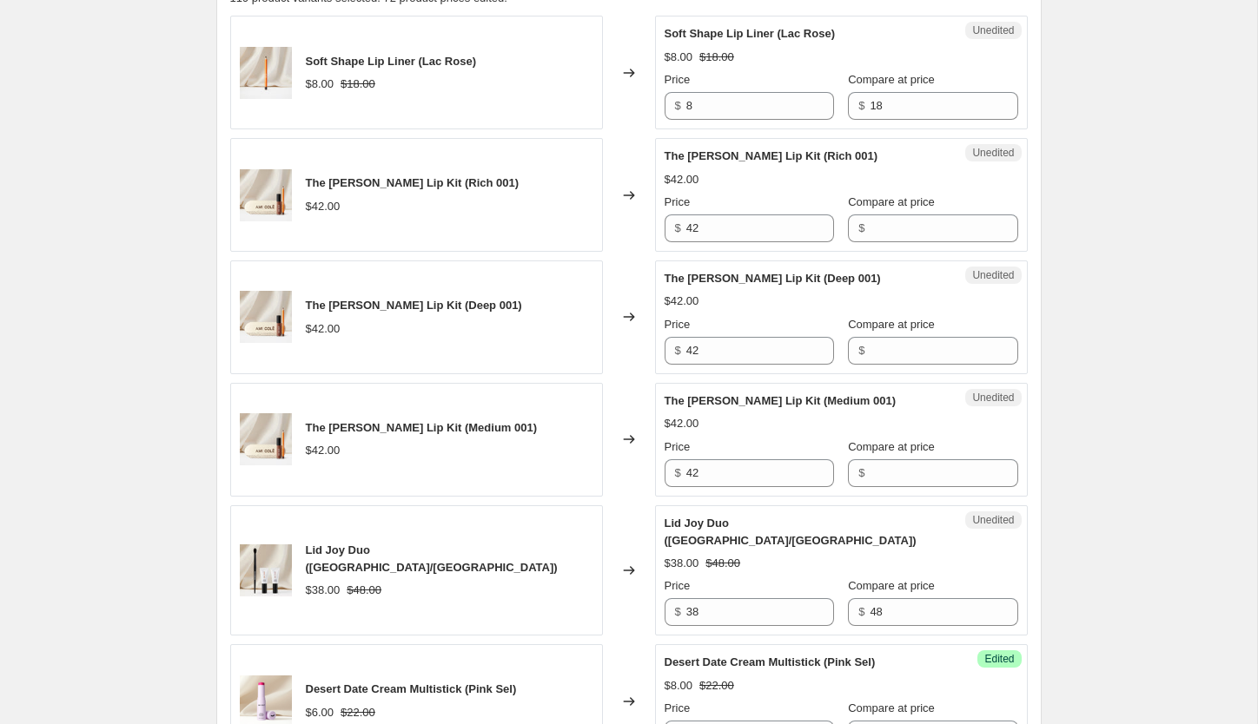
scroll to position [747, 0]
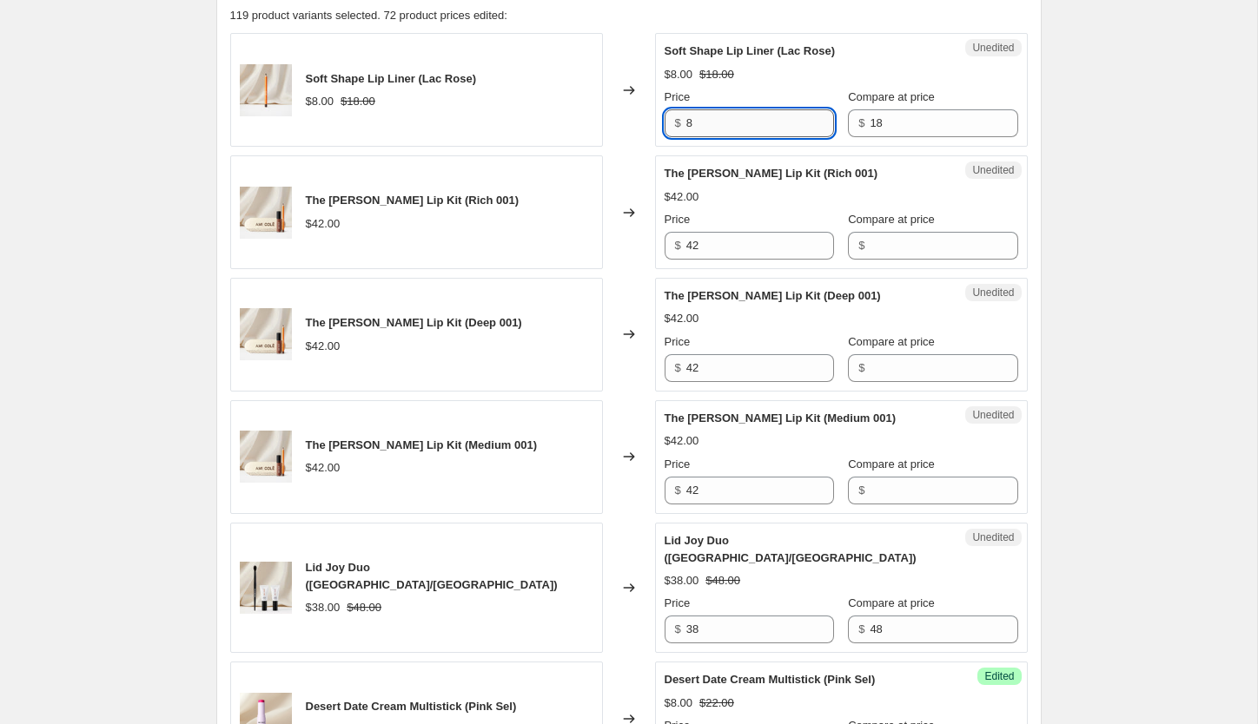
click at [711, 122] on input "8" at bounding box center [760, 123] width 148 height 28
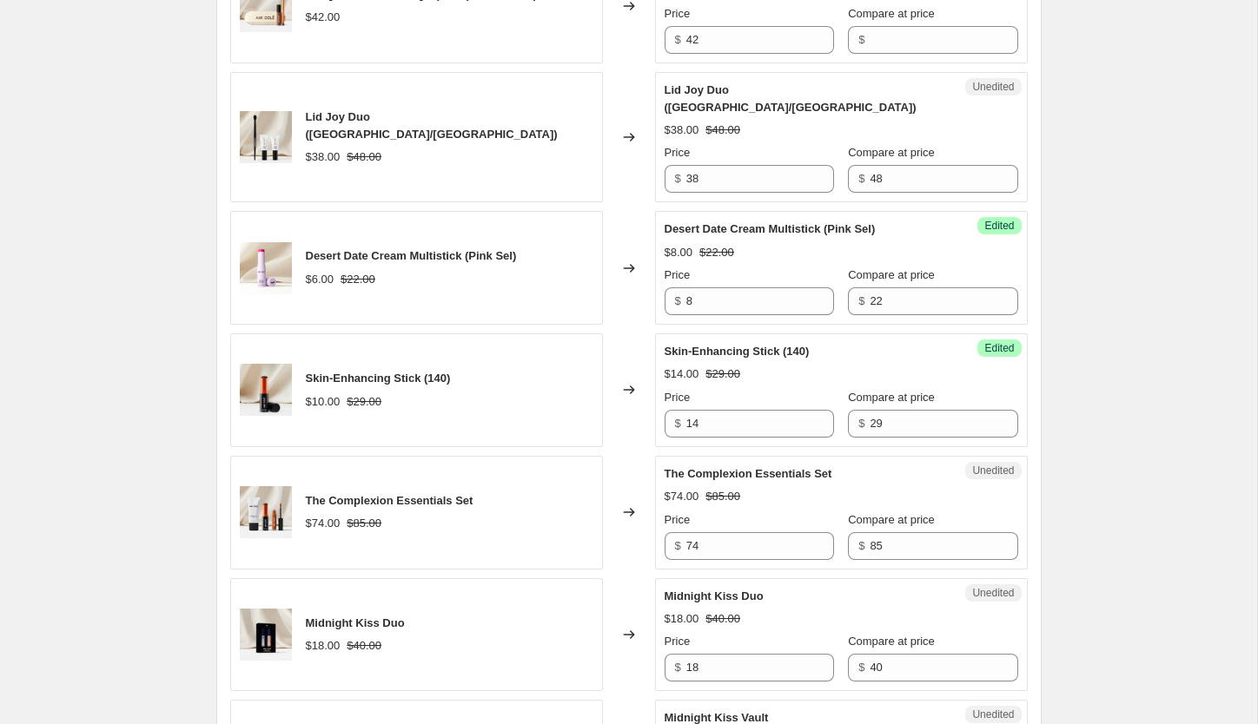
scroll to position [1205, 0]
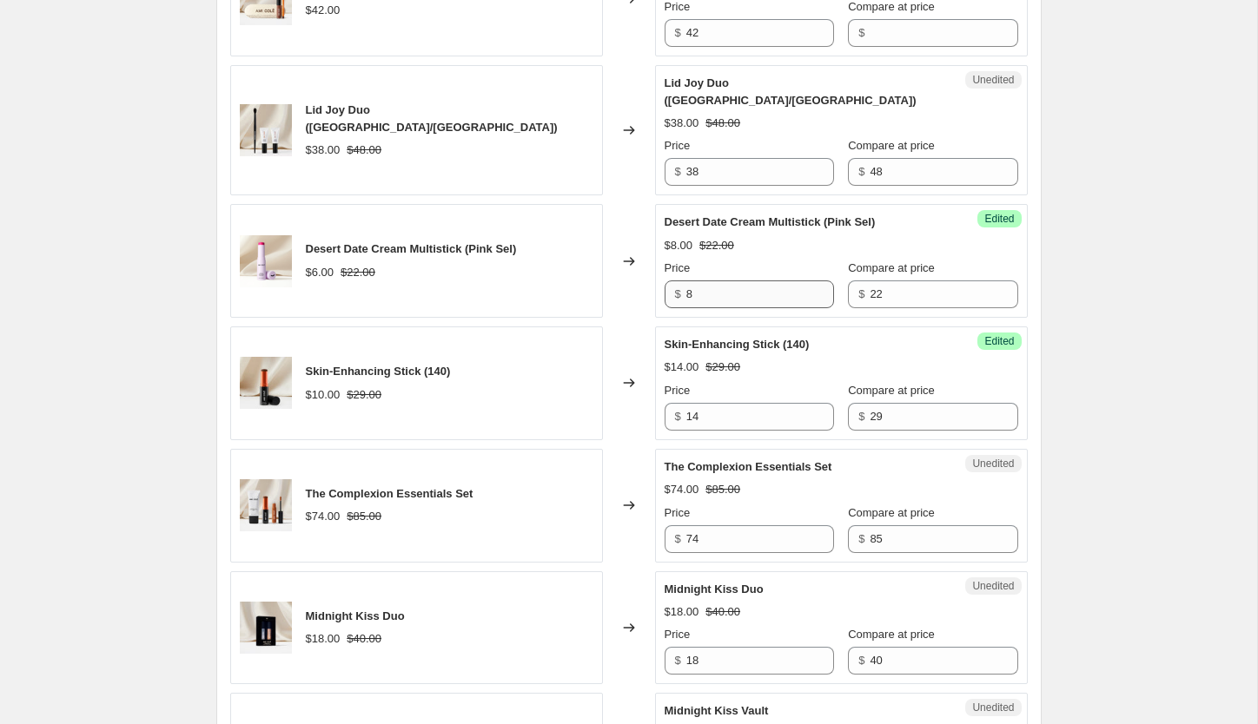
type input "3"
click at [726, 281] on input "8" at bounding box center [760, 295] width 148 height 28
click at [777, 282] on input "4" at bounding box center [760, 295] width 148 height 28
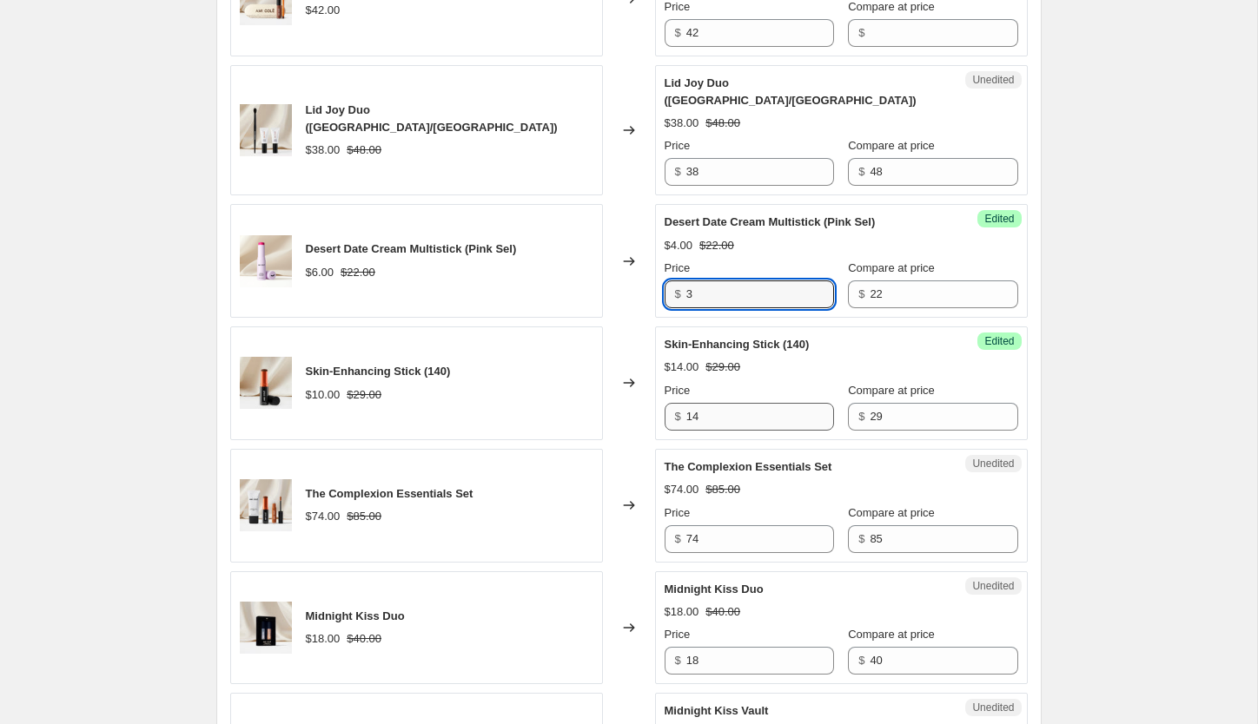
type input "3"
click at [769, 406] on input "14" at bounding box center [760, 417] width 148 height 28
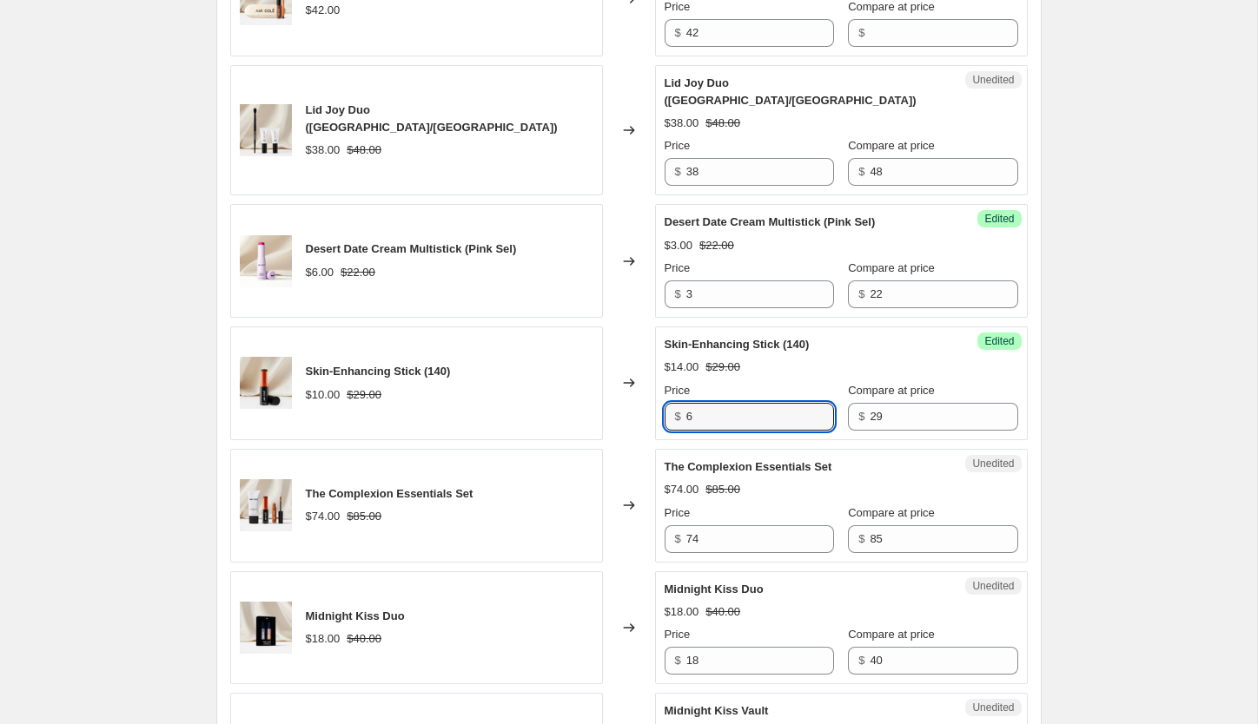
type input "6"
click at [777, 626] on div "Price" at bounding box center [748, 634] width 169 height 17
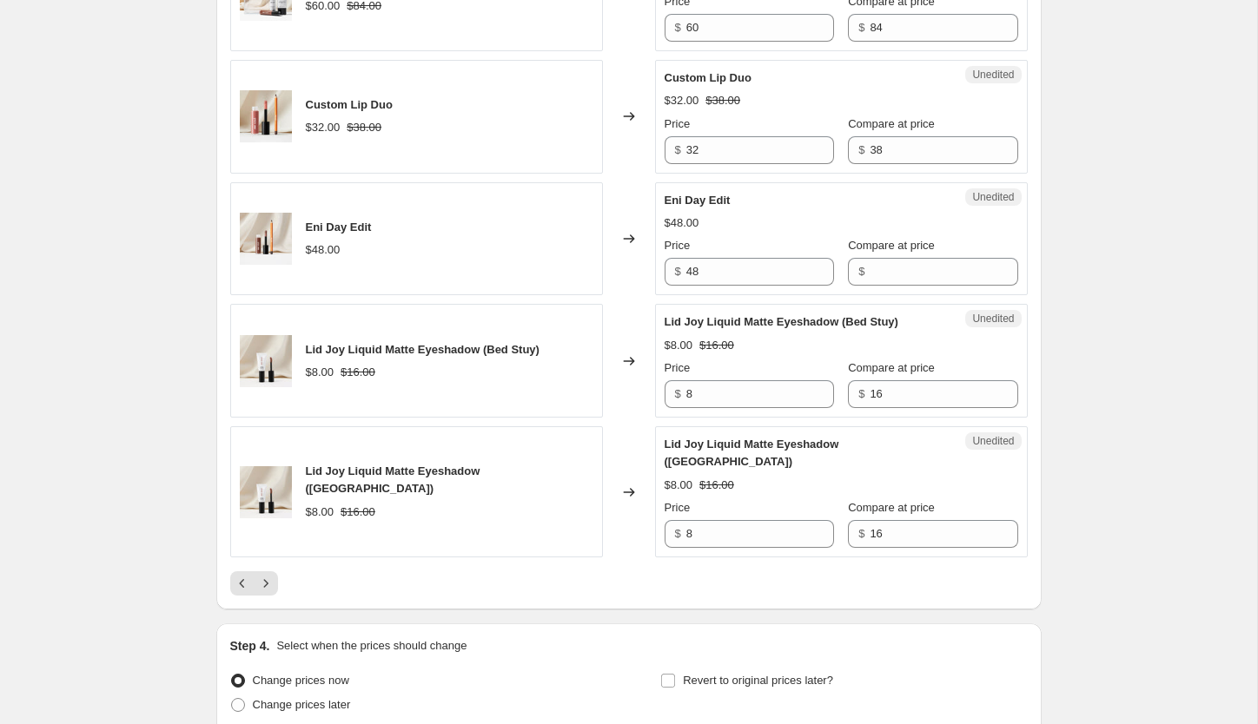
scroll to position [2725, 0]
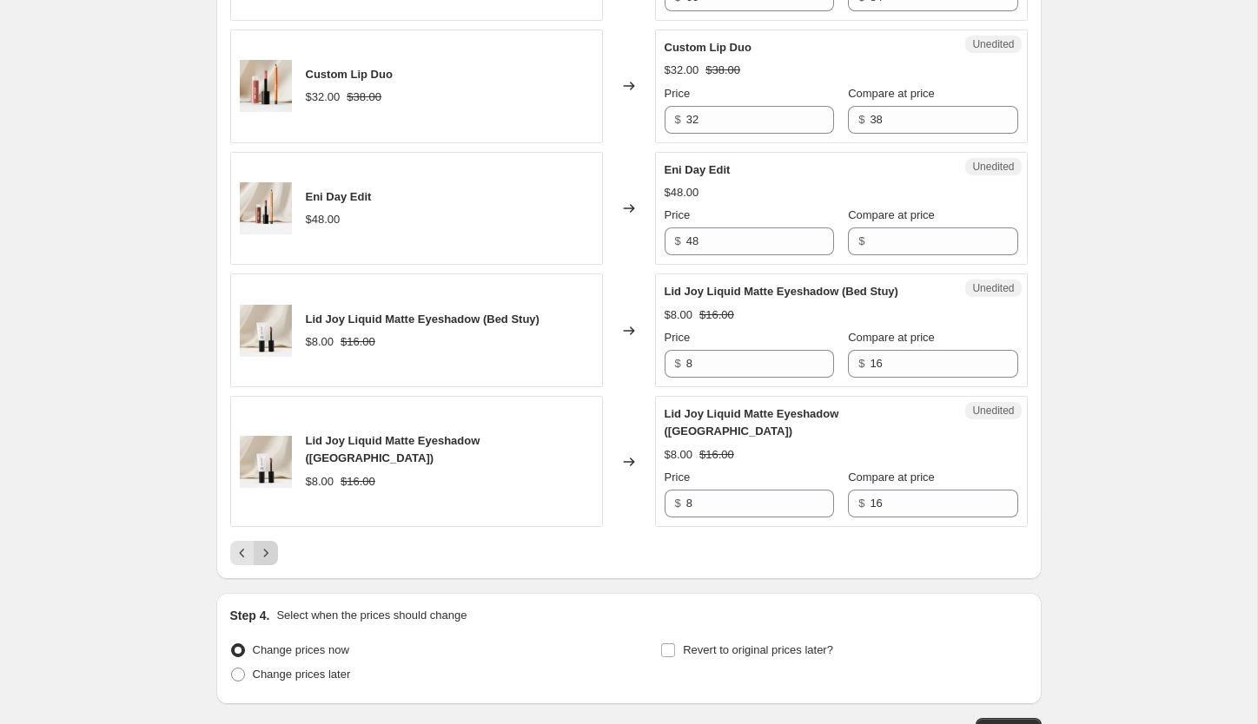
click at [268, 545] on icon "Next" at bounding box center [265, 553] width 17 height 17
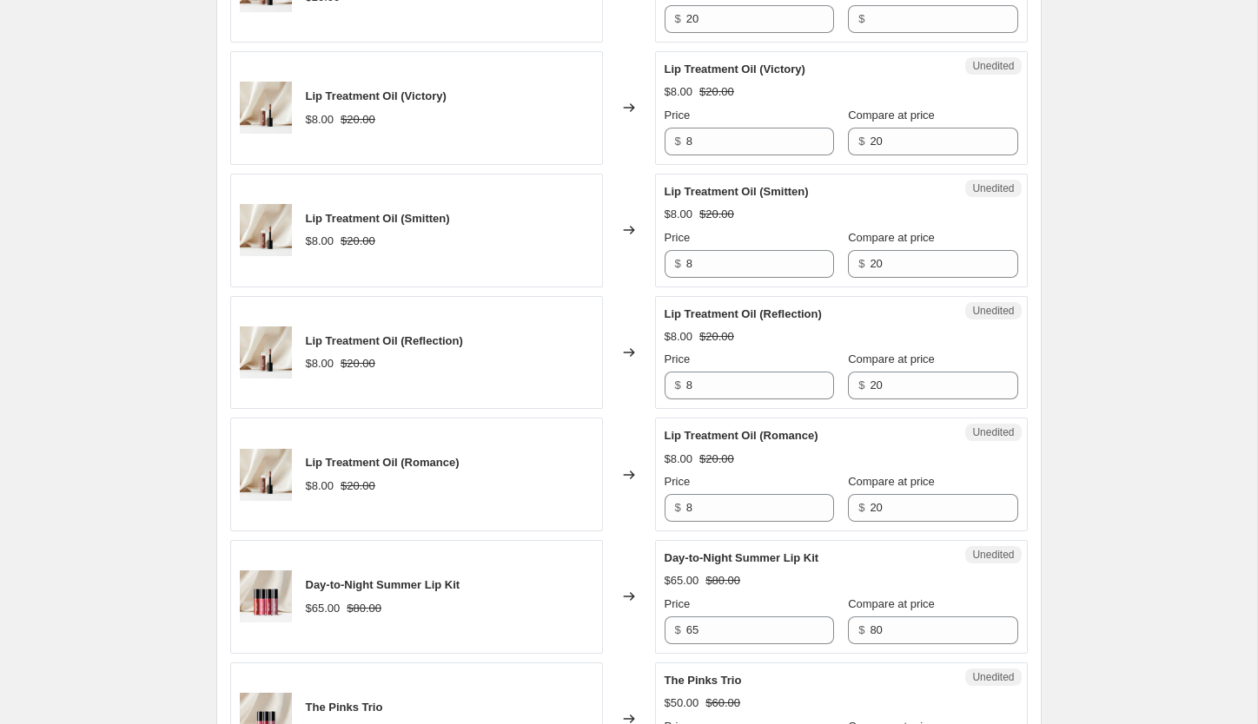
scroll to position [984, 0]
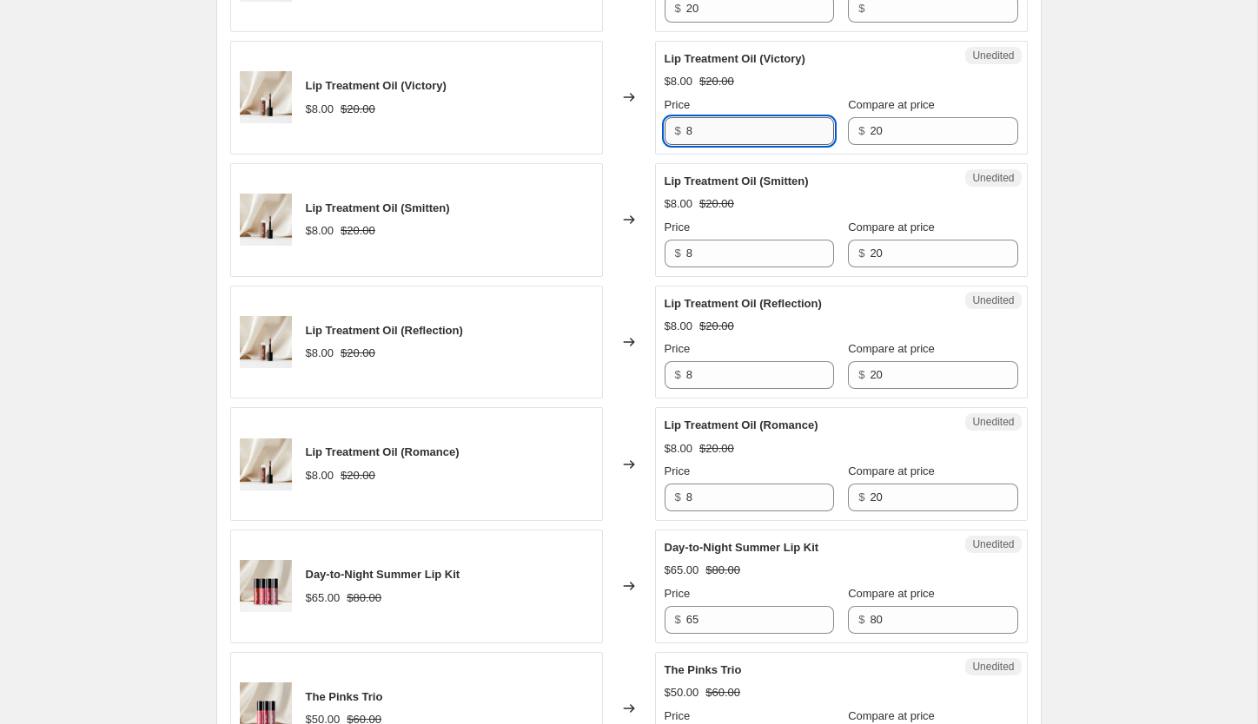
click at [763, 130] on input "8" at bounding box center [760, 131] width 148 height 28
type input "4"
click at [751, 253] on input "8" at bounding box center [760, 254] width 148 height 28
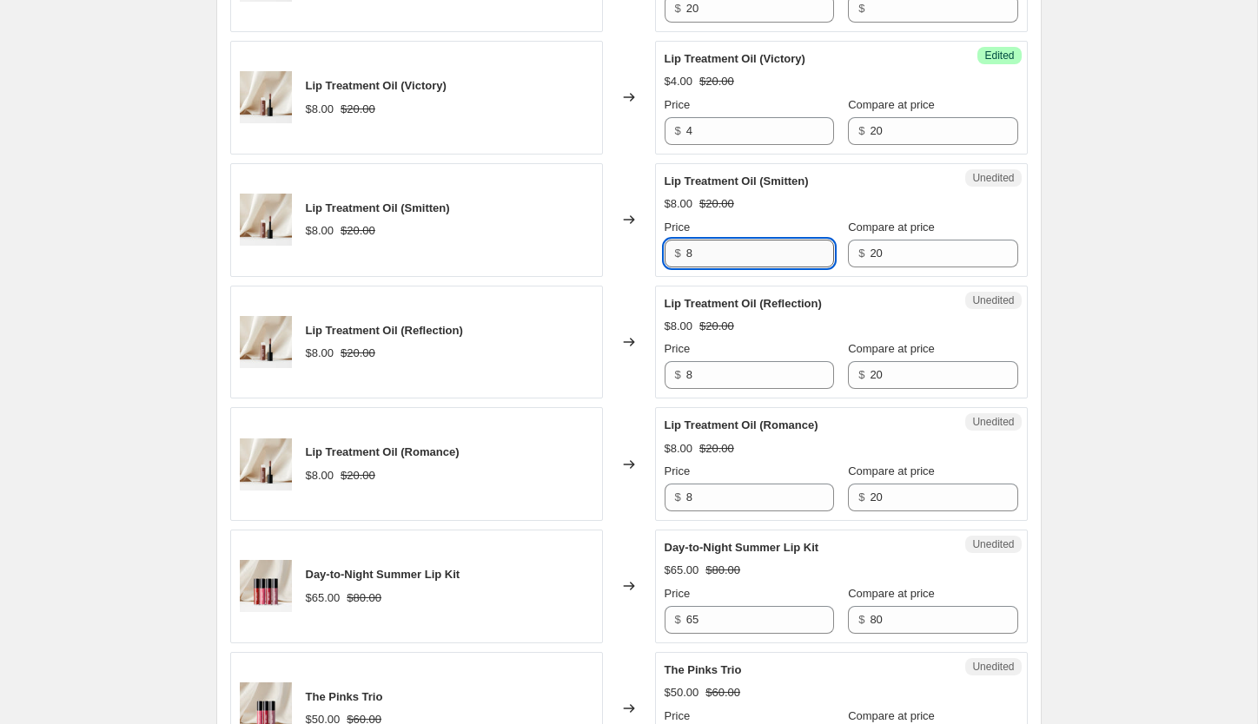
click at [751, 253] on input "8" at bounding box center [760, 254] width 148 height 28
type input "4"
click at [756, 376] on input "8" at bounding box center [760, 375] width 148 height 28
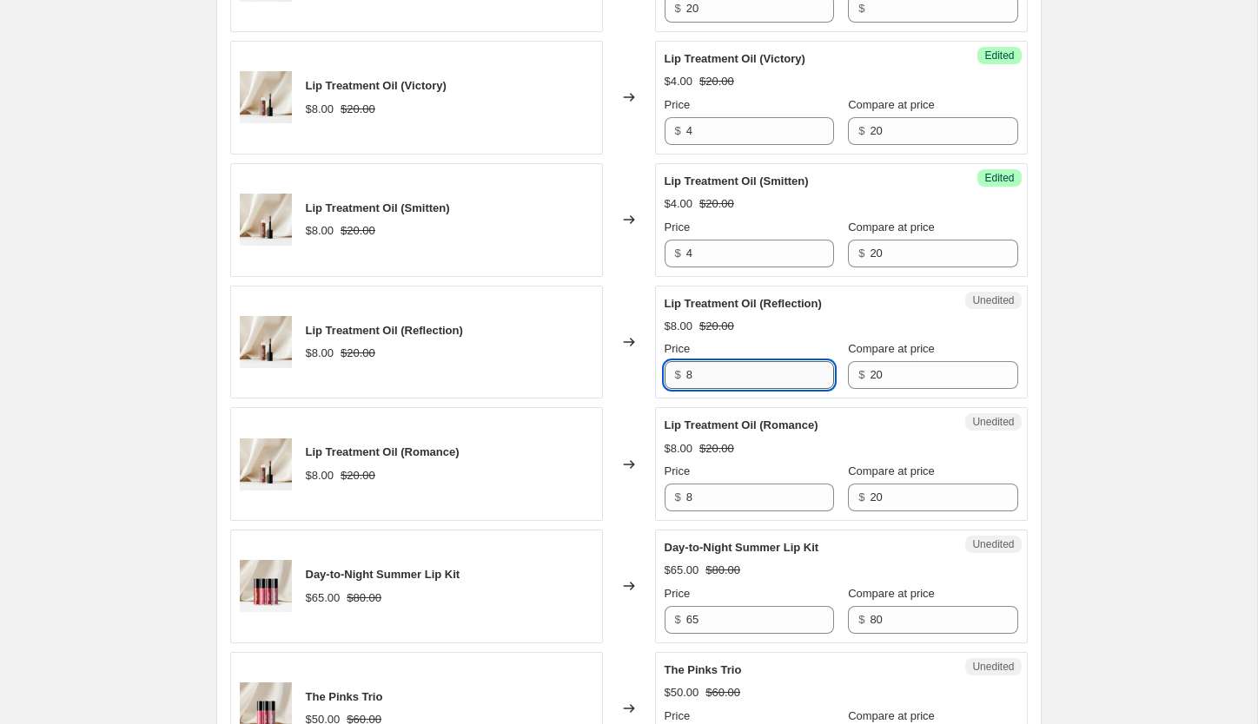
click at [756, 376] on input "8" at bounding box center [760, 375] width 148 height 28
type input "4"
click at [757, 501] on input "8" at bounding box center [760, 498] width 148 height 28
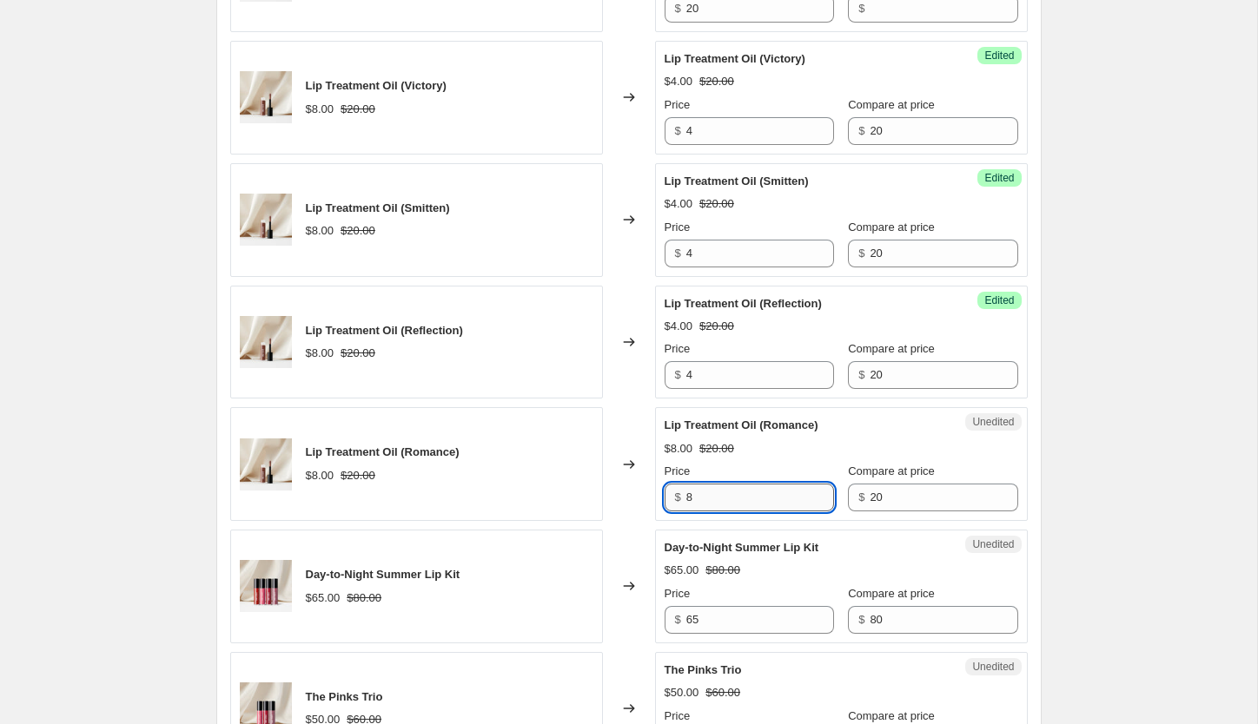
click at [757, 501] on input "8" at bounding box center [760, 498] width 148 height 28
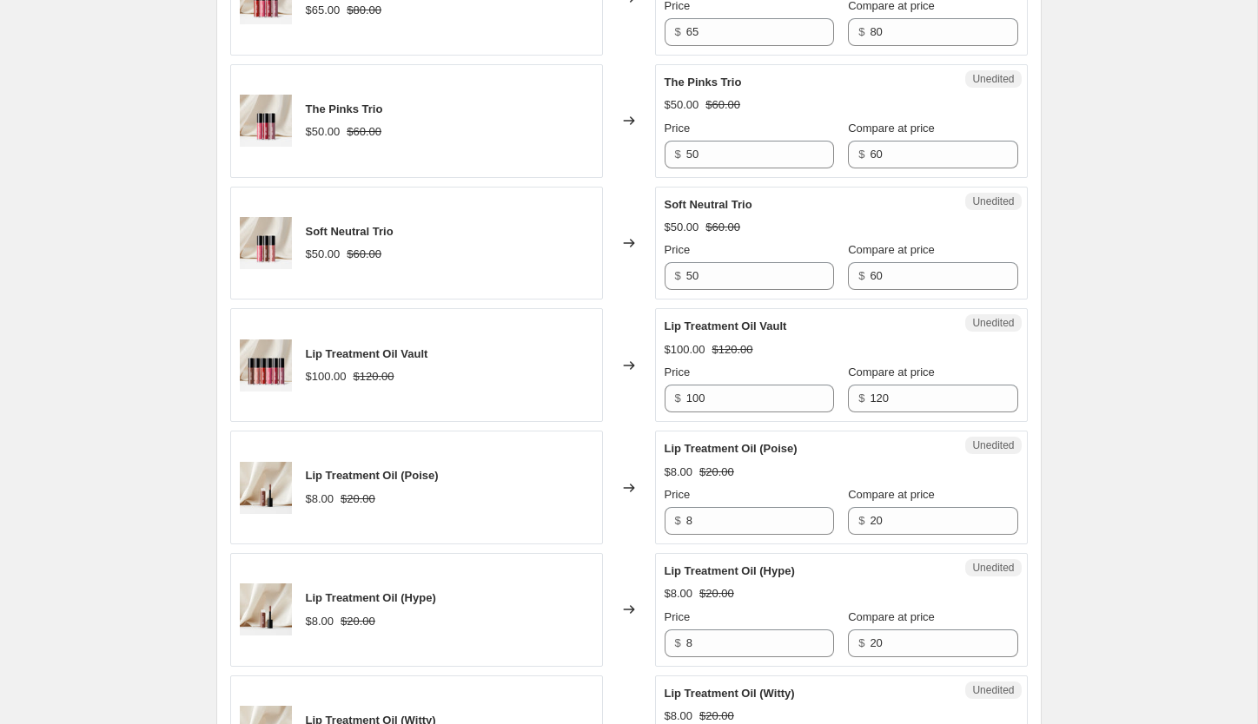
scroll to position [1583, 0]
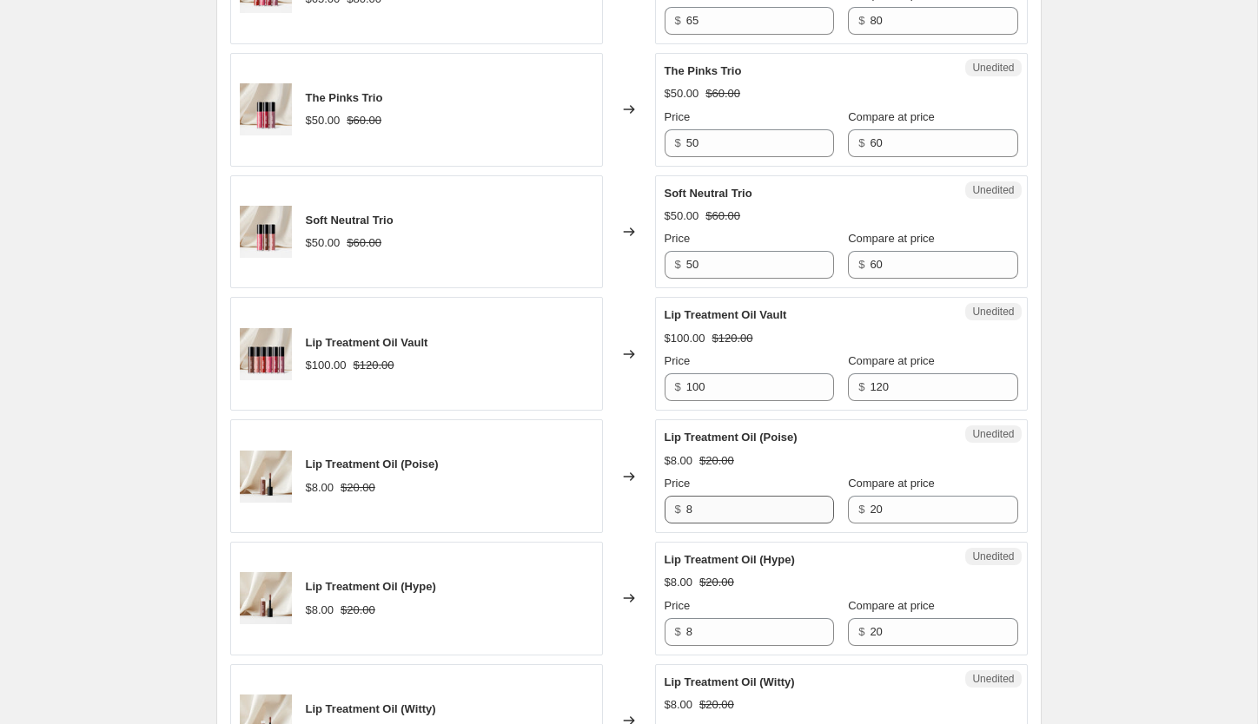
type input "4"
click at [737, 510] on input "8" at bounding box center [760, 510] width 148 height 28
type input "4"
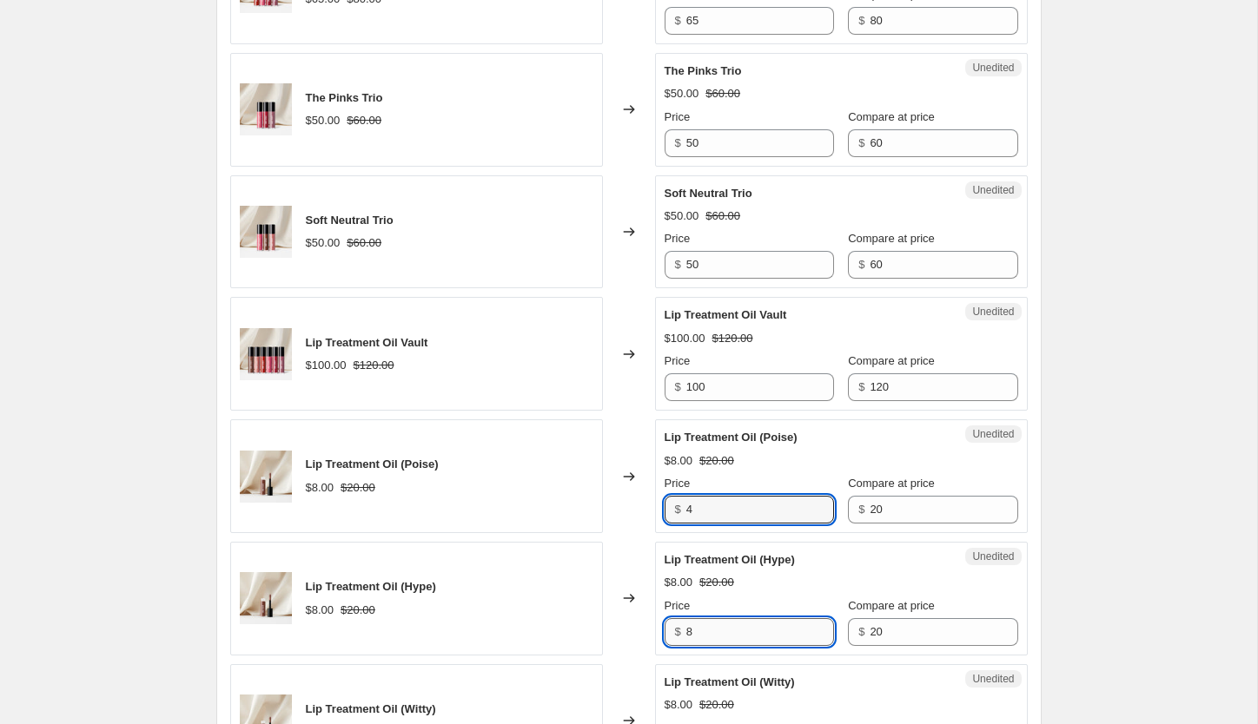
click at [741, 628] on input "8" at bounding box center [760, 632] width 148 height 28
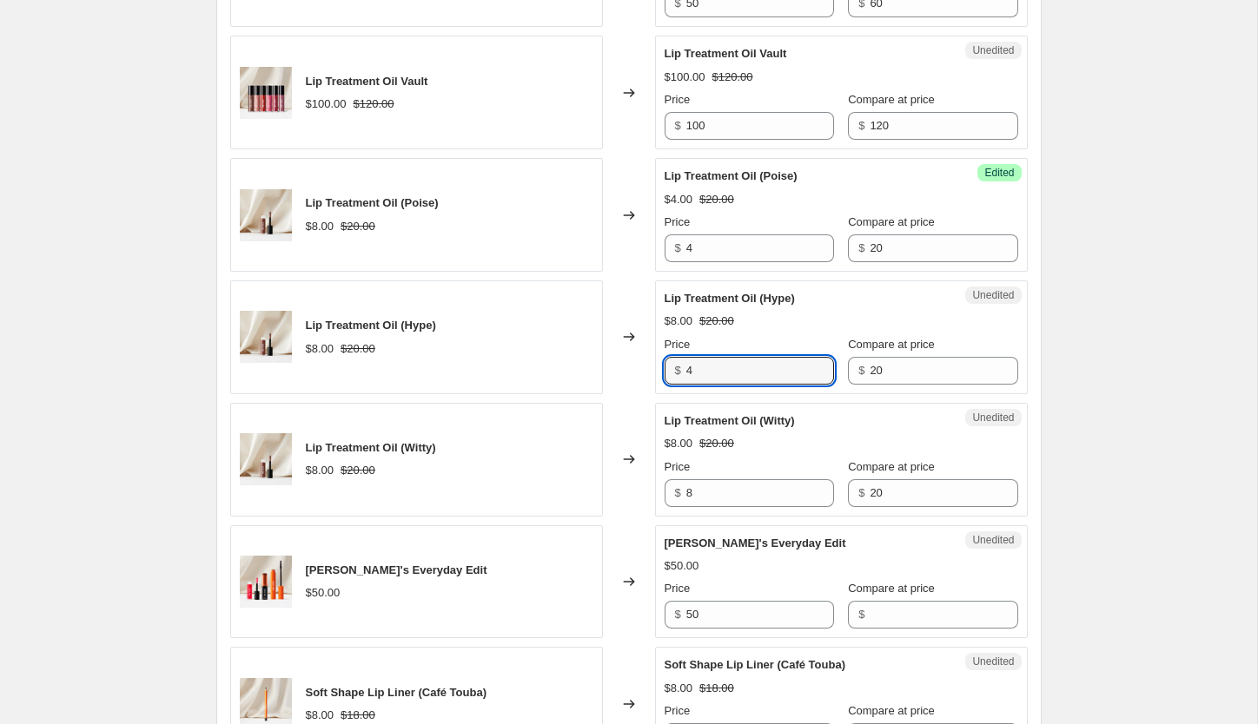
scroll to position [1848, 0]
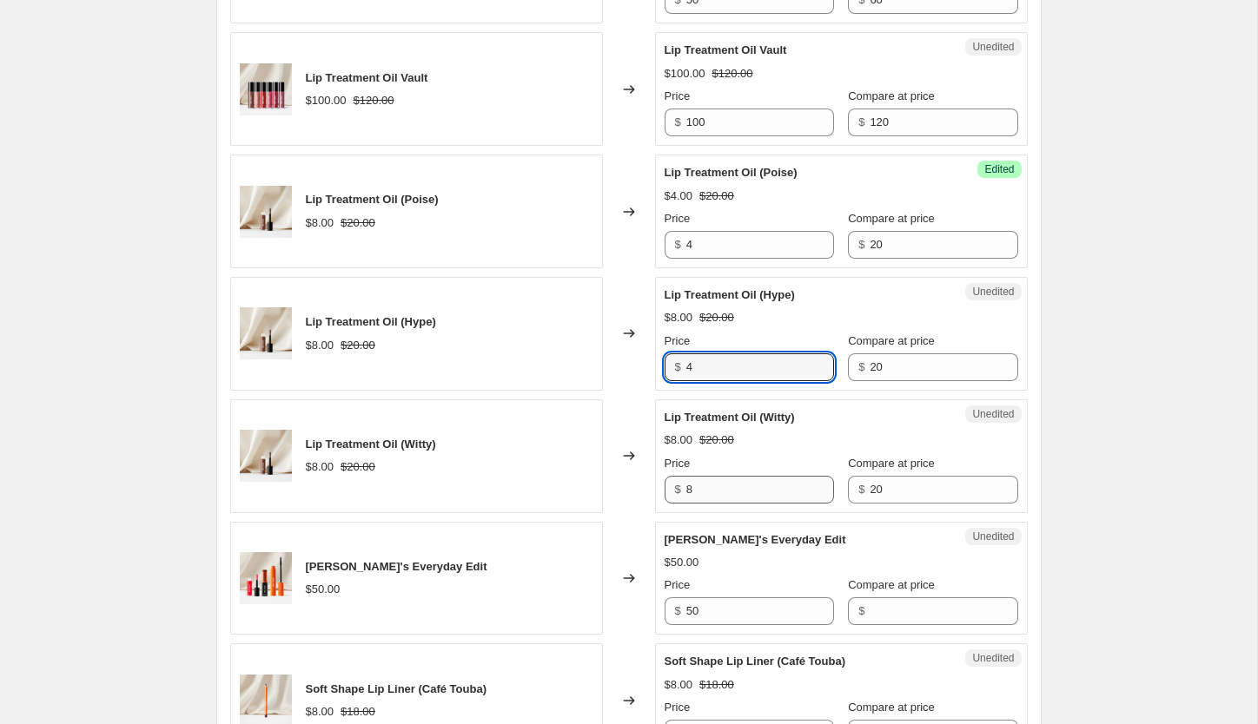
type input "4"
click at [717, 498] on input "8" at bounding box center [760, 490] width 148 height 28
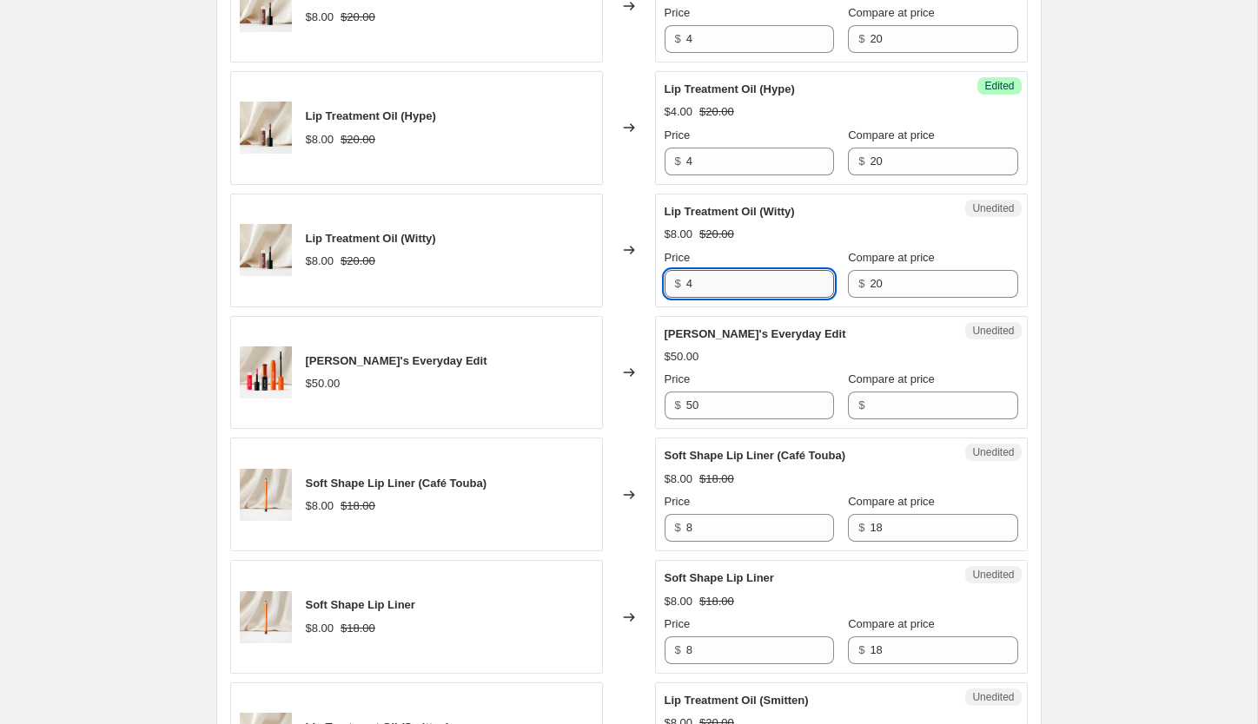
scroll to position [2070, 0]
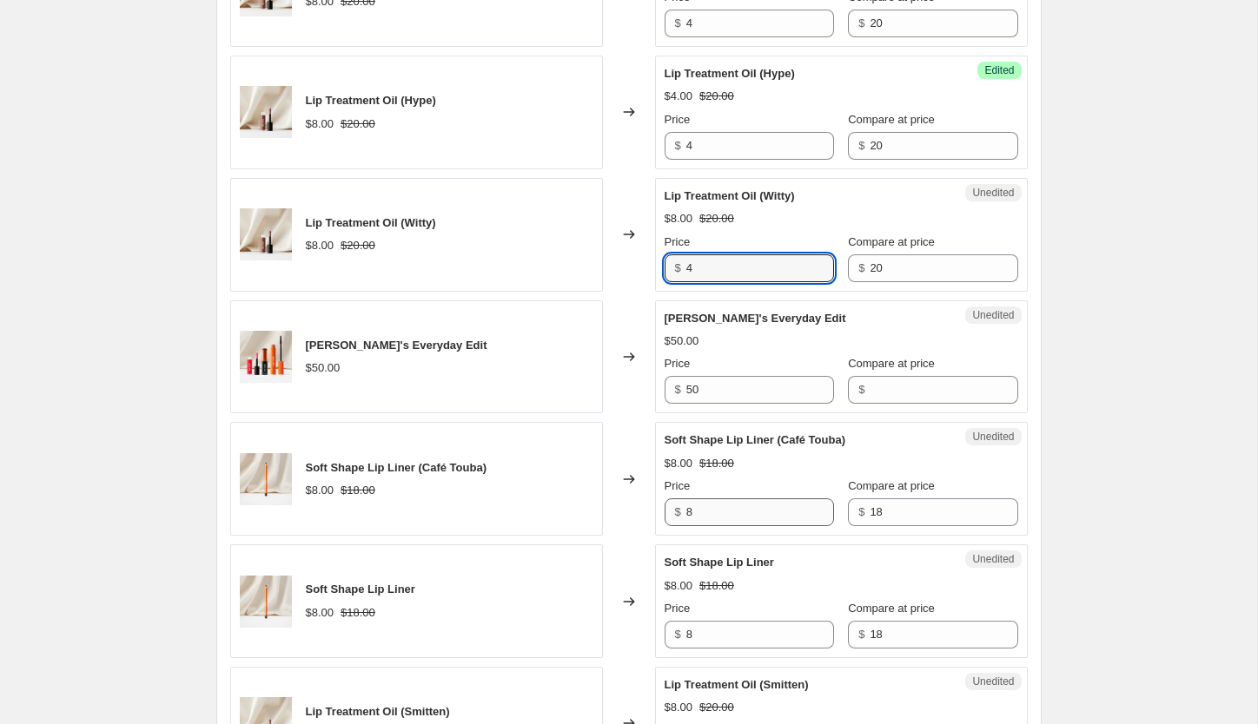
type input "4"
click at [704, 520] on input "8" at bounding box center [760, 513] width 148 height 28
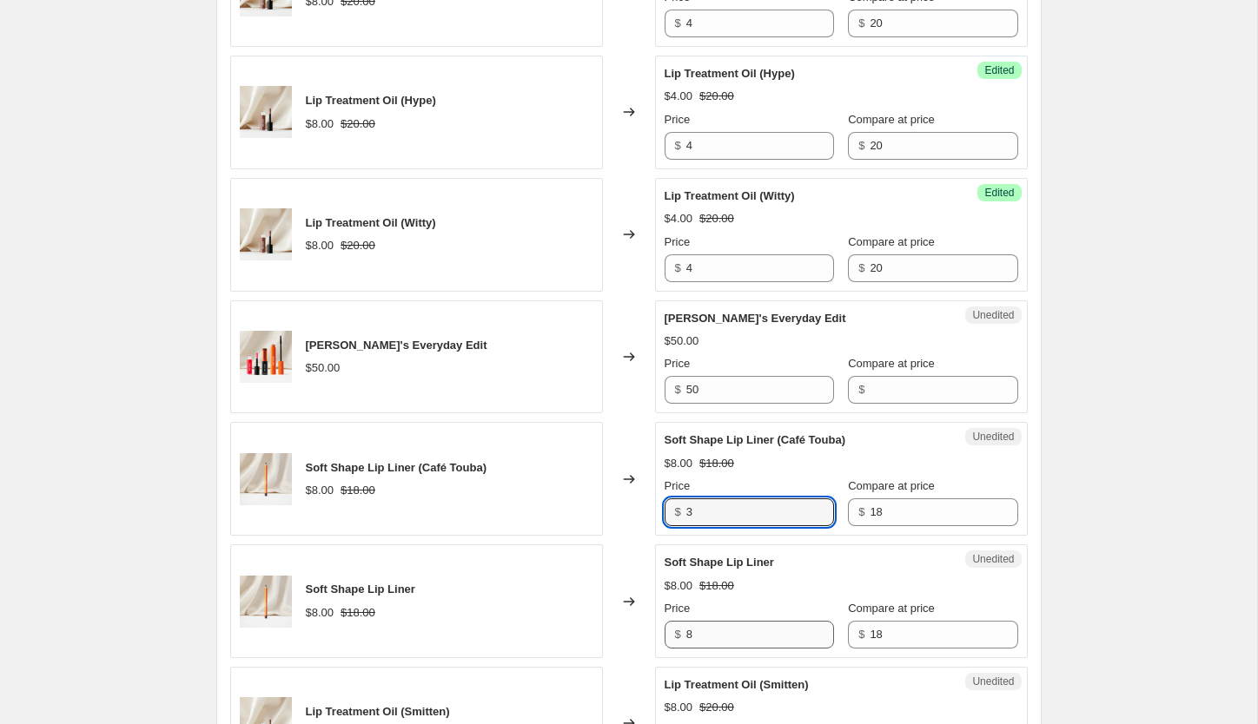
type input "3"
click at [777, 640] on input "8" at bounding box center [760, 635] width 148 height 28
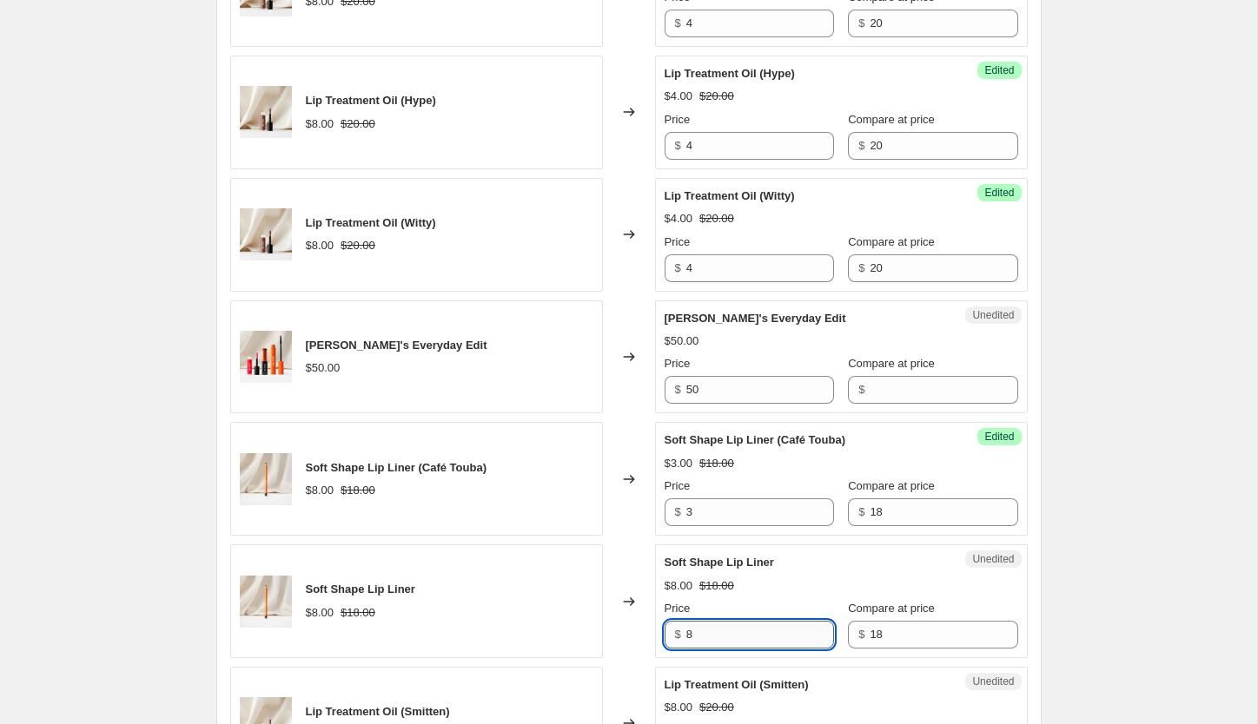
click at [777, 640] on input "8" at bounding box center [760, 635] width 148 height 28
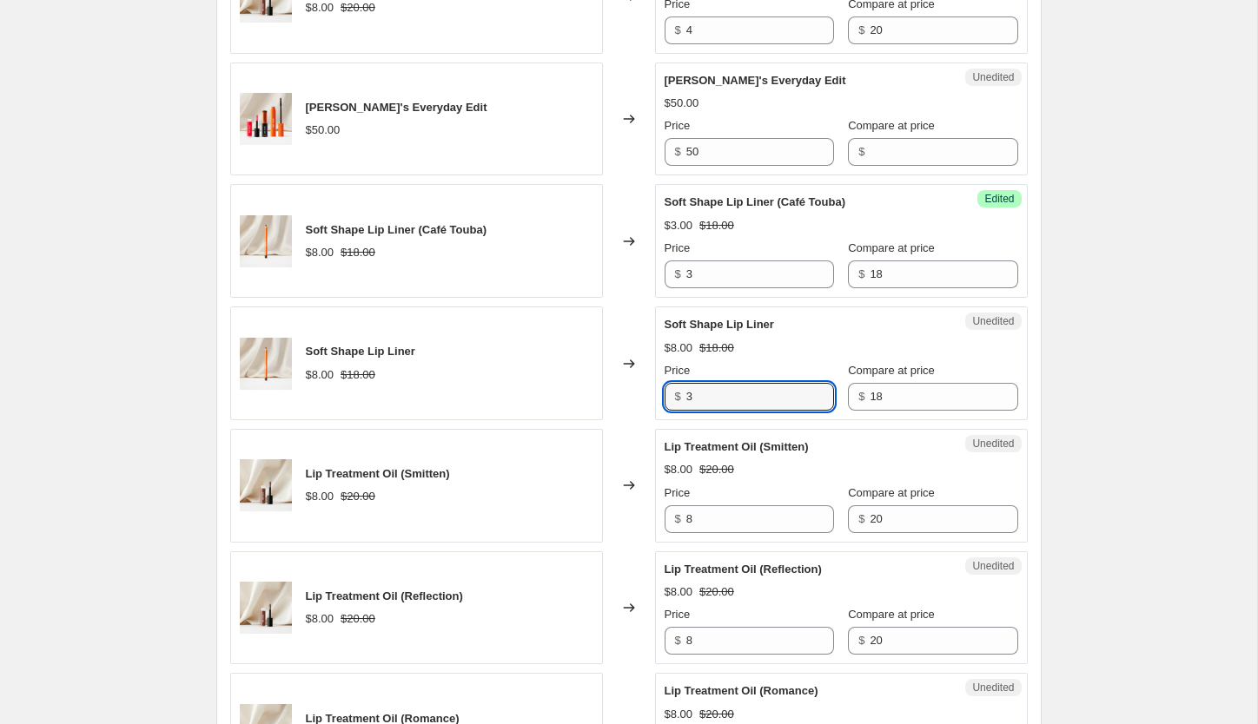
scroll to position [2373, 0]
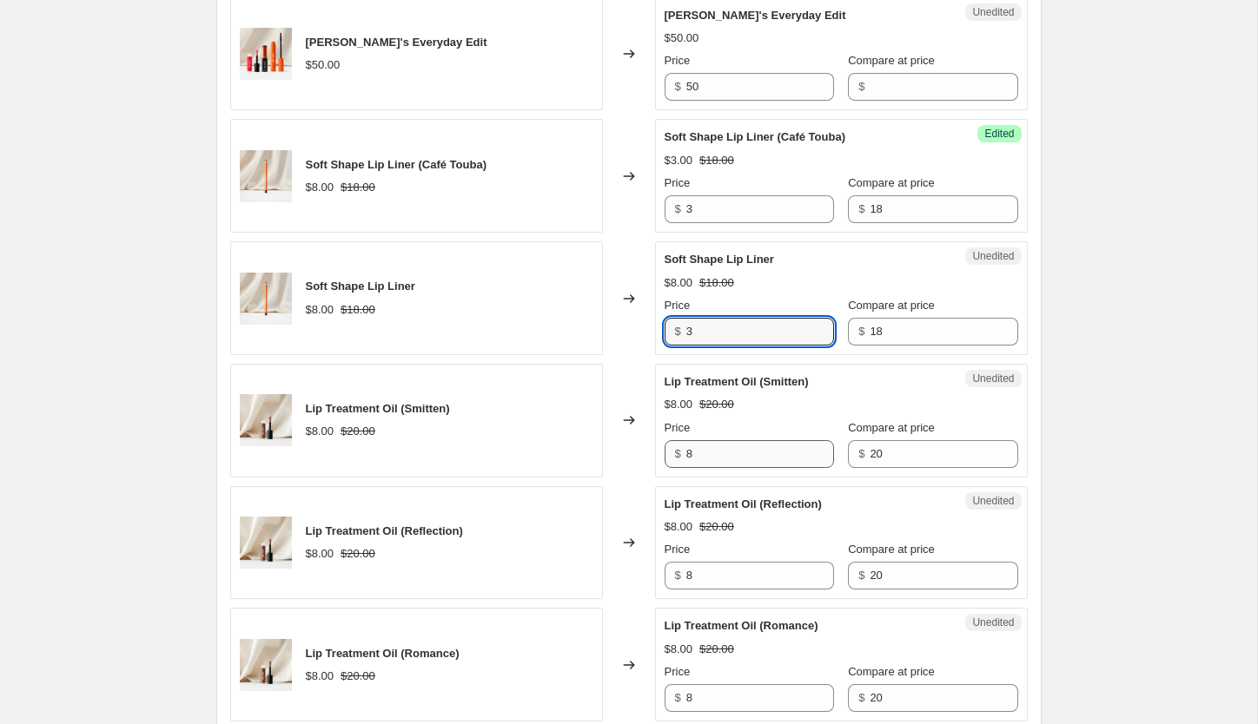
type input "3"
click at [716, 450] on input "8" at bounding box center [760, 454] width 148 height 28
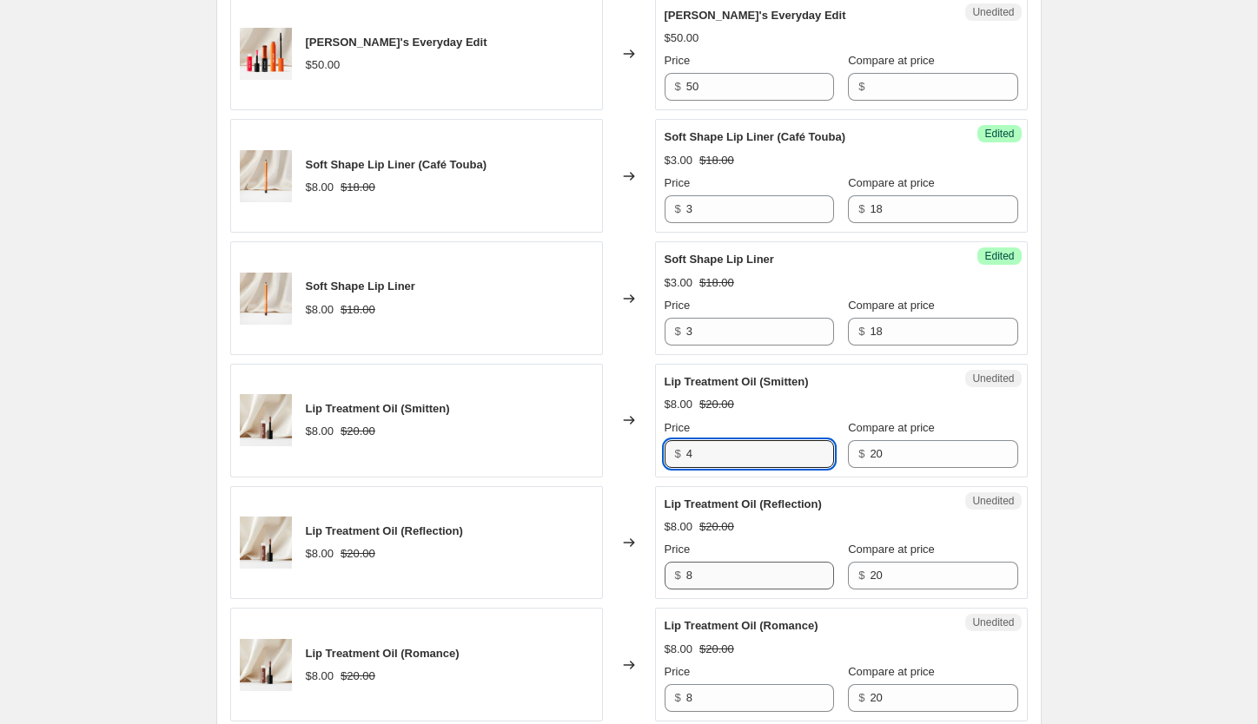
type input "4"
click at [733, 586] on input "8" at bounding box center [760, 576] width 148 height 28
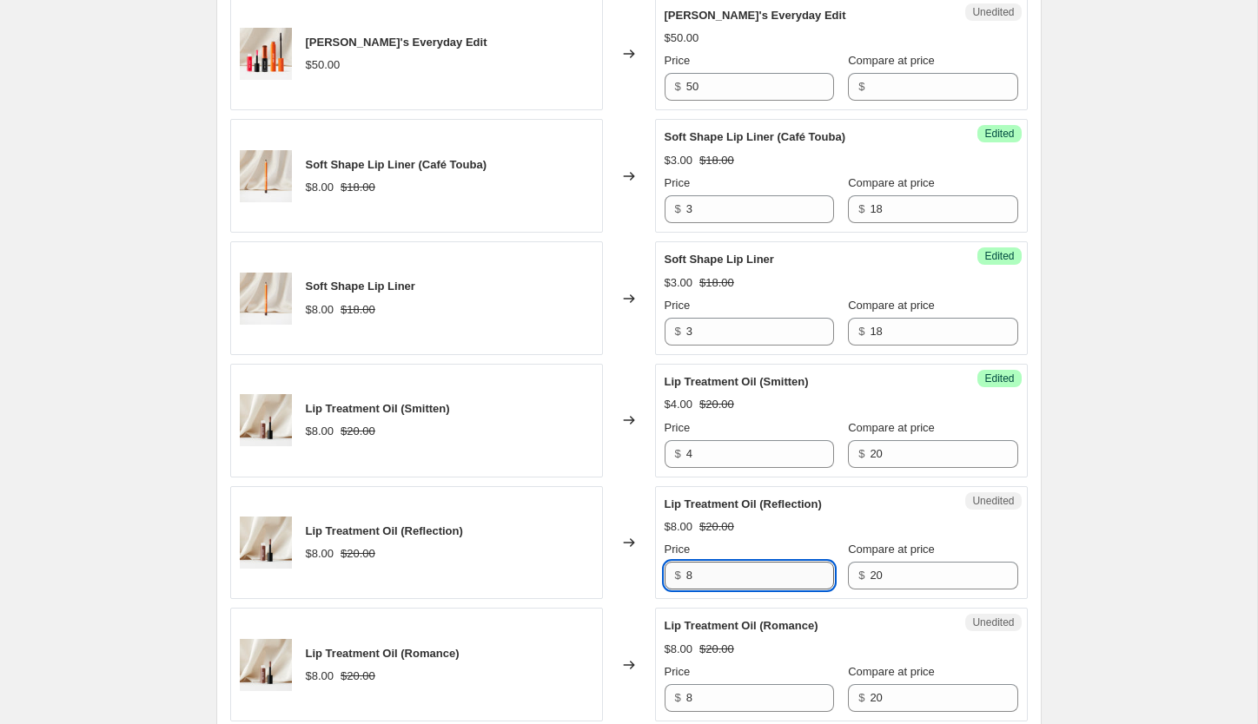
click at [733, 586] on input "8" at bounding box center [760, 576] width 148 height 28
type input "4"
click at [732, 700] on input "8" at bounding box center [760, 698] width 148 height 28
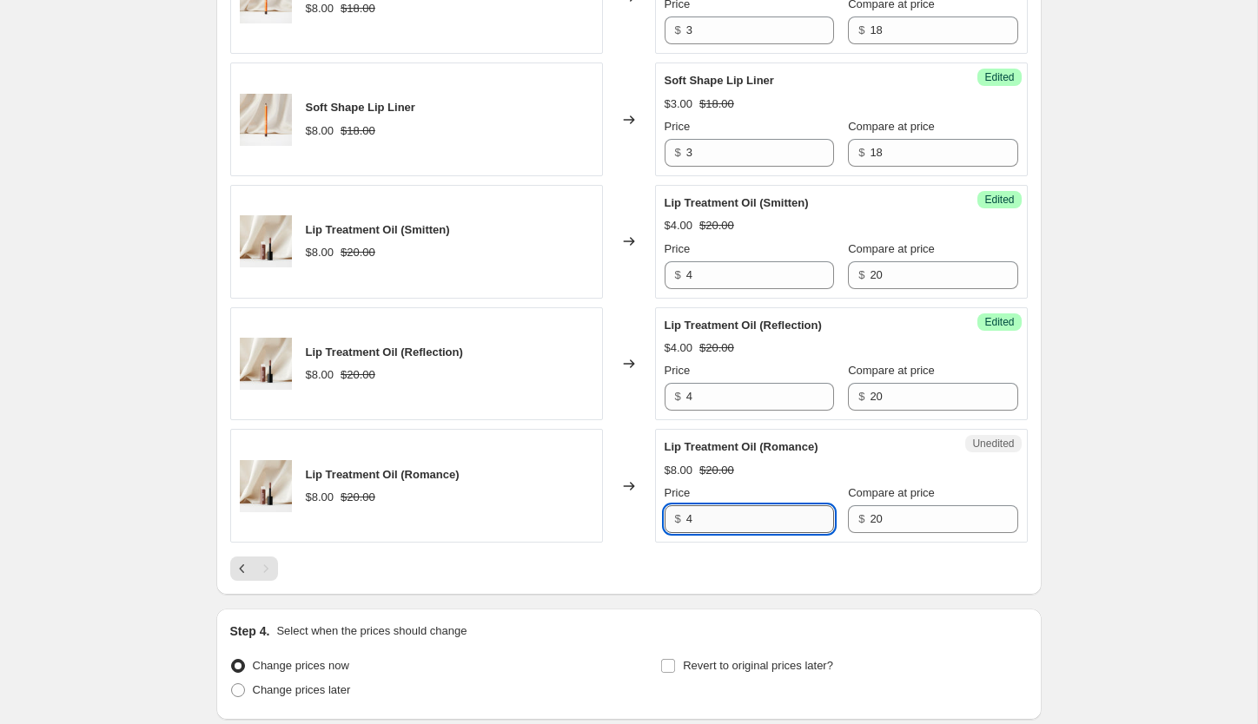
scroll to position [2553, 0]
type input "4"
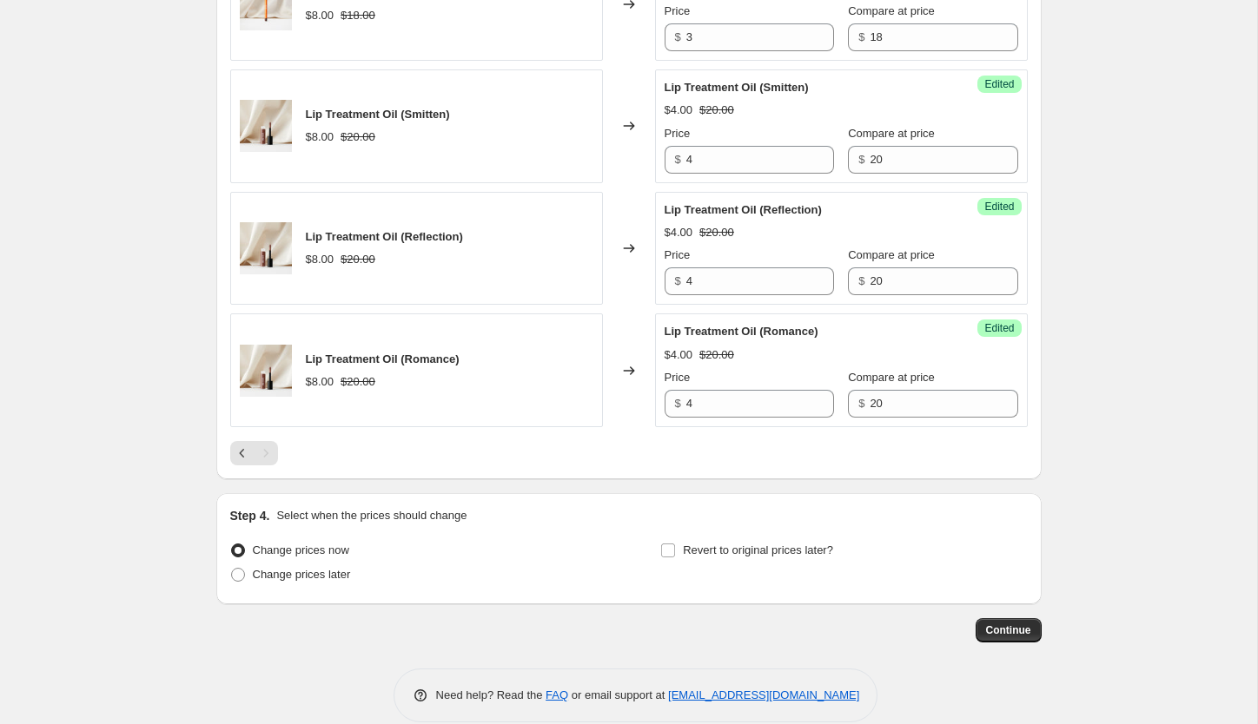
scroll to position [2692, 0]
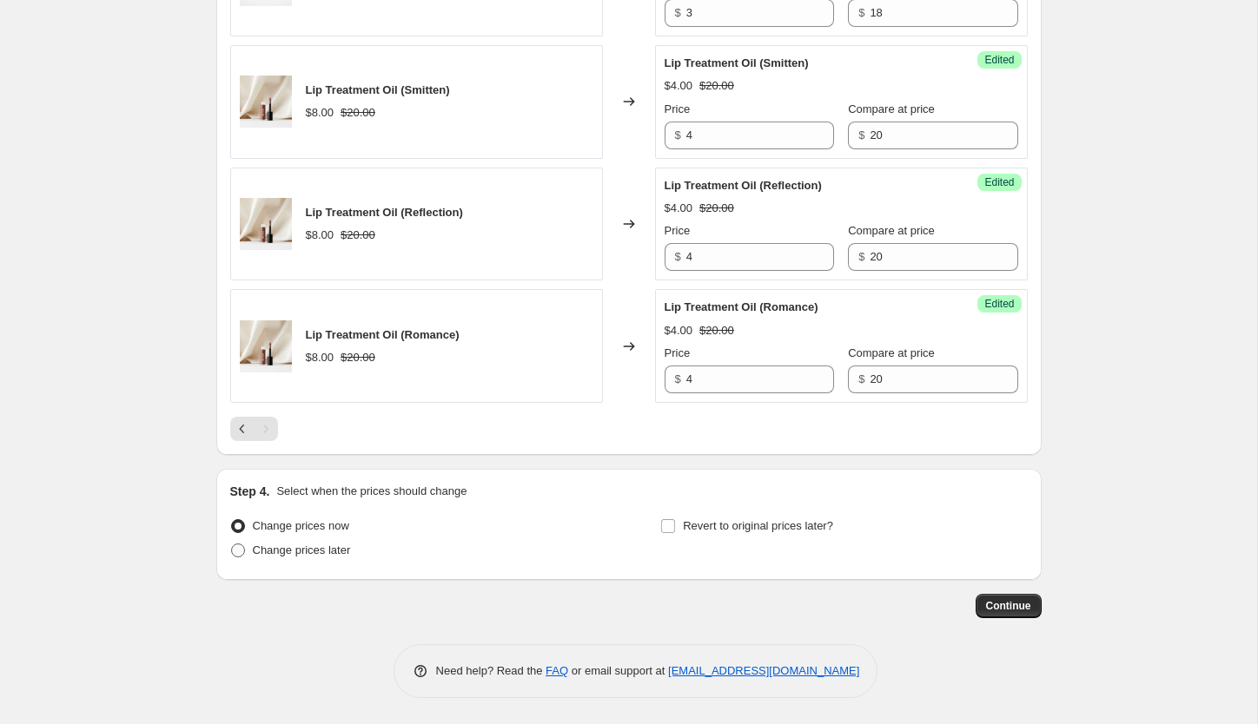
click at [231, 554] on span at bounding box center [238, 551] width 14 height 14
click at [231, 545] on input "Change prices later" at bounding box center [231, 544] width 1 height 1
radio input "true"
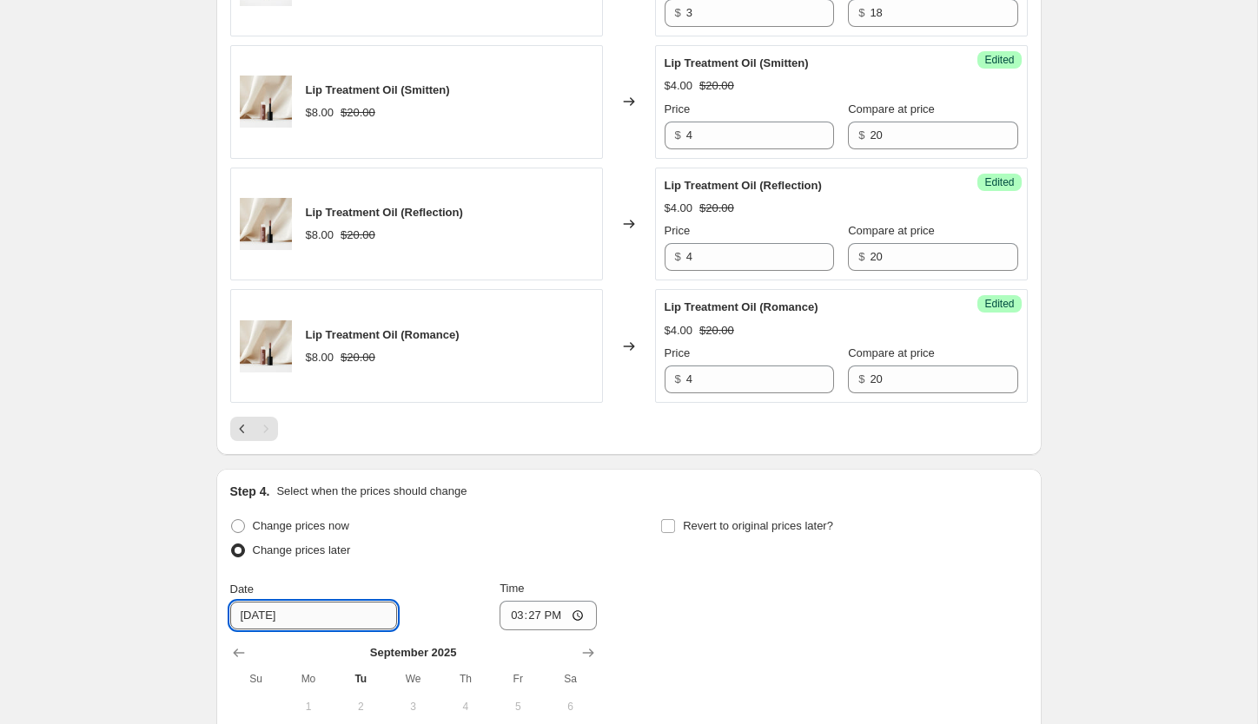
click at [347, 618] on input "[DATE]" at bounding box center [313, 616] width 167 height 28
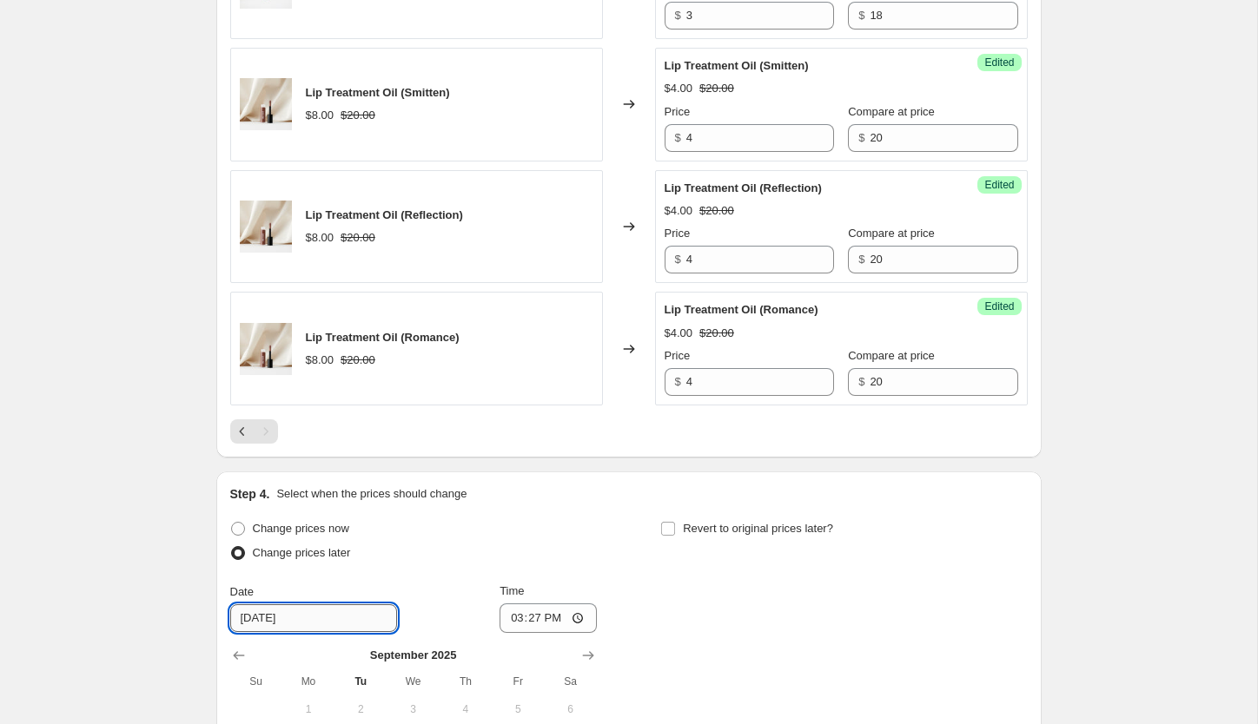
click at [259, 612] on input "[DATE]" at bounding box center [313, 619] width 167 height 28
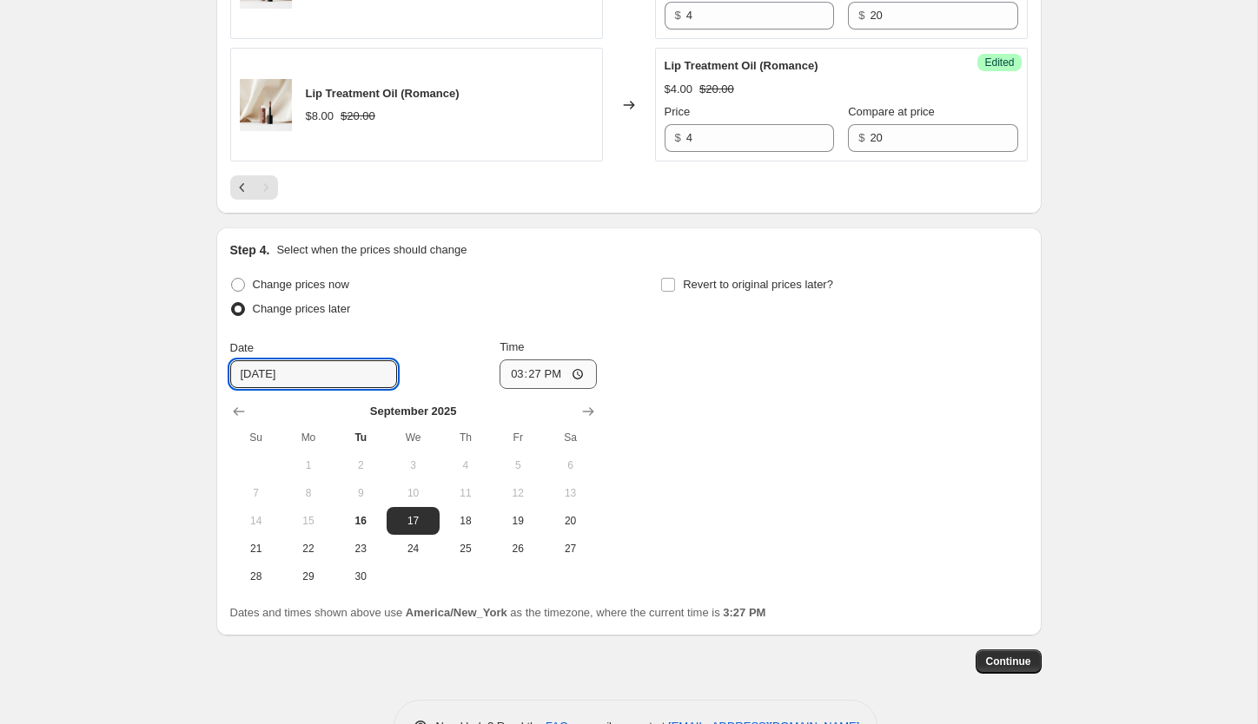
scroll to position [2937, 0]
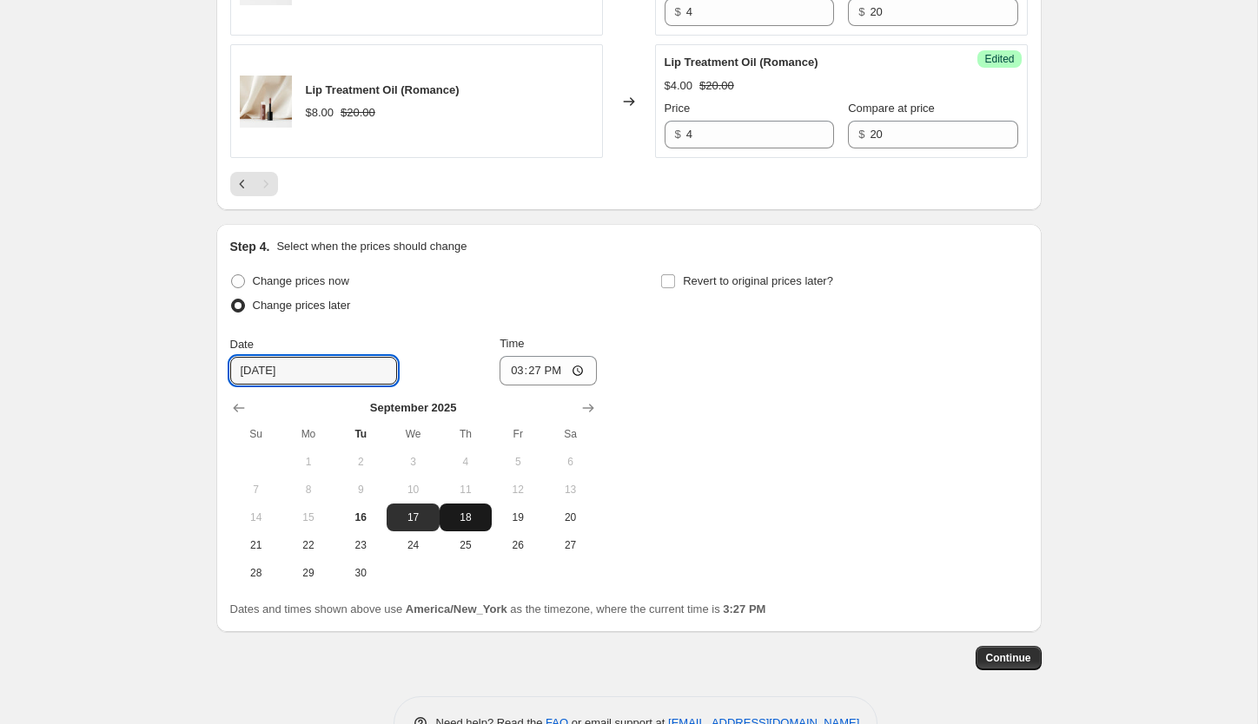
type input "[DATE]"
click at [477, 516] on span "18" at bounding box center [465, 518] width 38 height 14
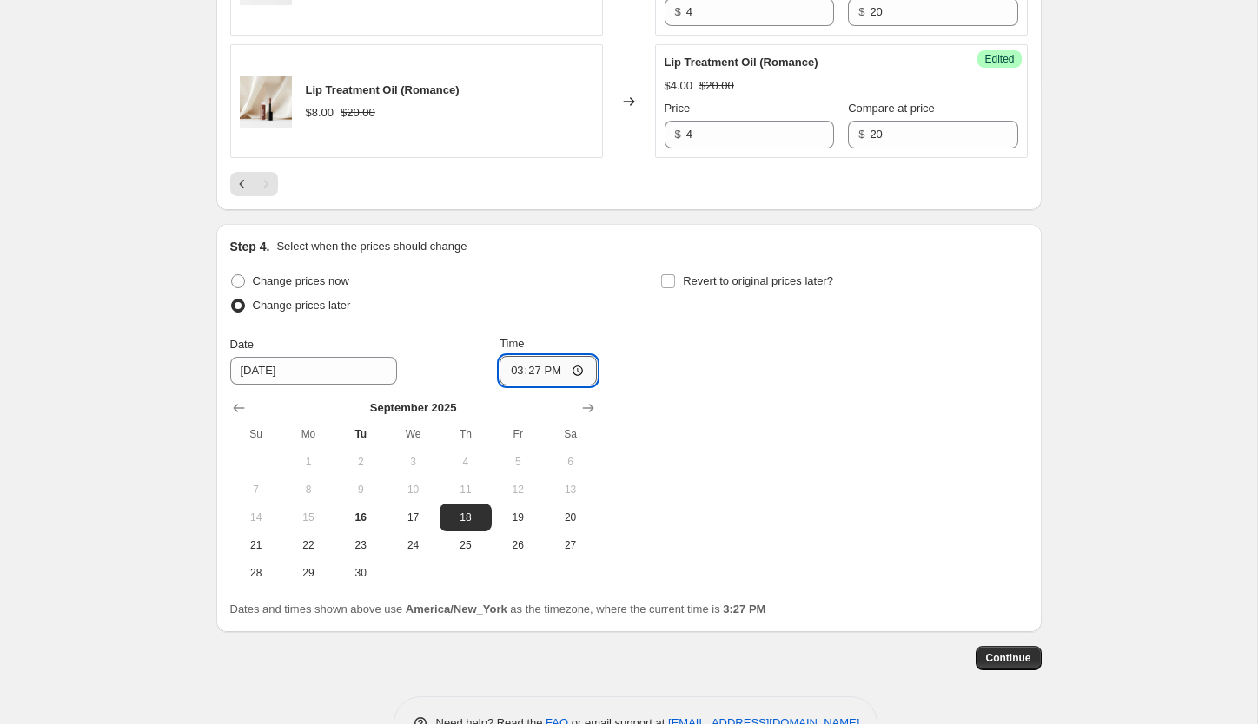
click at [579, 366] on input "15:27" at bounding box center [547, 371] width 97 height 30
type input "08:00"
click at [750, 434] on div "Change prices now Change prices later Date [DATE] Time 08:00 [DATE] Su Mo Tu We…" at bounding box center [628, 428] width 797 height 318
click at [1021, 659] on span "Continue" at bounding box center [1008, 658] width 45 height 14
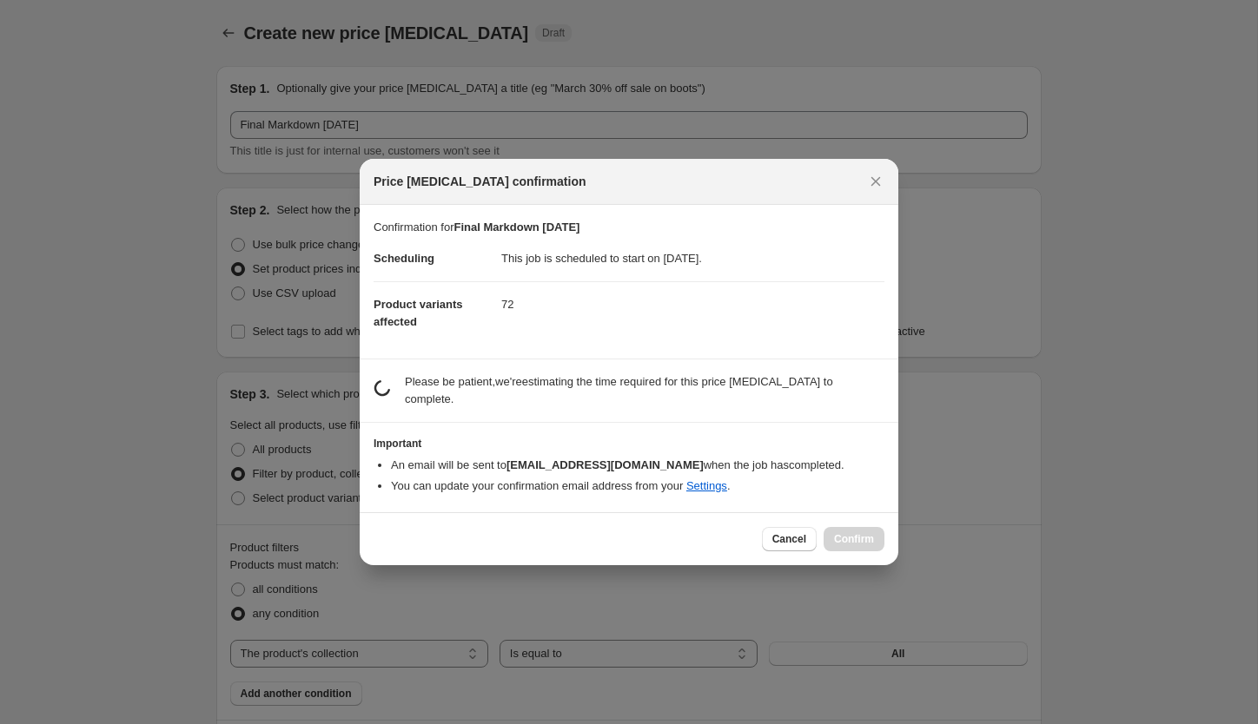
scroll to position [0, 0]
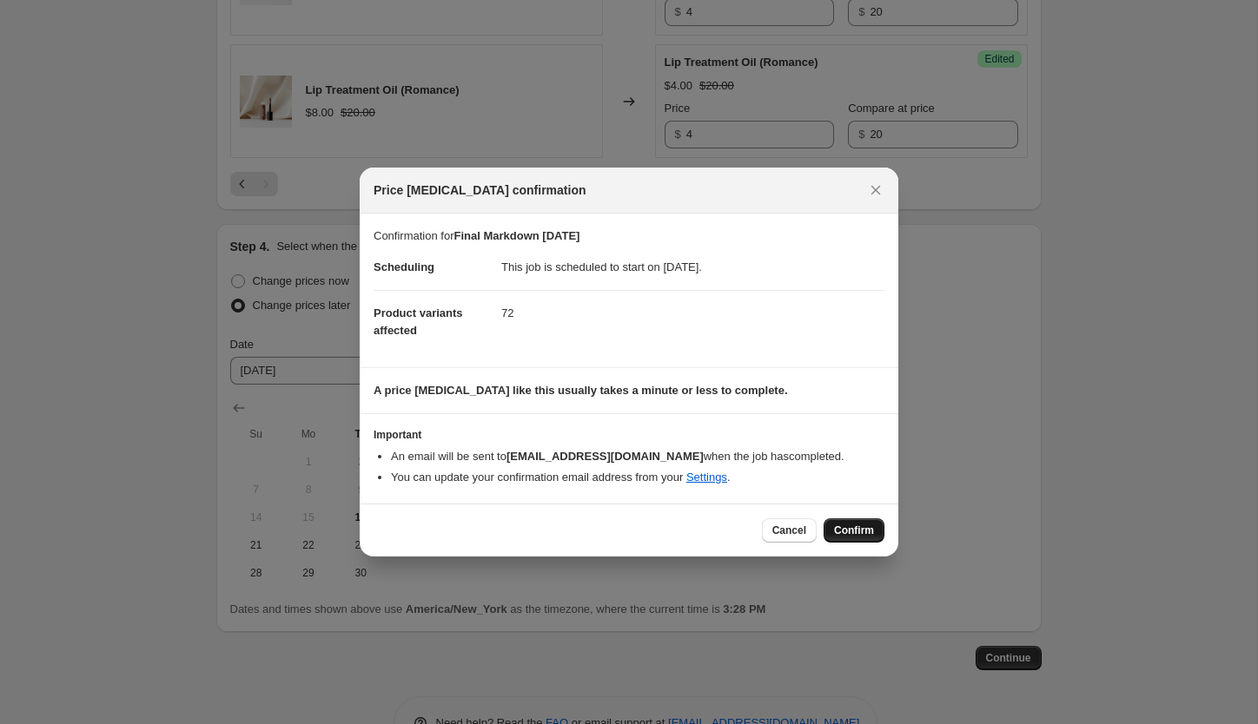
click at [857, 532] on span "Confirm" at bounding box center [854, 531] width 40 height 14
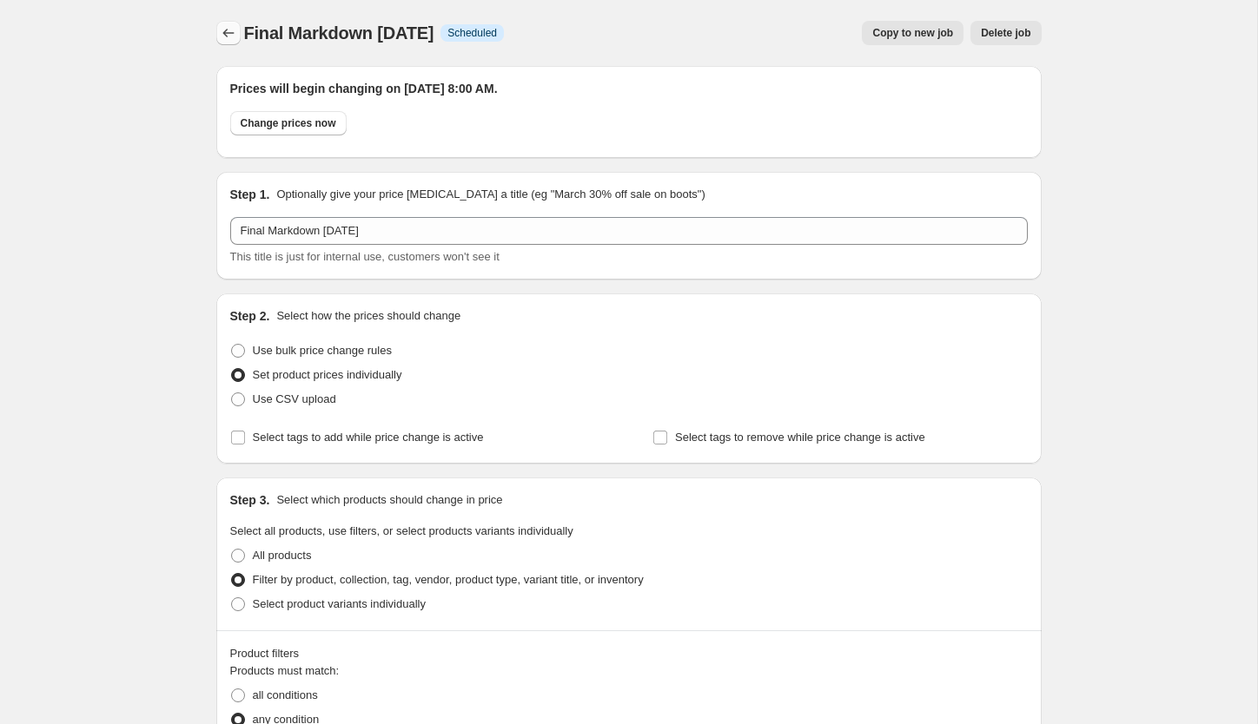
click at [229, 36] on icon "Price change jobs" at bounding box center [228, 32] width 17 height 17
